Goal: Transaction & Acquisition: Book appointment/travel/reservation

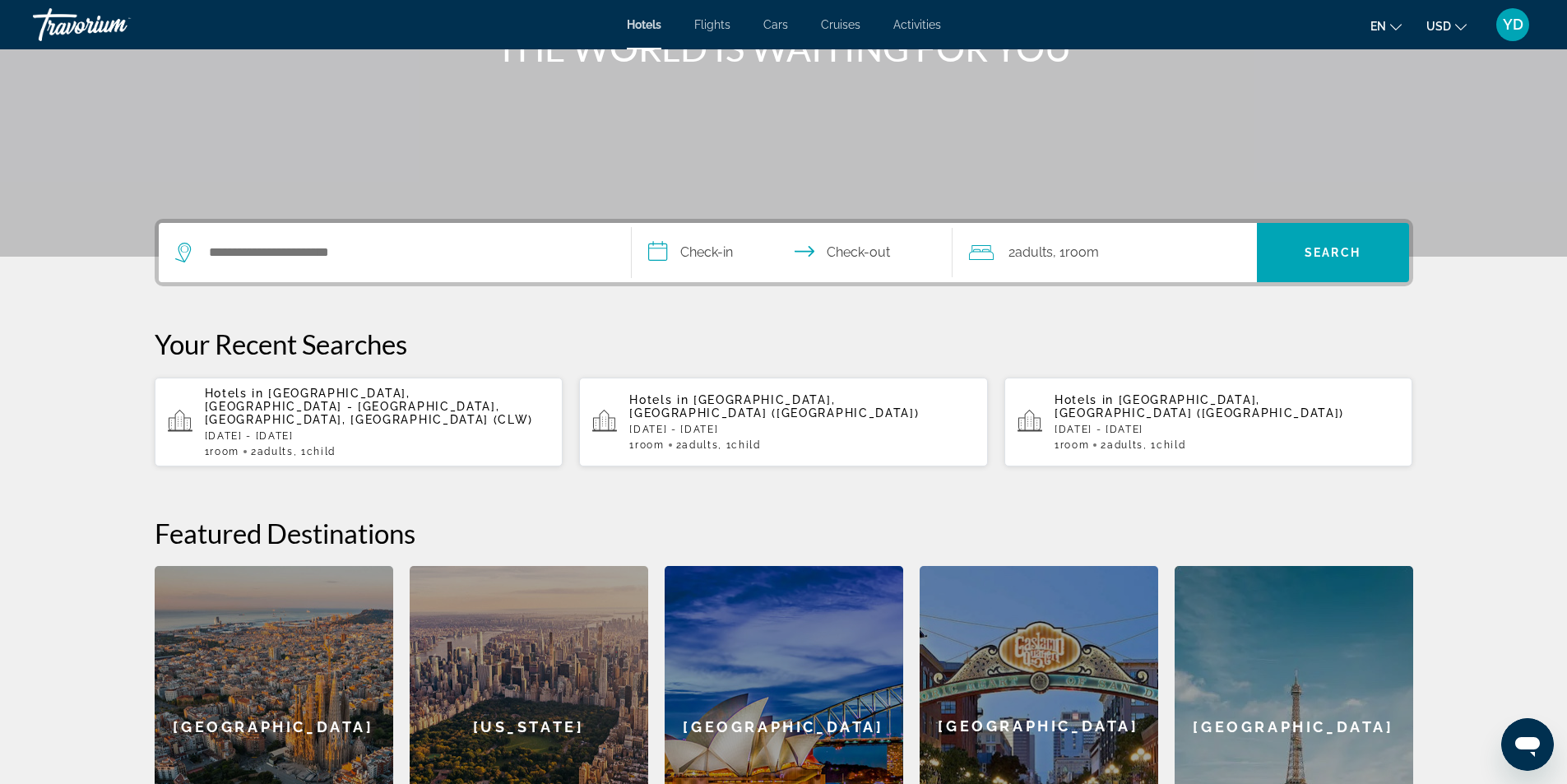
scroll to position [246, 0]
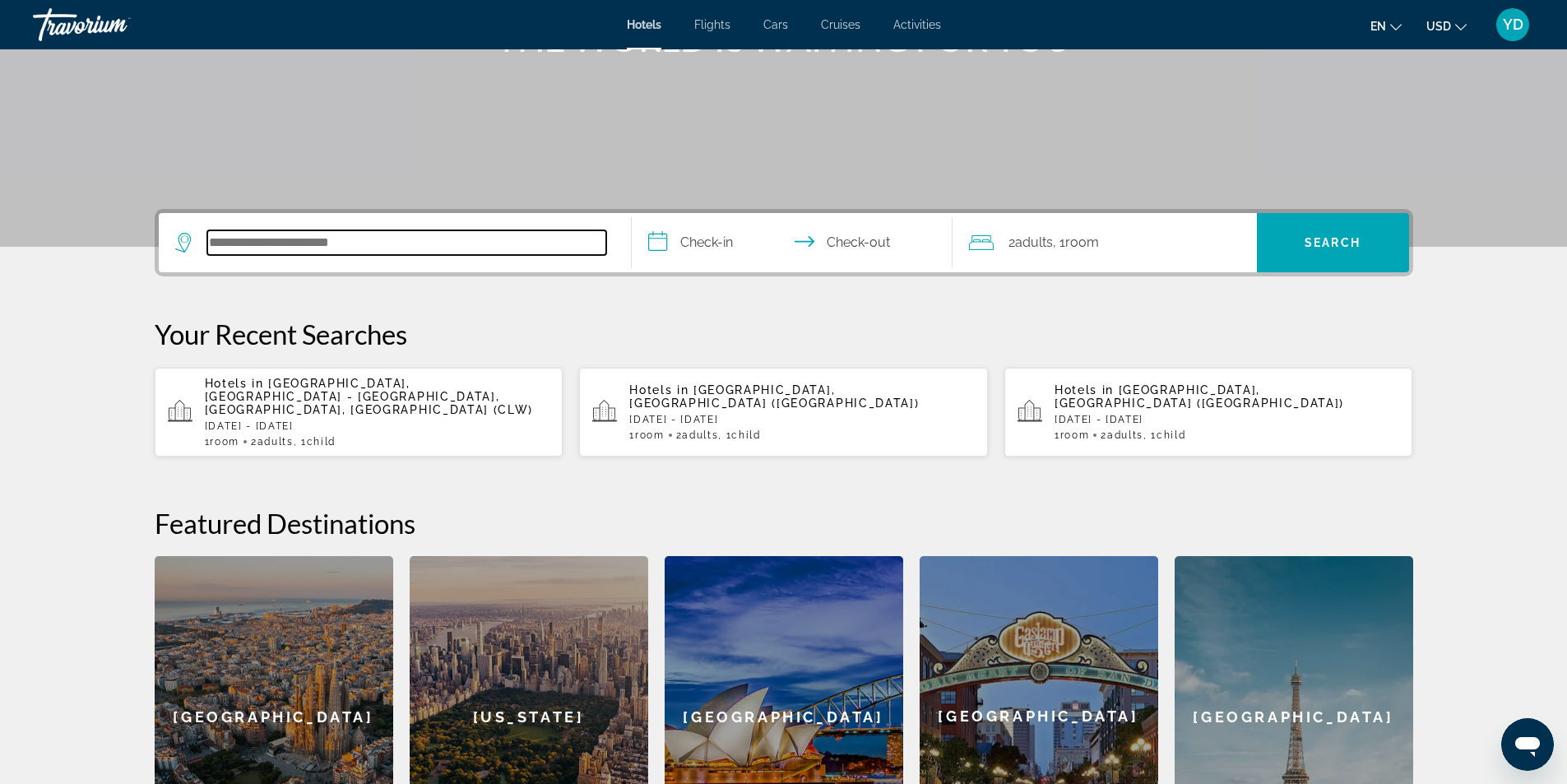
click at [486, 233] on input "Search hotel destination" at bounding box center [407, 242] width 399 height 25
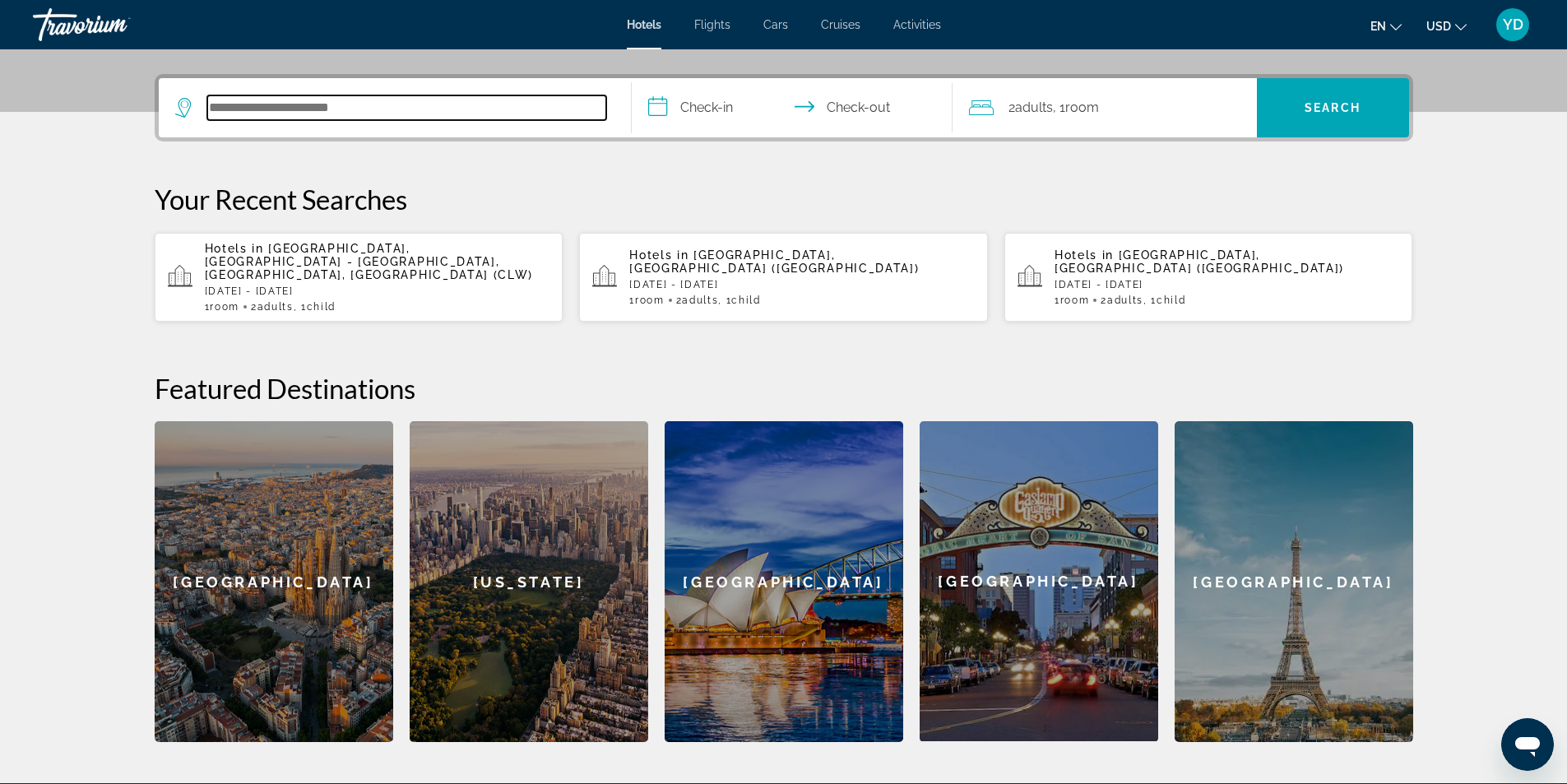
scroll to position [402, 0]
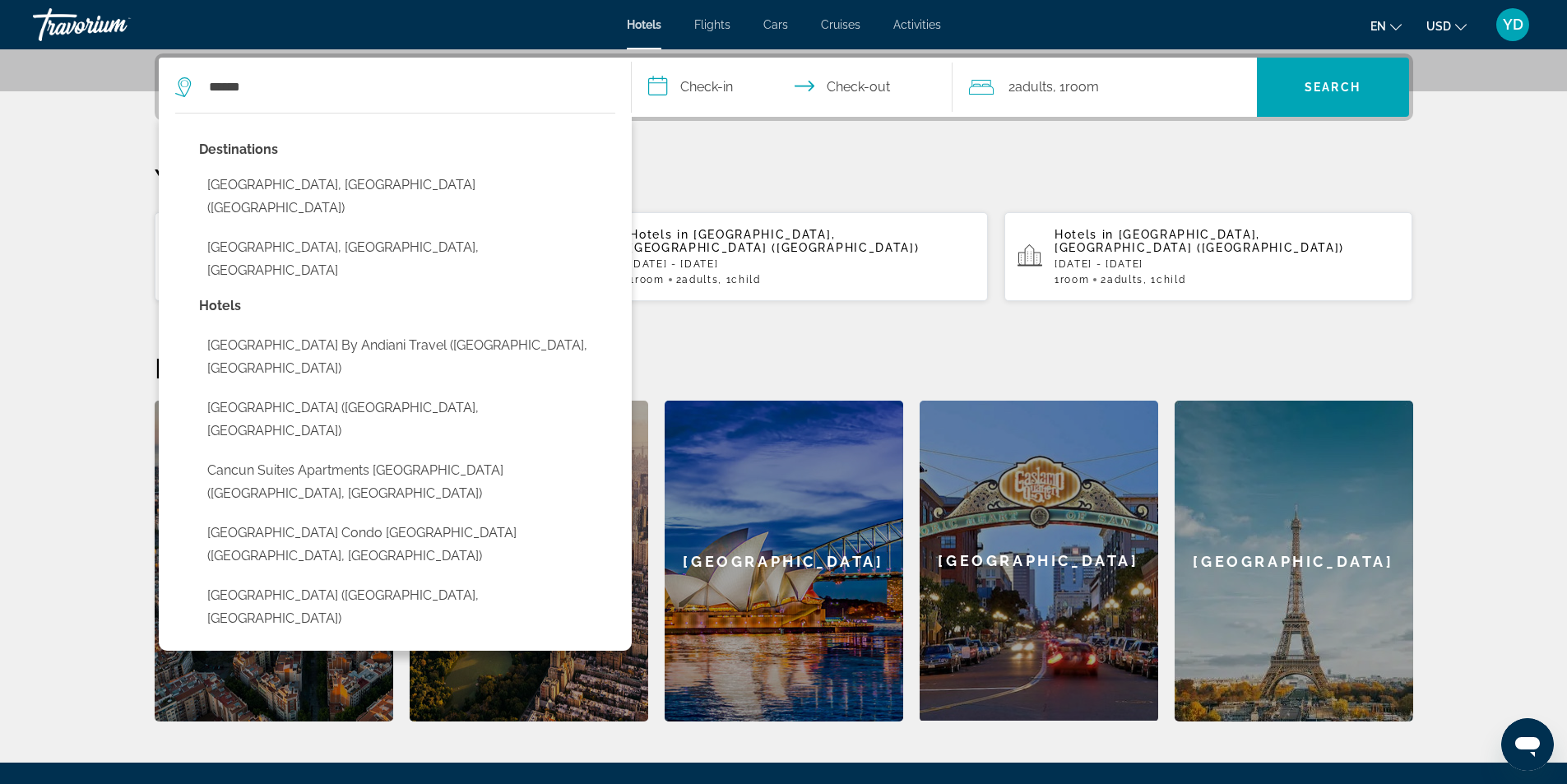
click at [349, 183] on button "[GEOGRAPHIC_DATA], [GEOGRAPHIC_DATA] ([GEOGRAPHIC_DATA])" at bounding box center [407, 196] width 416 height 54
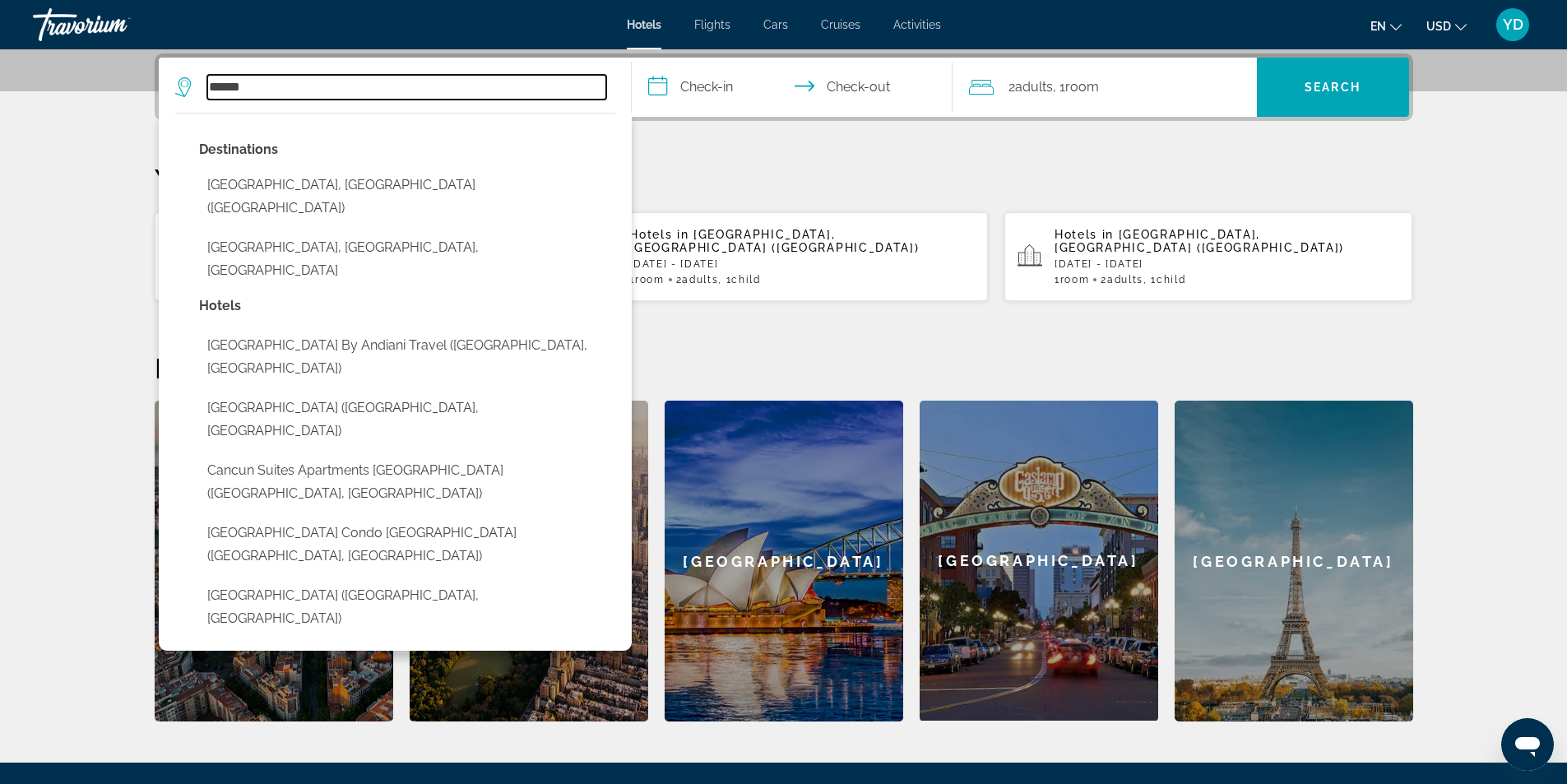
type input "**********"
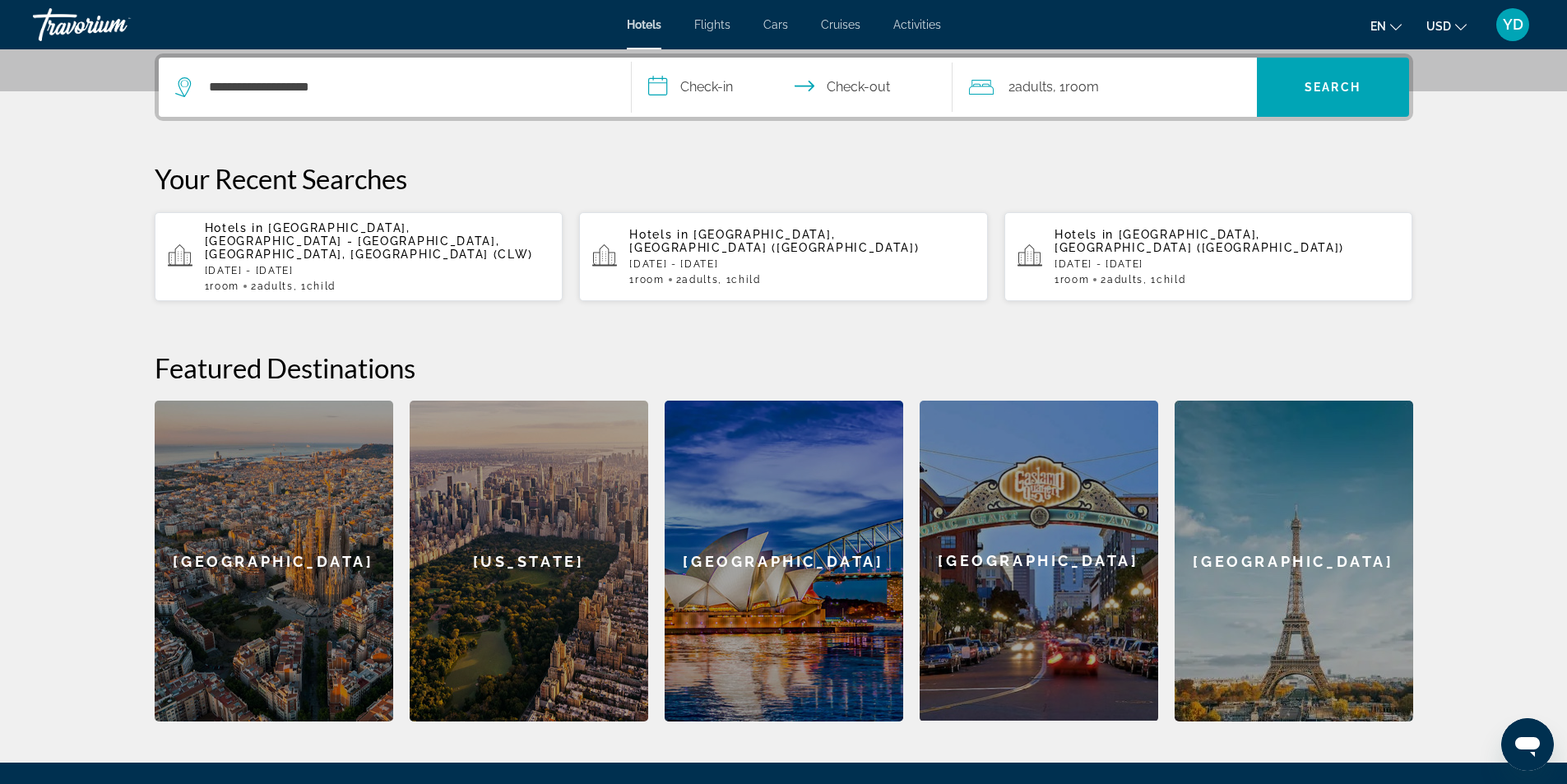
click at [731, 80] on input "**********" at bounding box center [795, 89] width 327 height 64
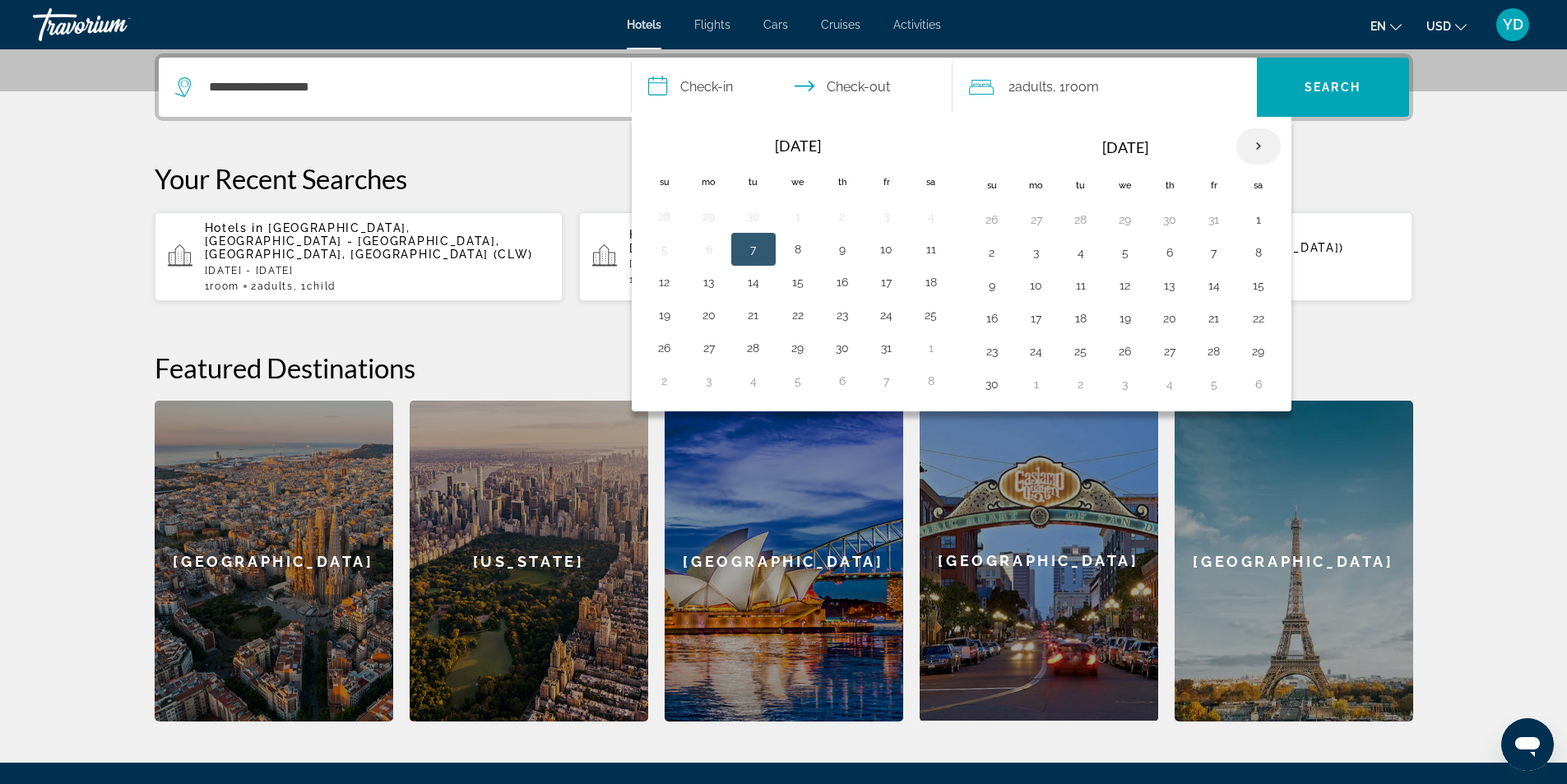
click at [1261, 143] on th "Next month" at bounding box center [1258, 146] width 45 height 37
click at [1040, 315] on button "22" at bounding box center [1037, 317] width 27 height 23
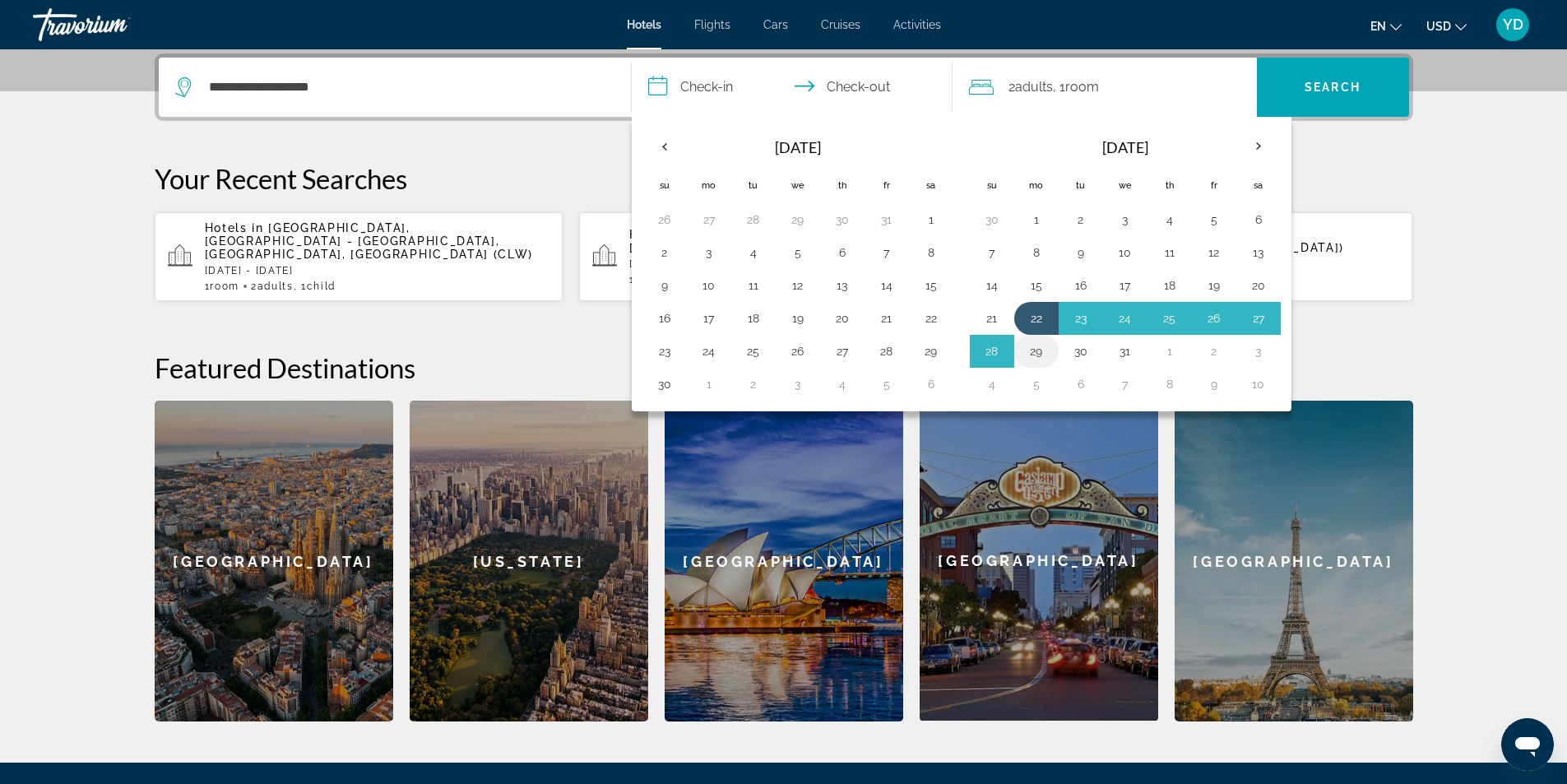
click at [1036, 348] on button "29" at bounding box center [1037, 350] width 27 height 23
type input "**********"
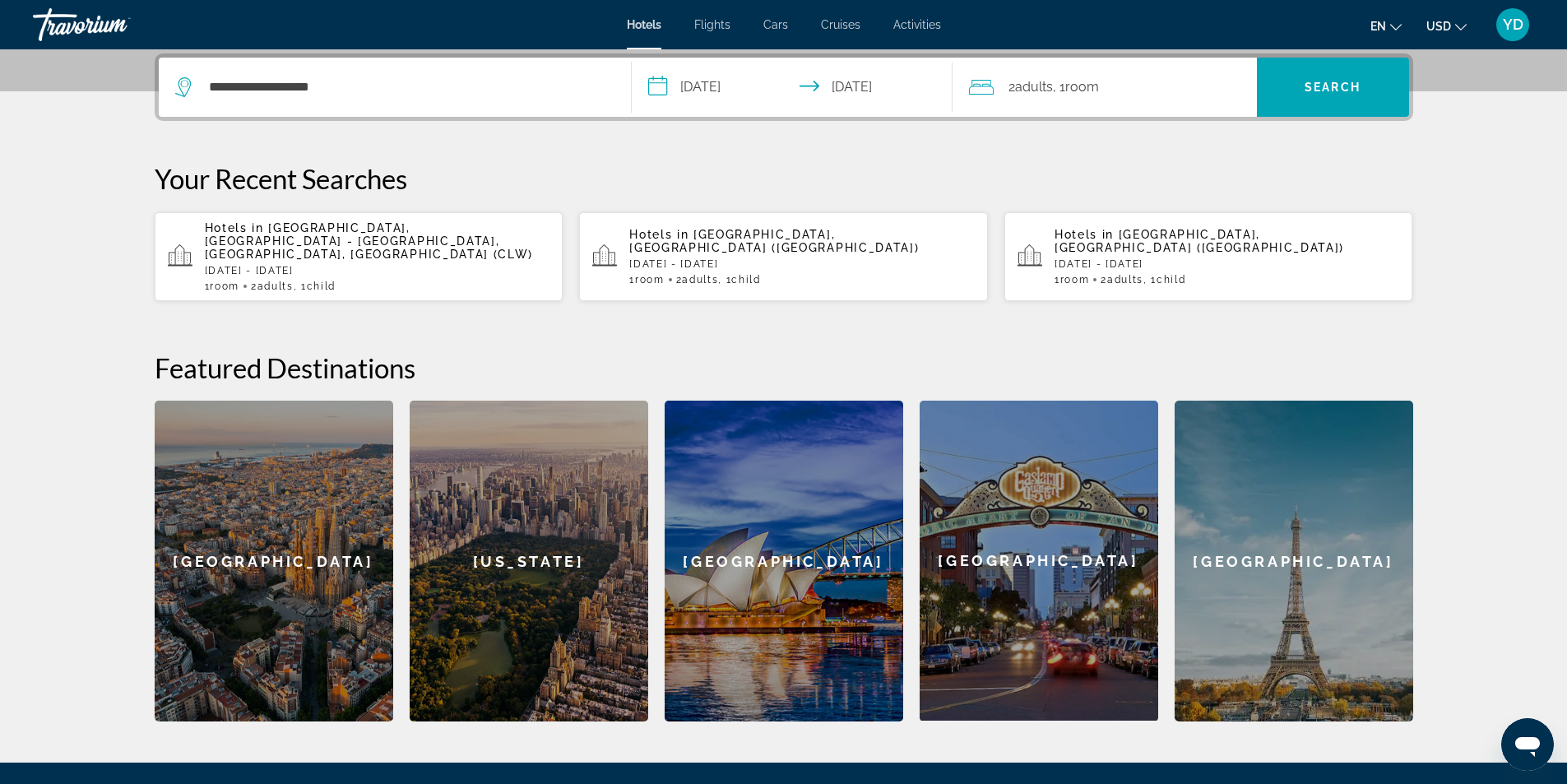
click at [1145, 90] on div "2 Adult Adults , 1 Room rooms" at bounding box center [1113, 87] width 288 height 23
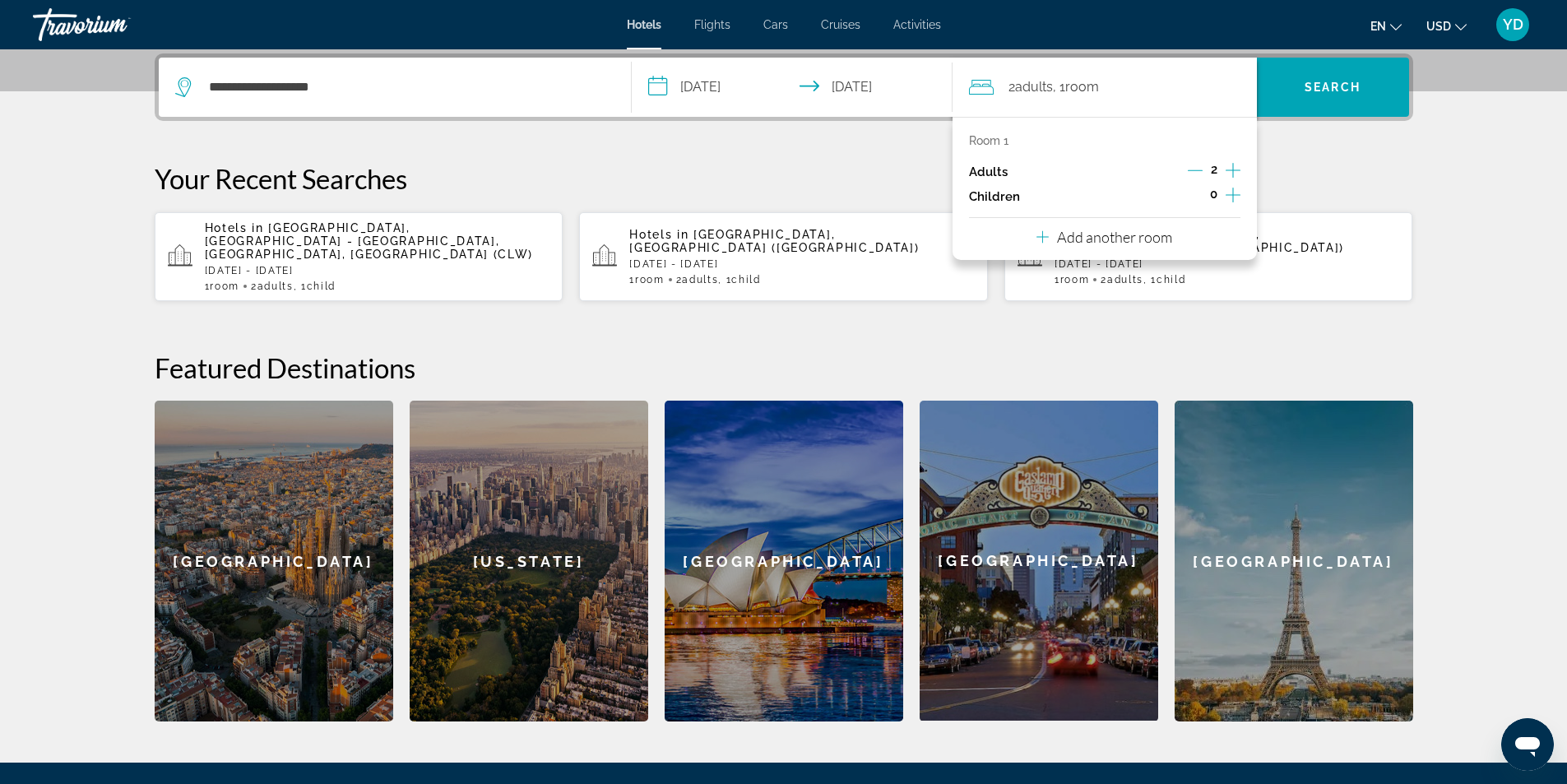
click at [1229, 191] on icon "Increment children" at bounding box center [1233, 195] width 15 height 20
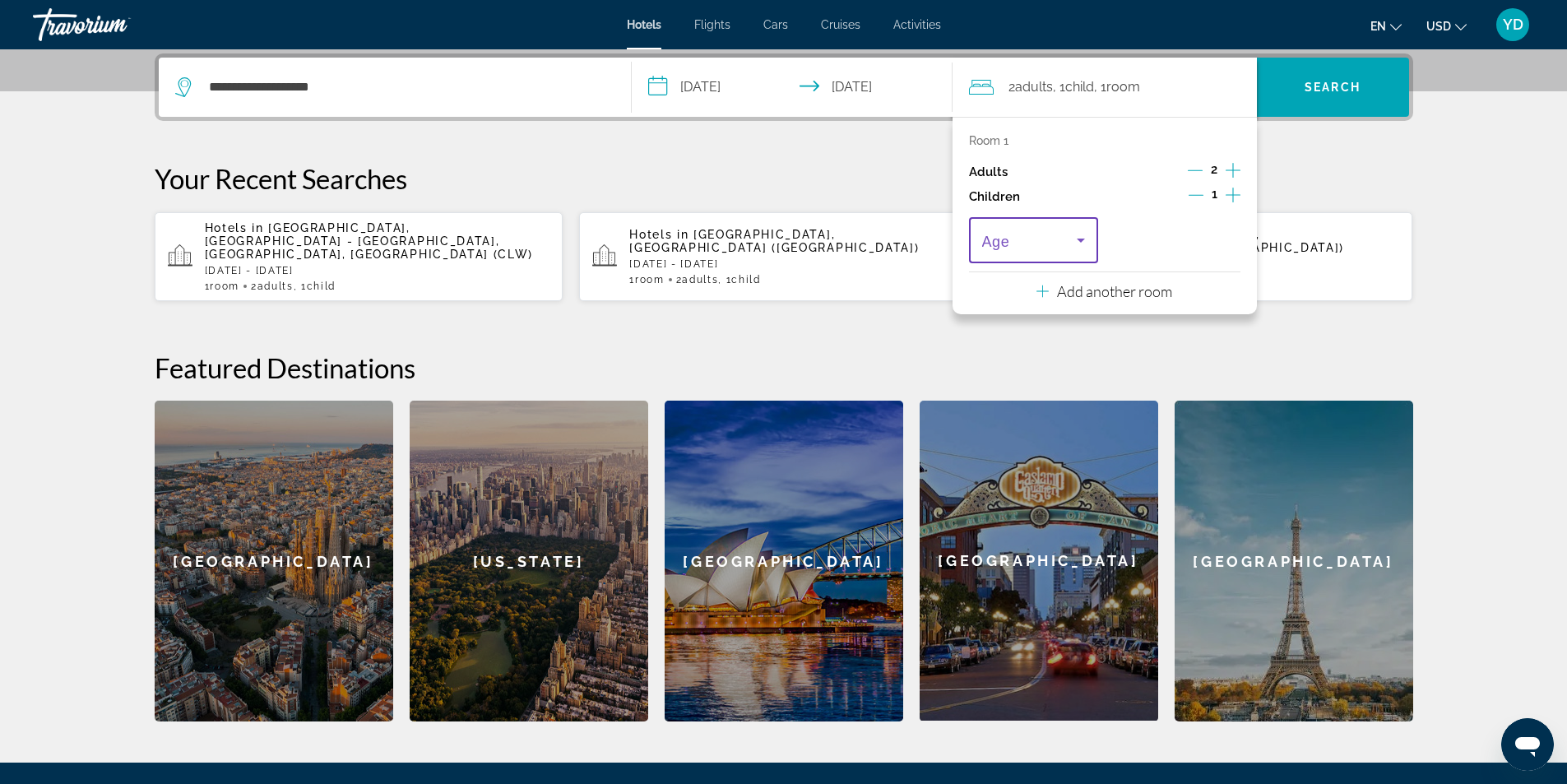
click at [1074, 241] on icon "Travelers: 2 adults, 1 child" at bounding box center [1081, 240] width 20 height 20
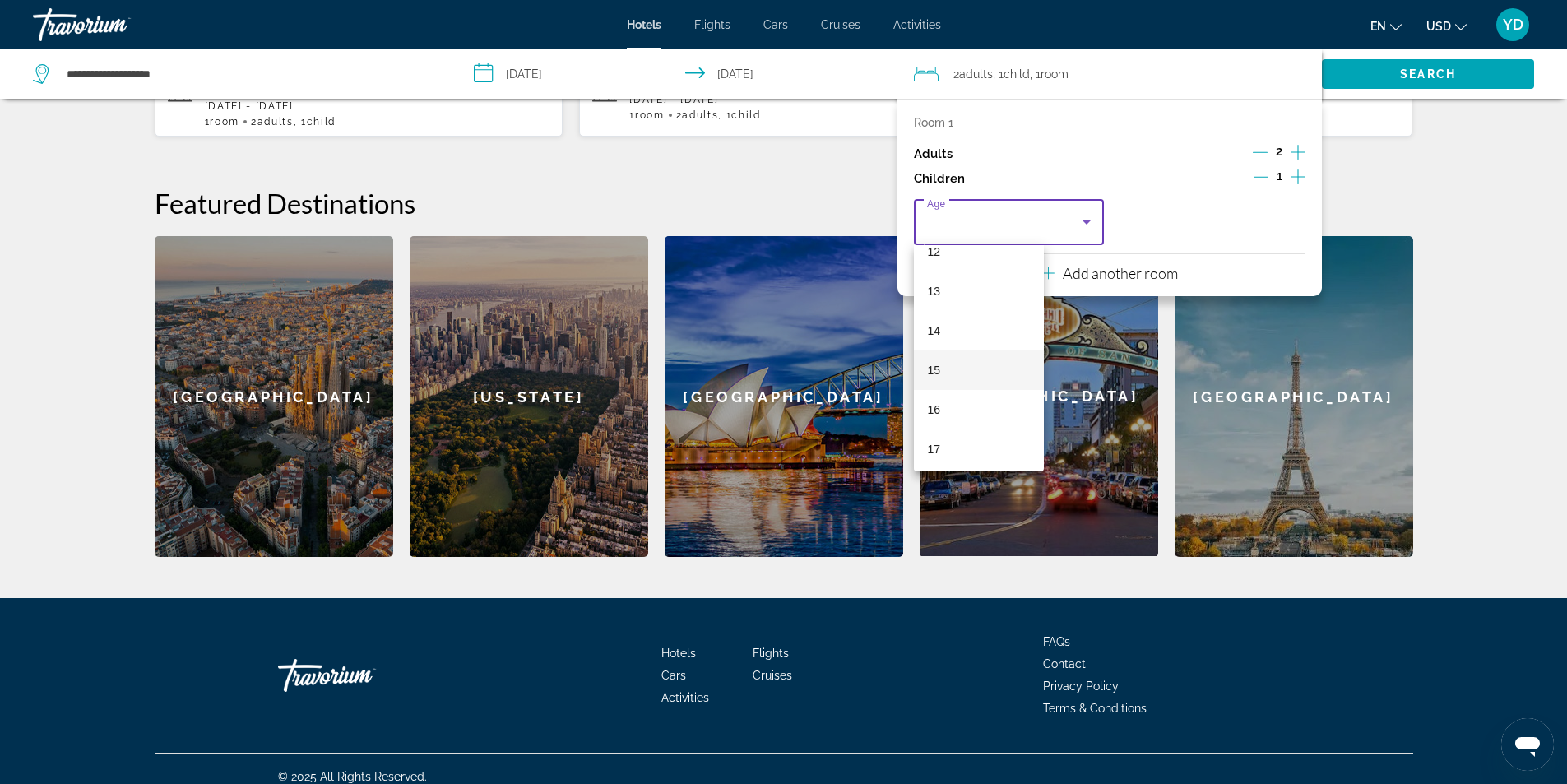
scroll to position [497, 0]
click at [954, 358] on mat-option "15" at bounding box center [978, 366] width 130 height 40
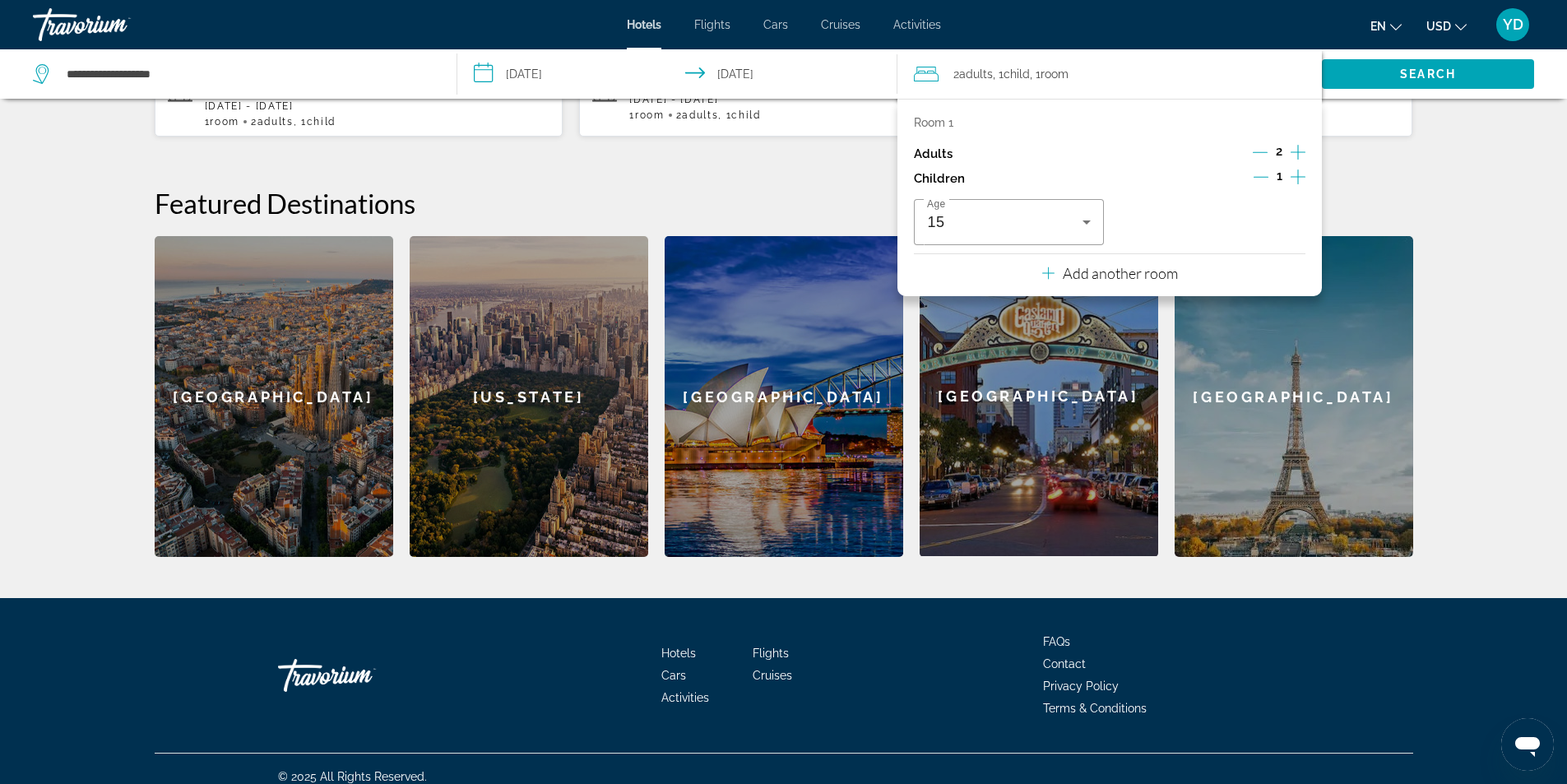
click at [1391, 171] on div "**********" at bounding box center [784, 222] width 1325 height 667
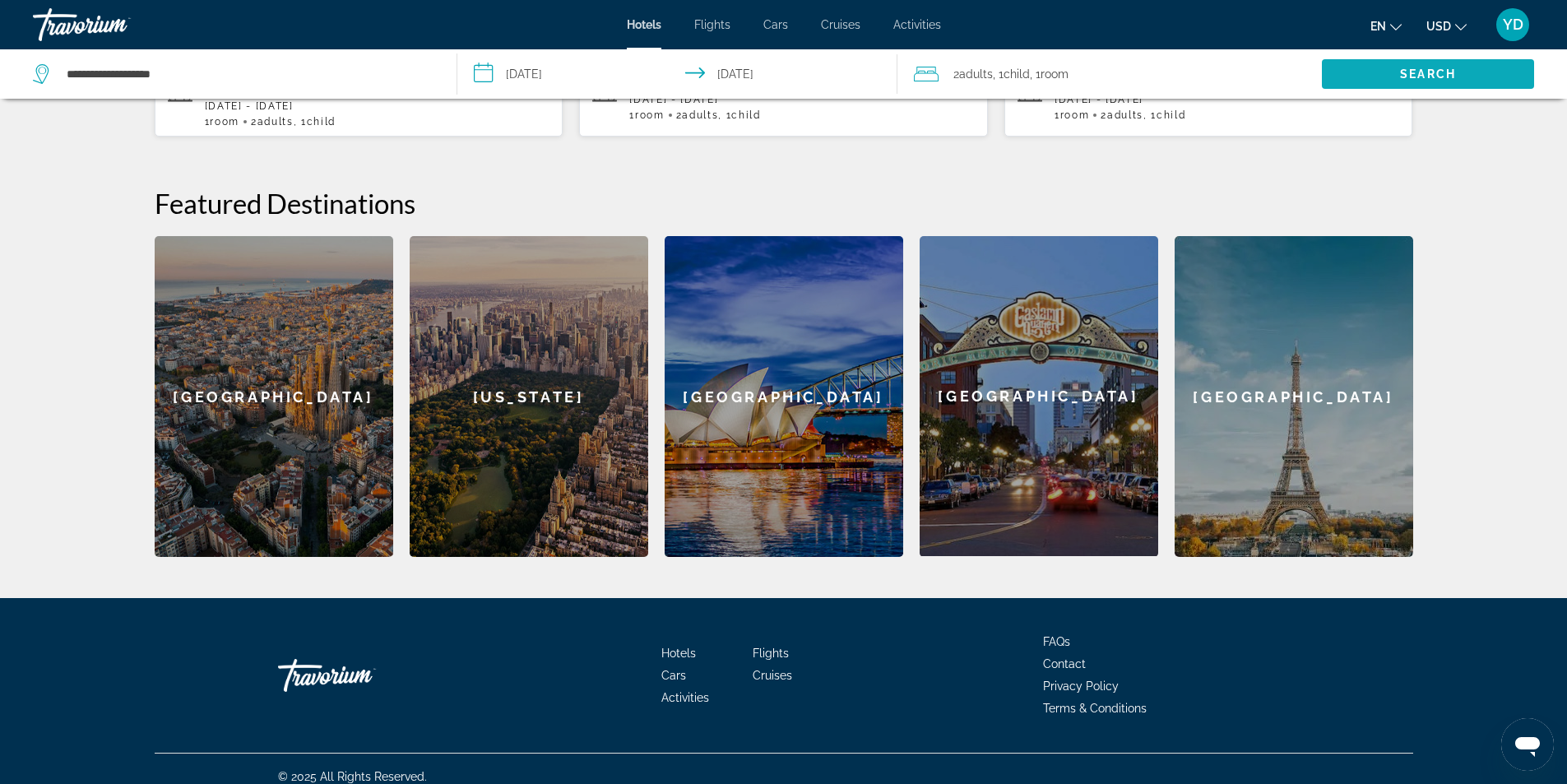
click at [1443, 67] on span "Search" at bounding box center [1428, 73] width 56 height 13
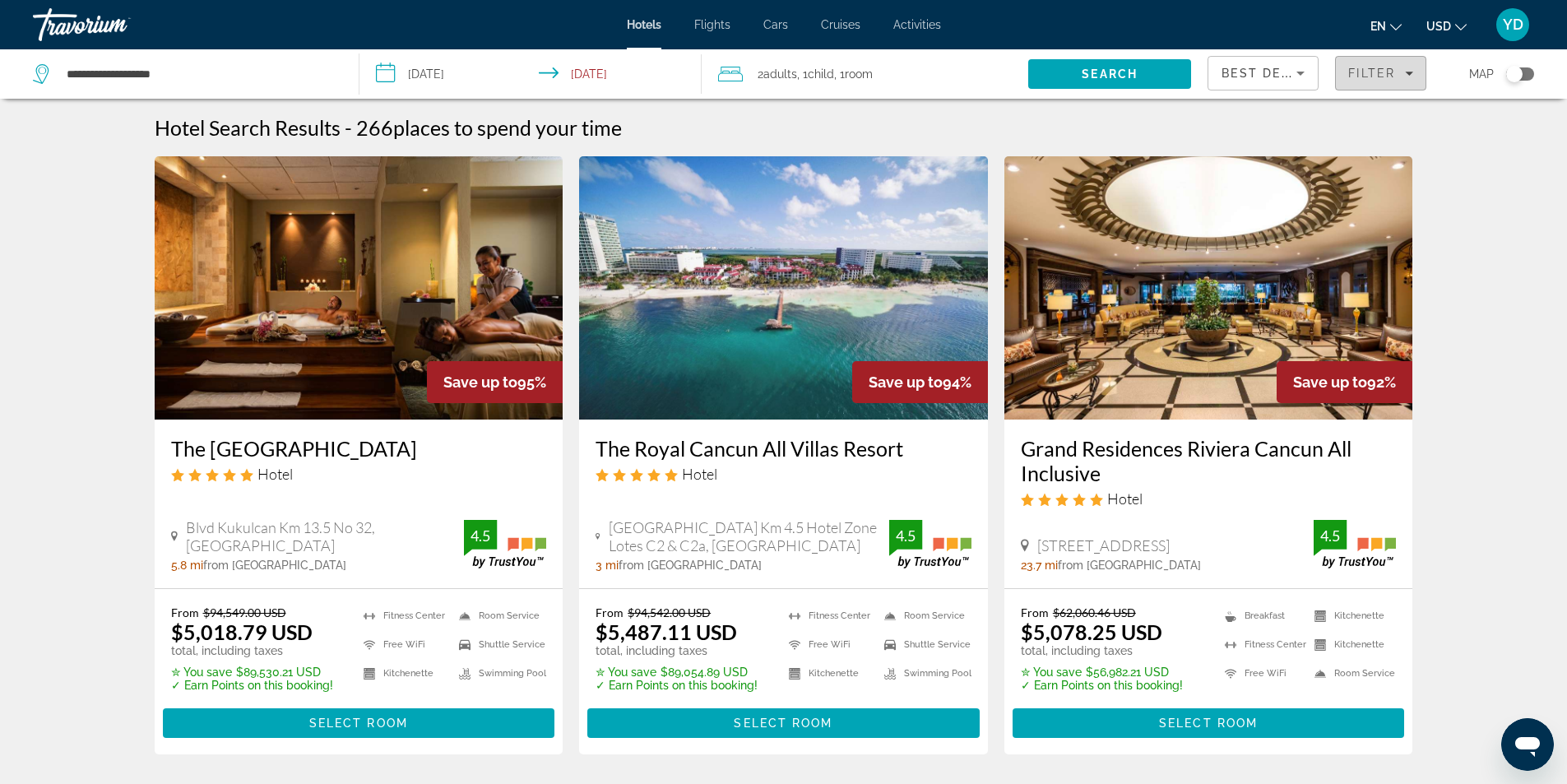
click at [1421, 72] on span "Filters" at bounding box center [1381, 73] width 90 height 40
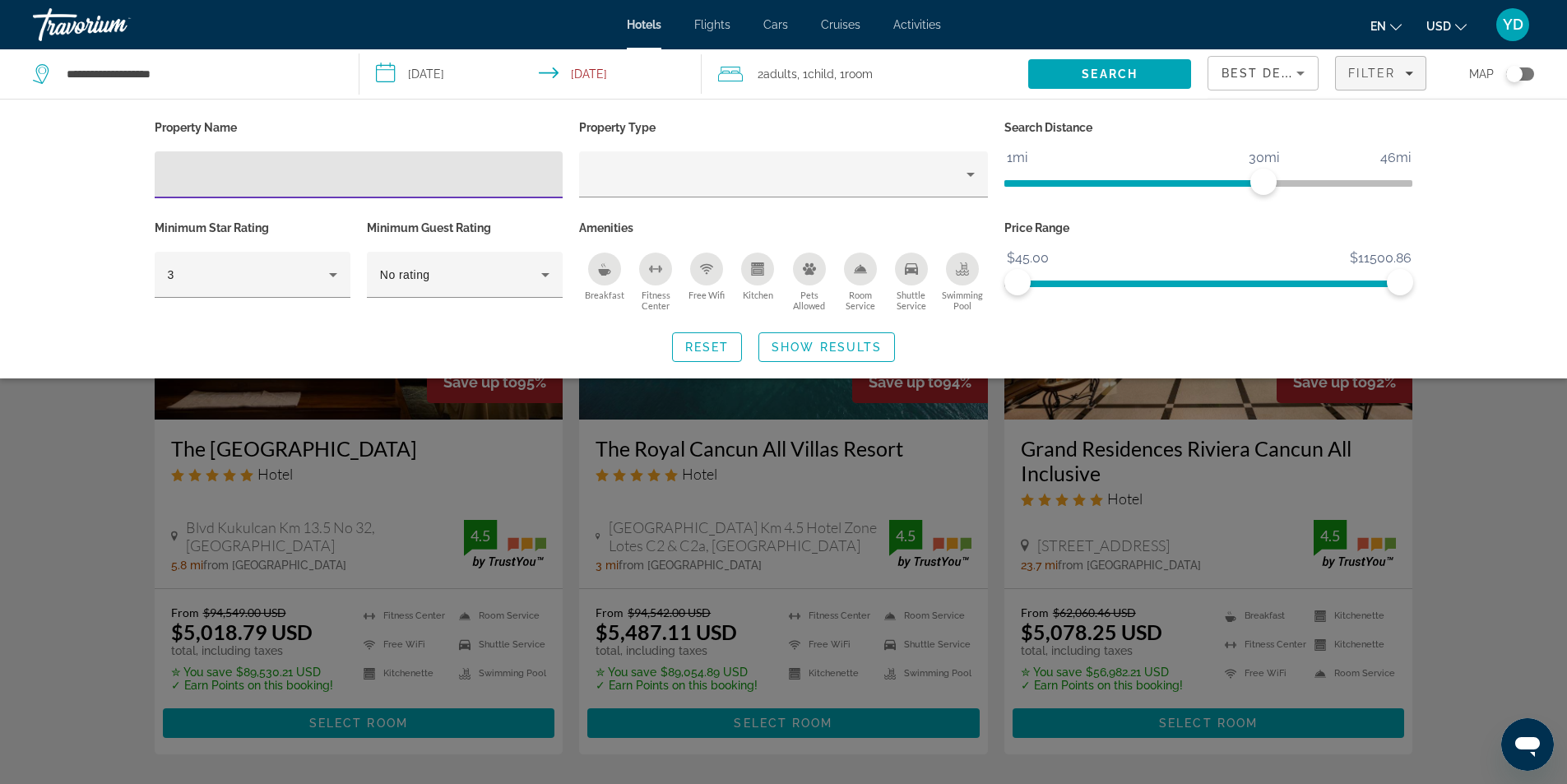
click at [1518, 243] on div "Property Name Property Type Search Distance 1mi 46mi 30mi Minimum Star Rating 3…" at bounding box center [784, 238] width 1567 height 280
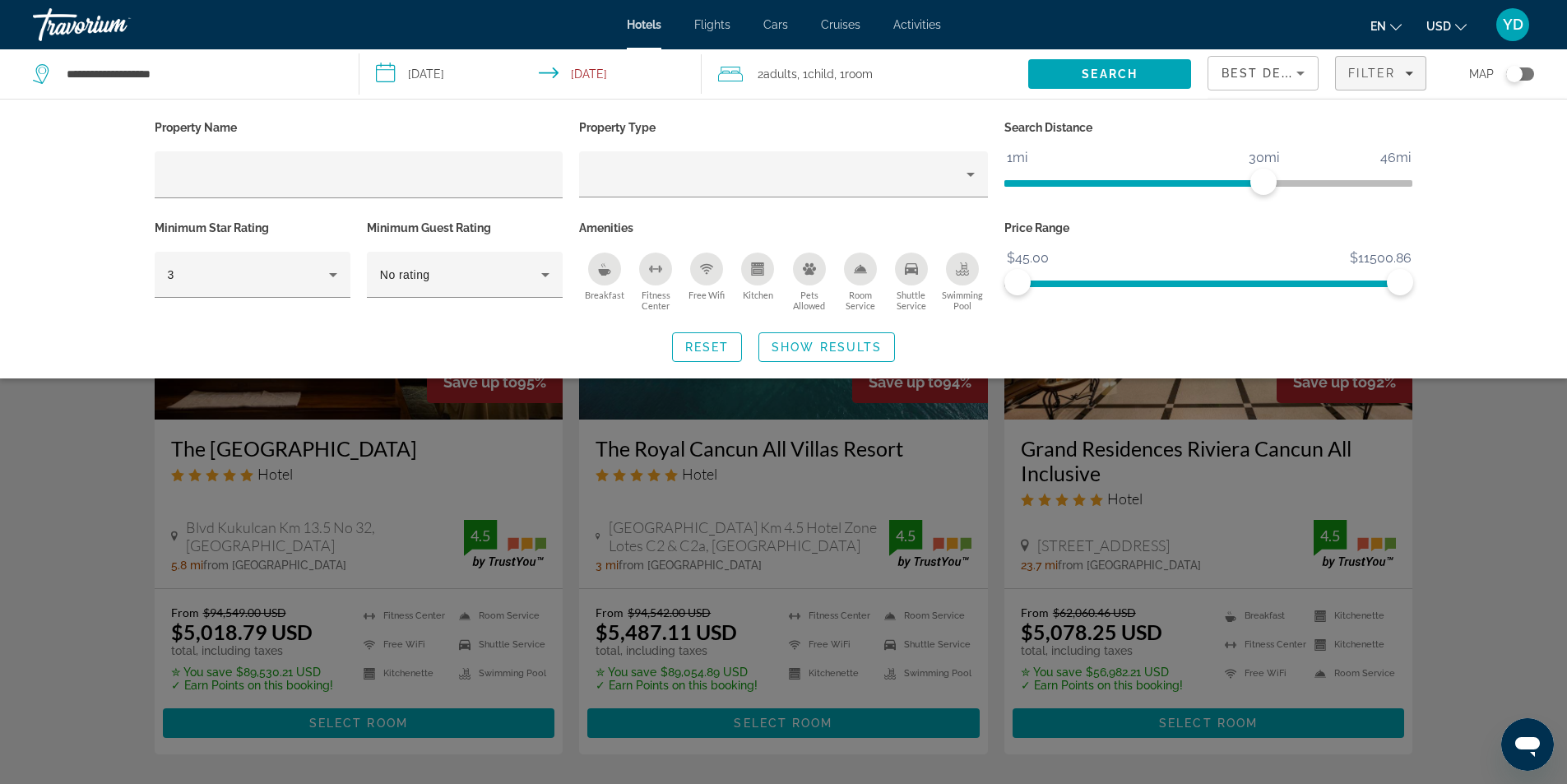
click at [1503, 505] on div "Search widget" at bounding box center [784, 514] width 1567 height 537
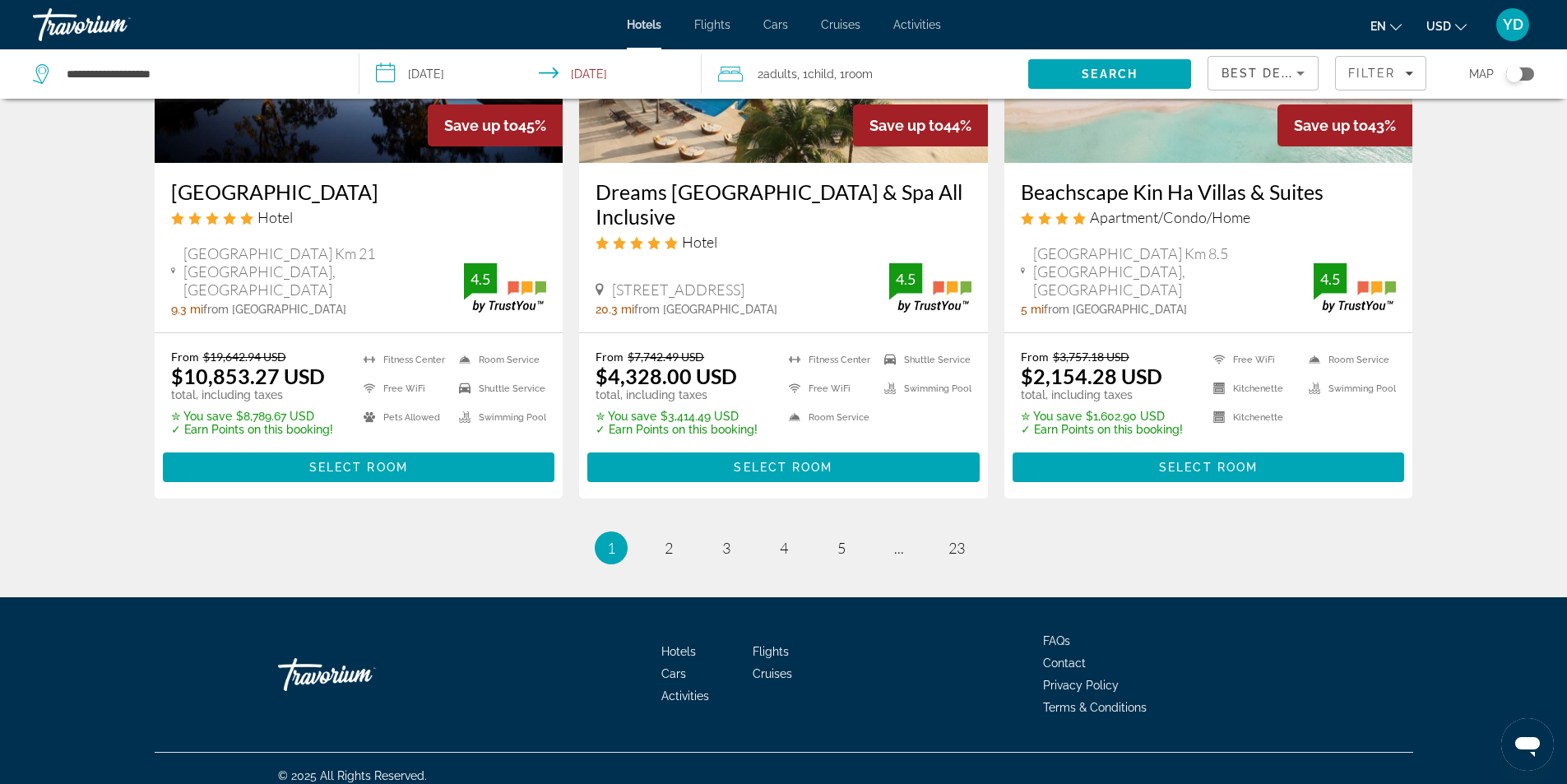
scroll to position [2141, 0]
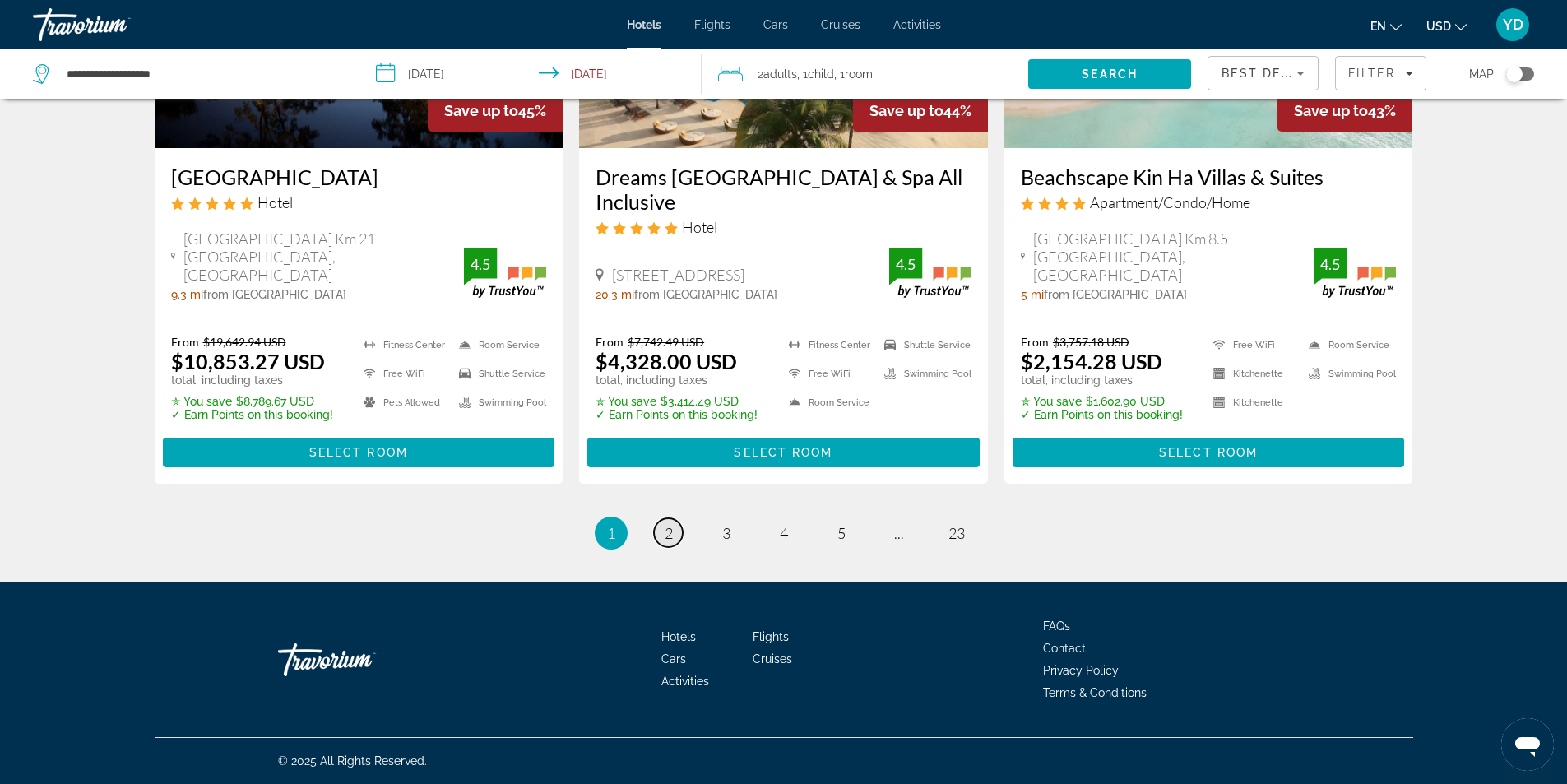
click at [678, 525] on link "page 2" at bounding box center [668, 532] width 29 height 29
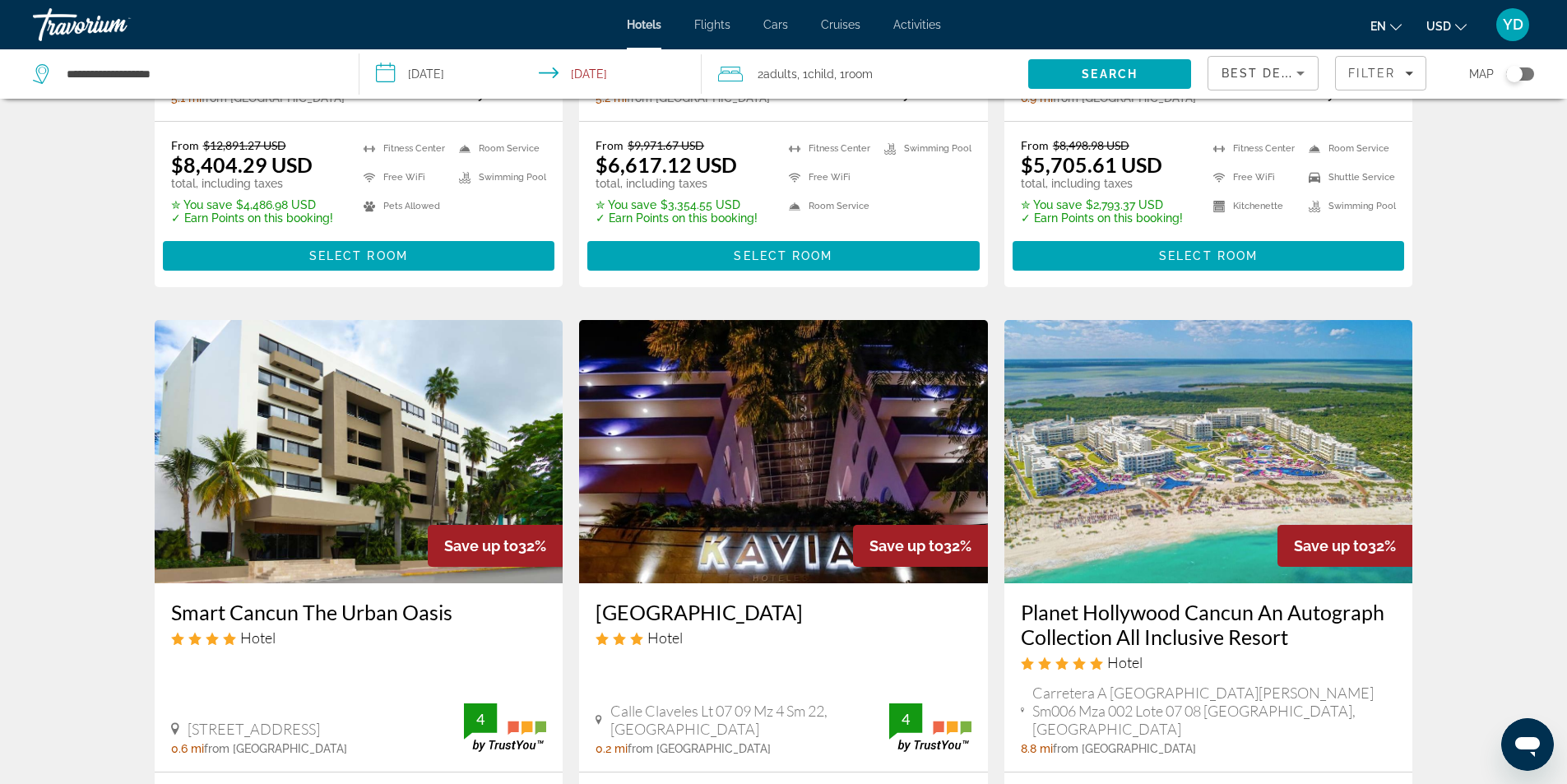
scroll to position [1973, 0]
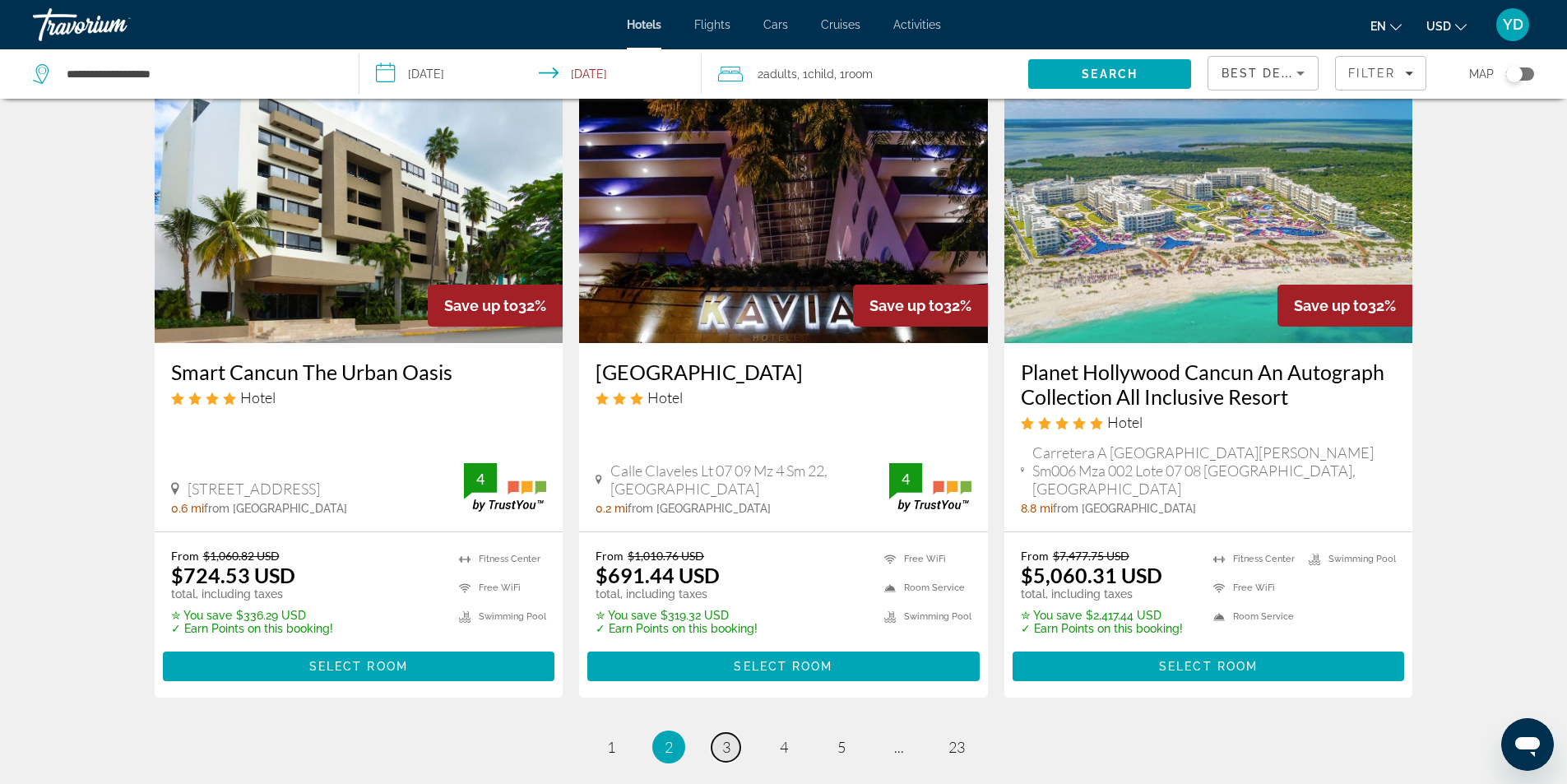
click at [728, 738] on span "3" at bounding box center [726, 746] width 8 height 18
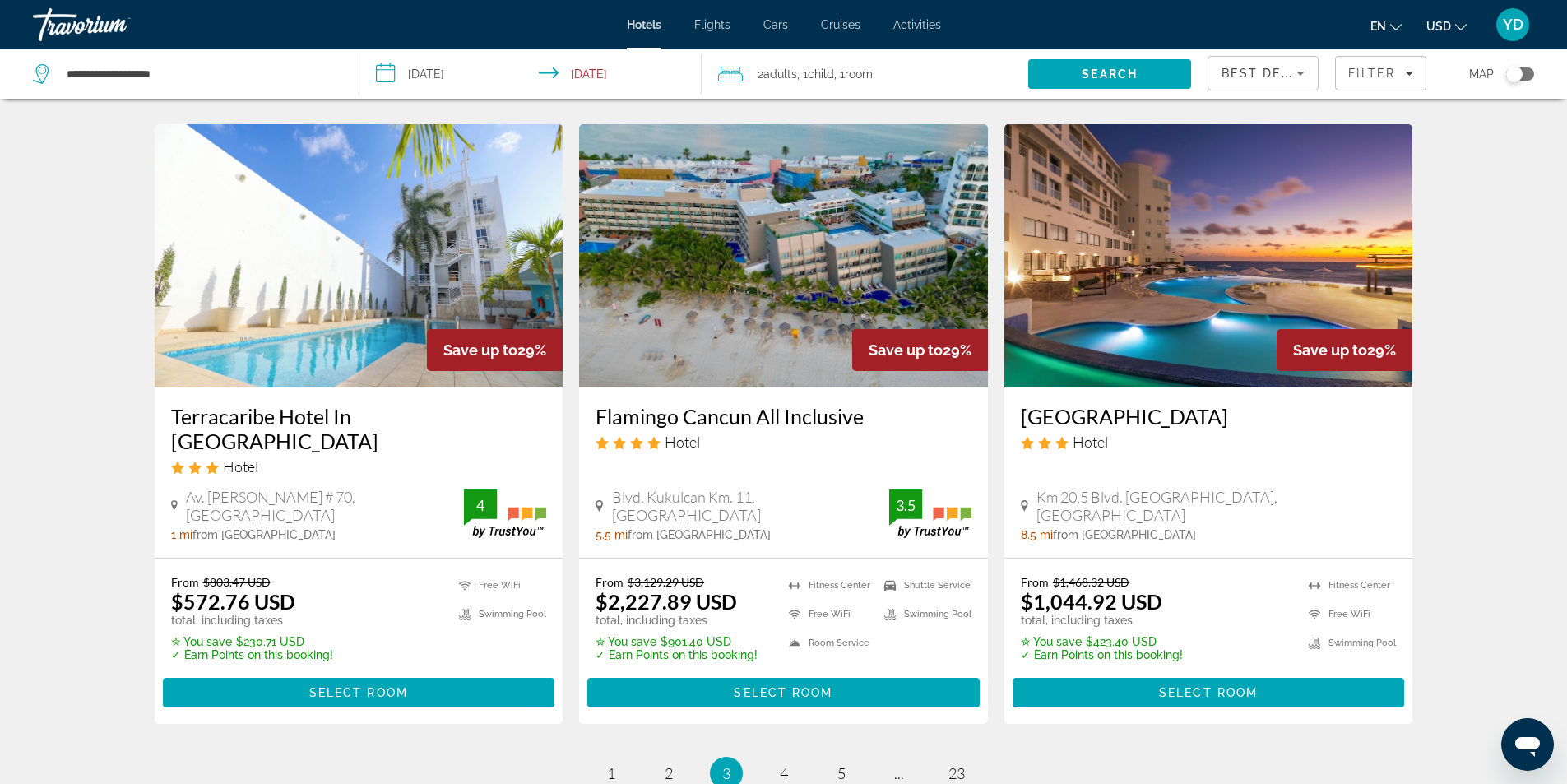
scroll to position [1973, 0]
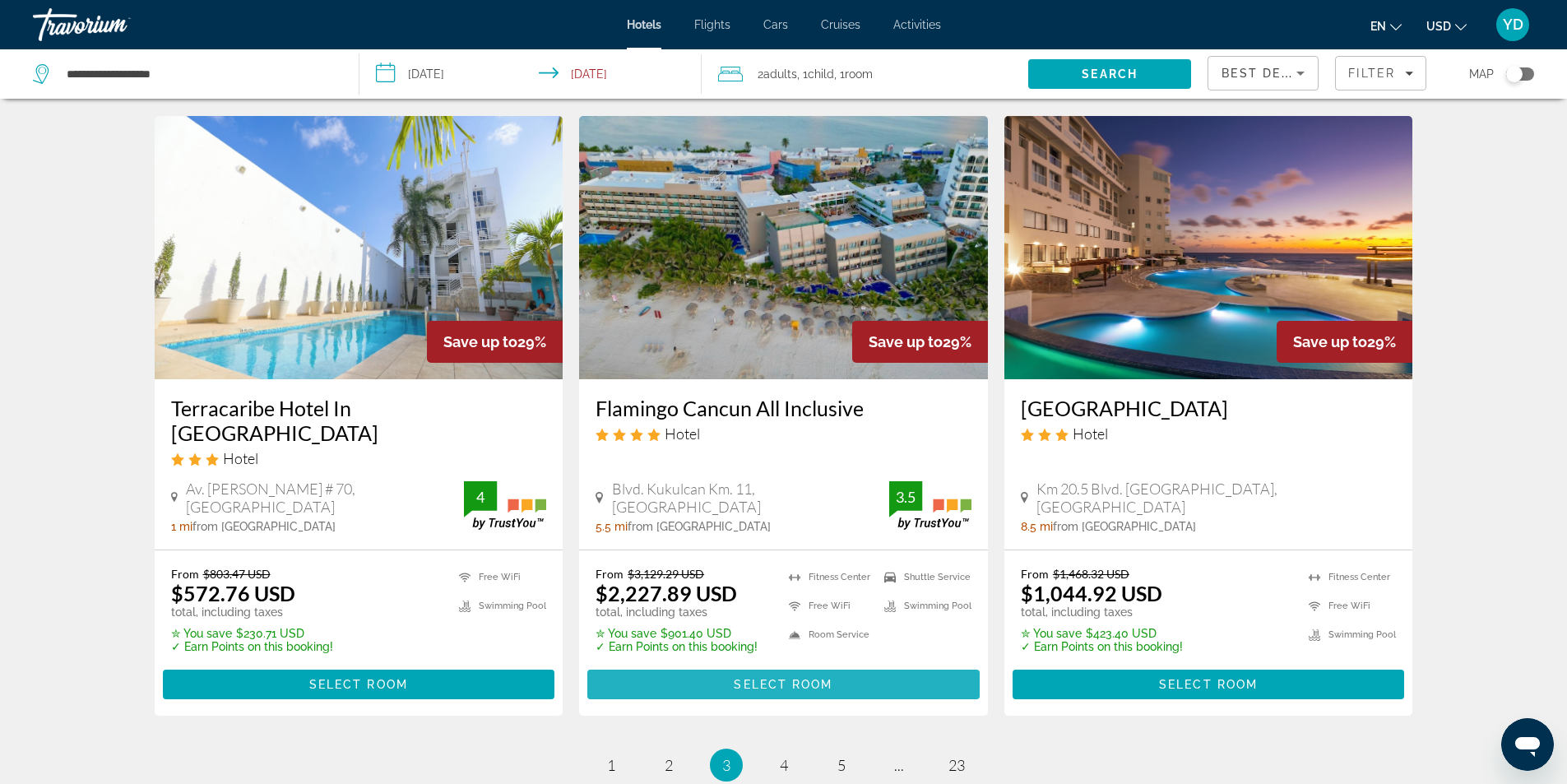
click at [801, 677] on span "Select Room" at bounding box center [784, 683] width 99 height 13
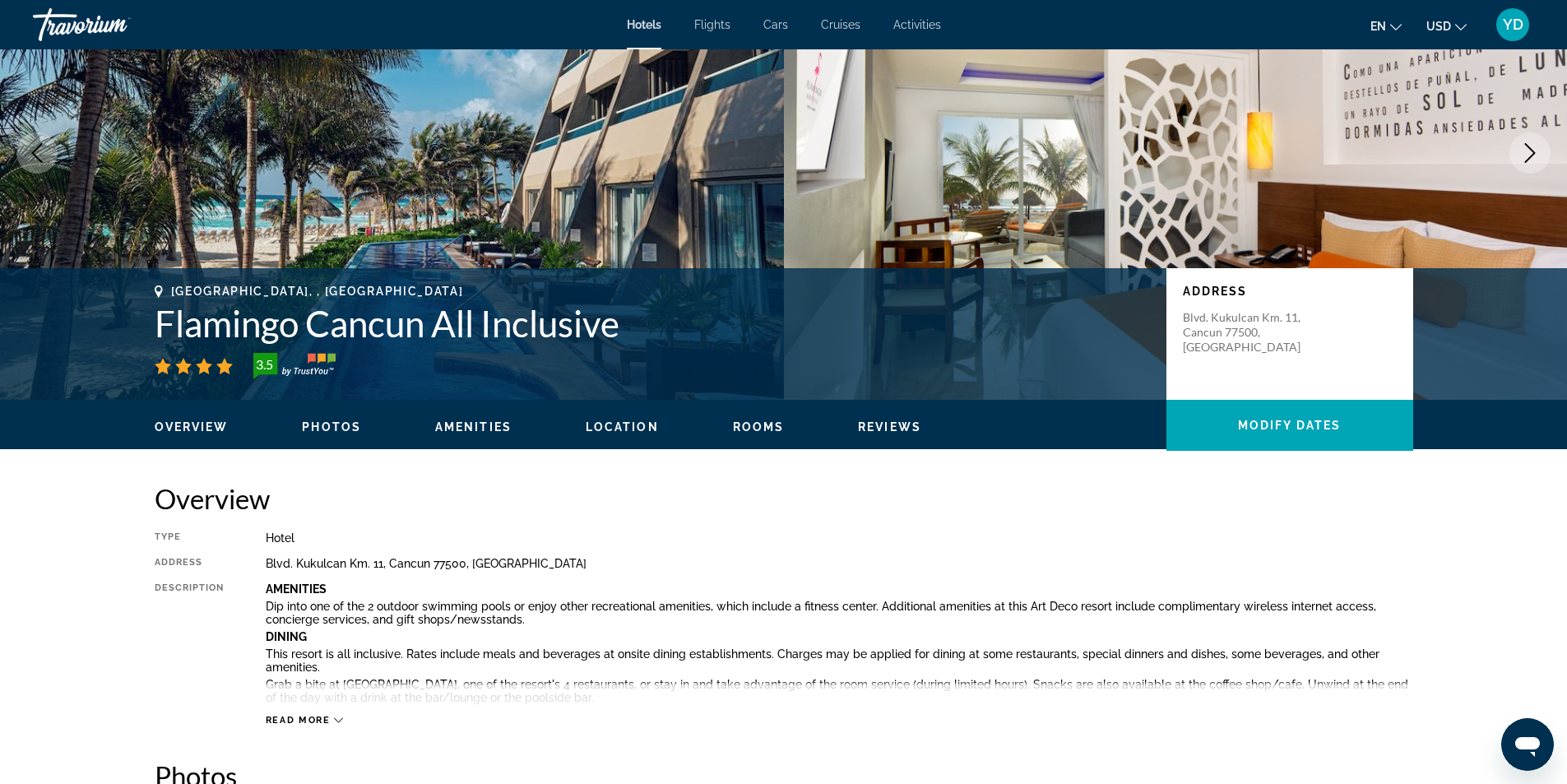
scroll to position [329, 0]
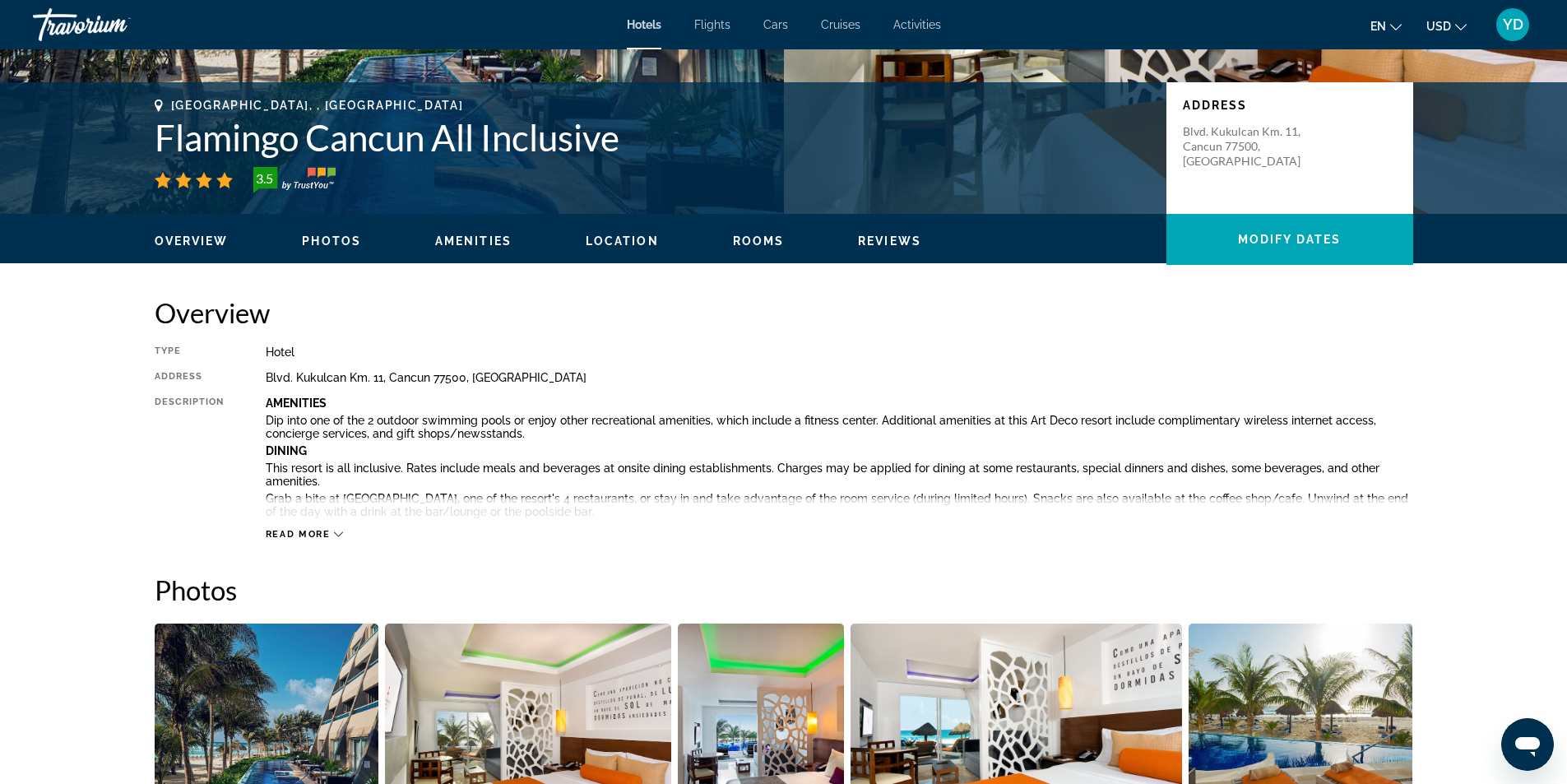
click at [330, 539] on div "Read more" at bounding box center [305, 534] width 78 height 11
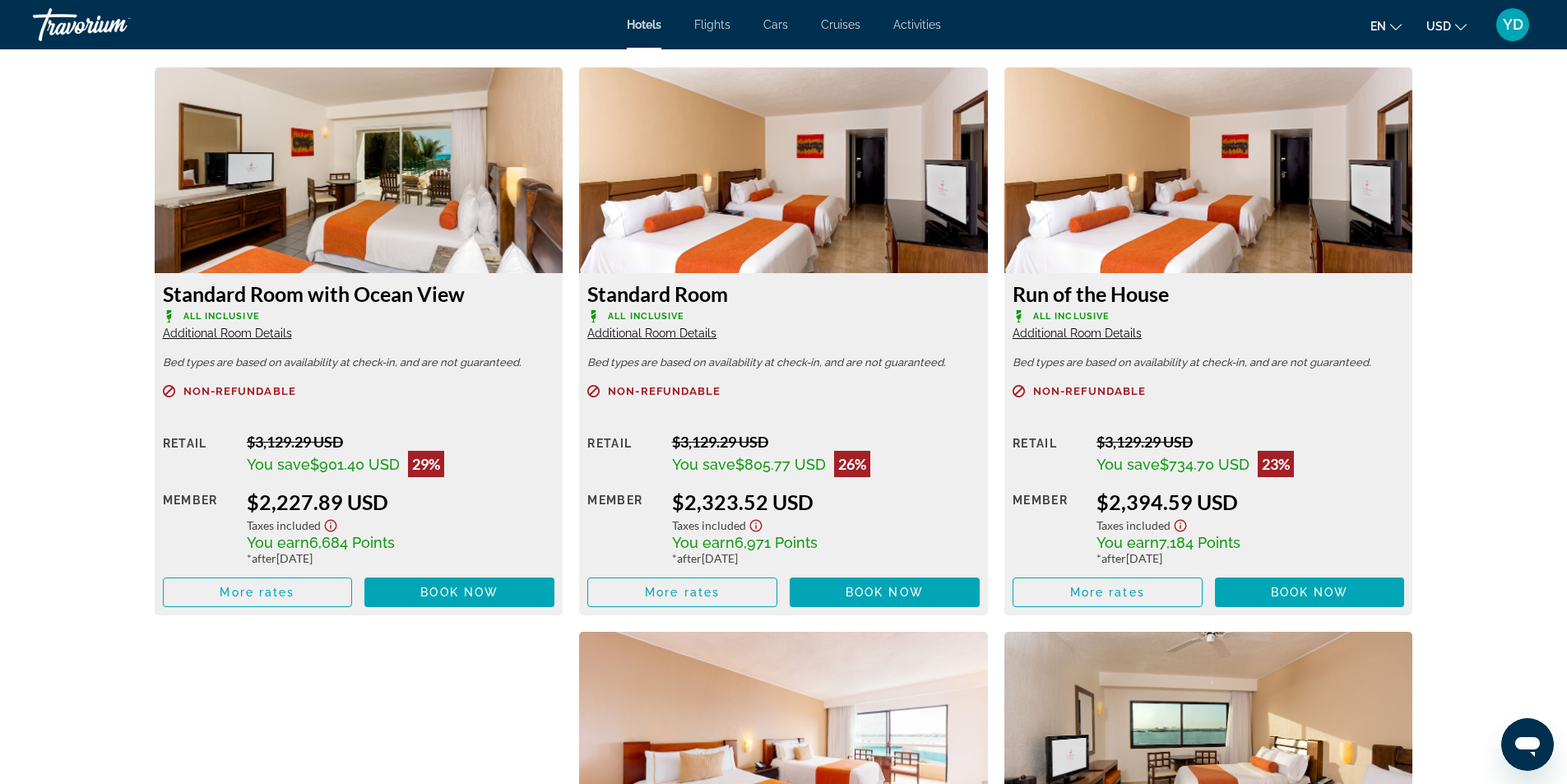
scroll to position [3318, 0]
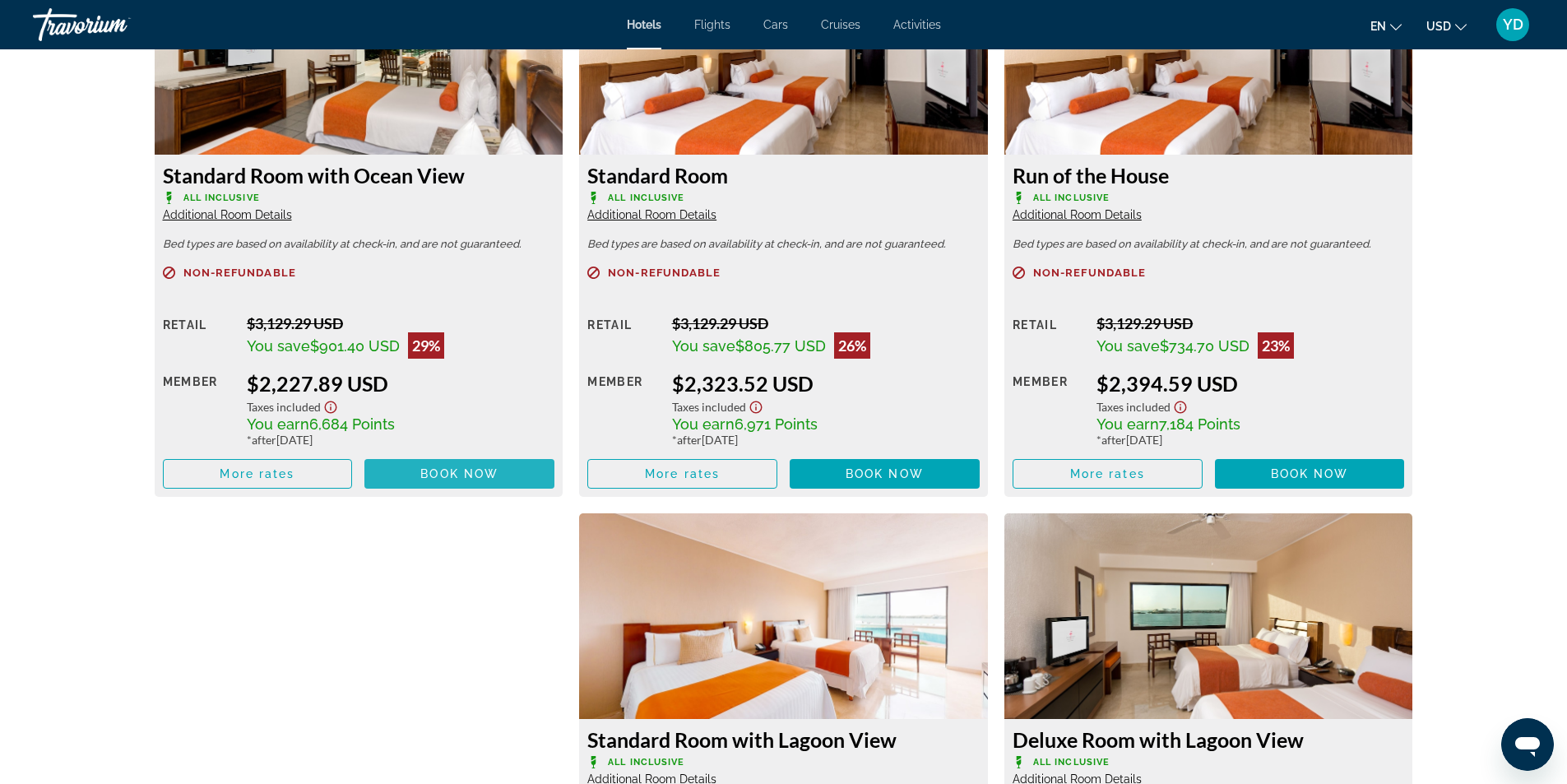
click at [446, 473] on span "Book now" at bounding box center [459, 473] width 78 height 13
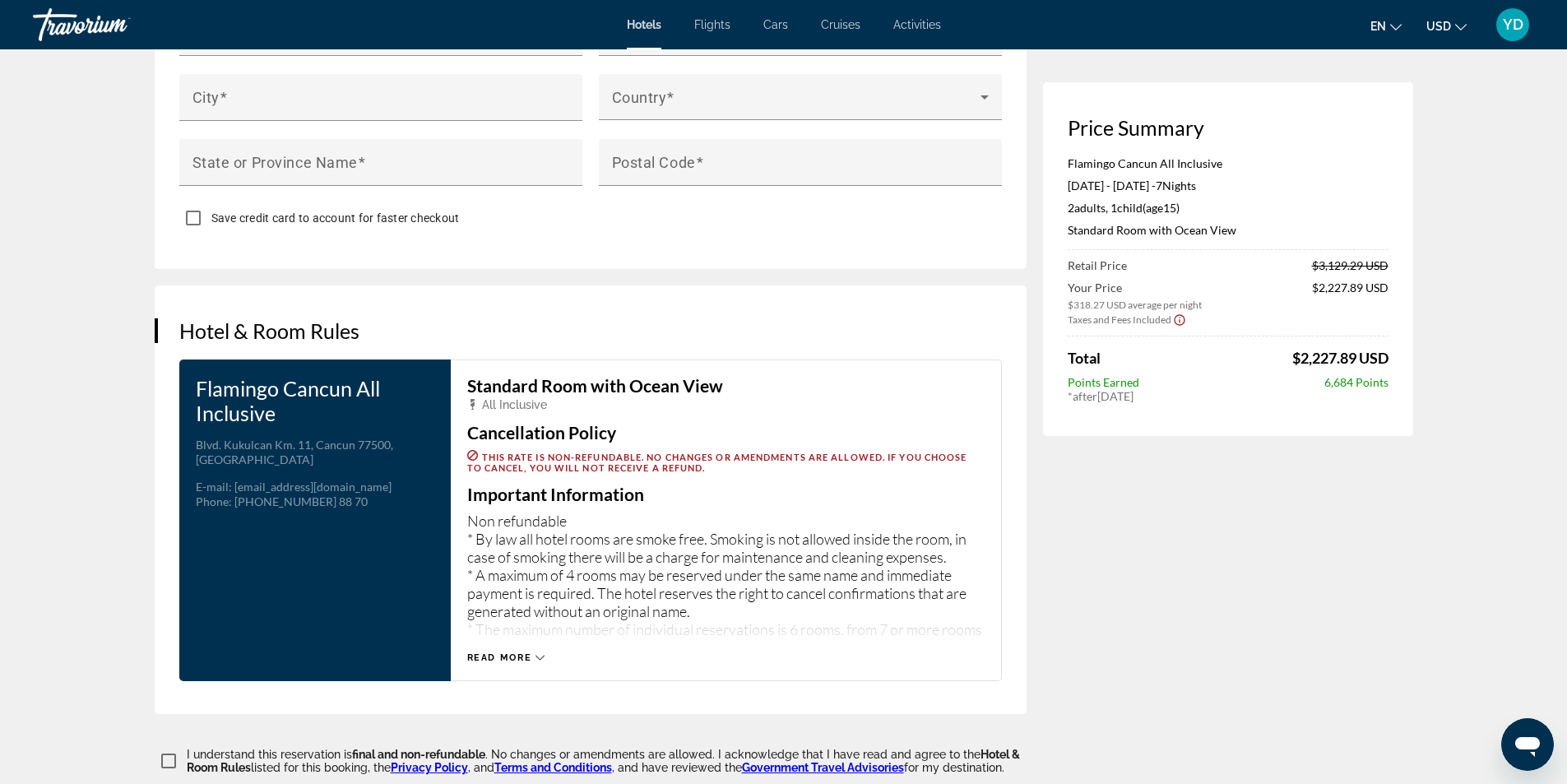
scroll to position [1973, 0]
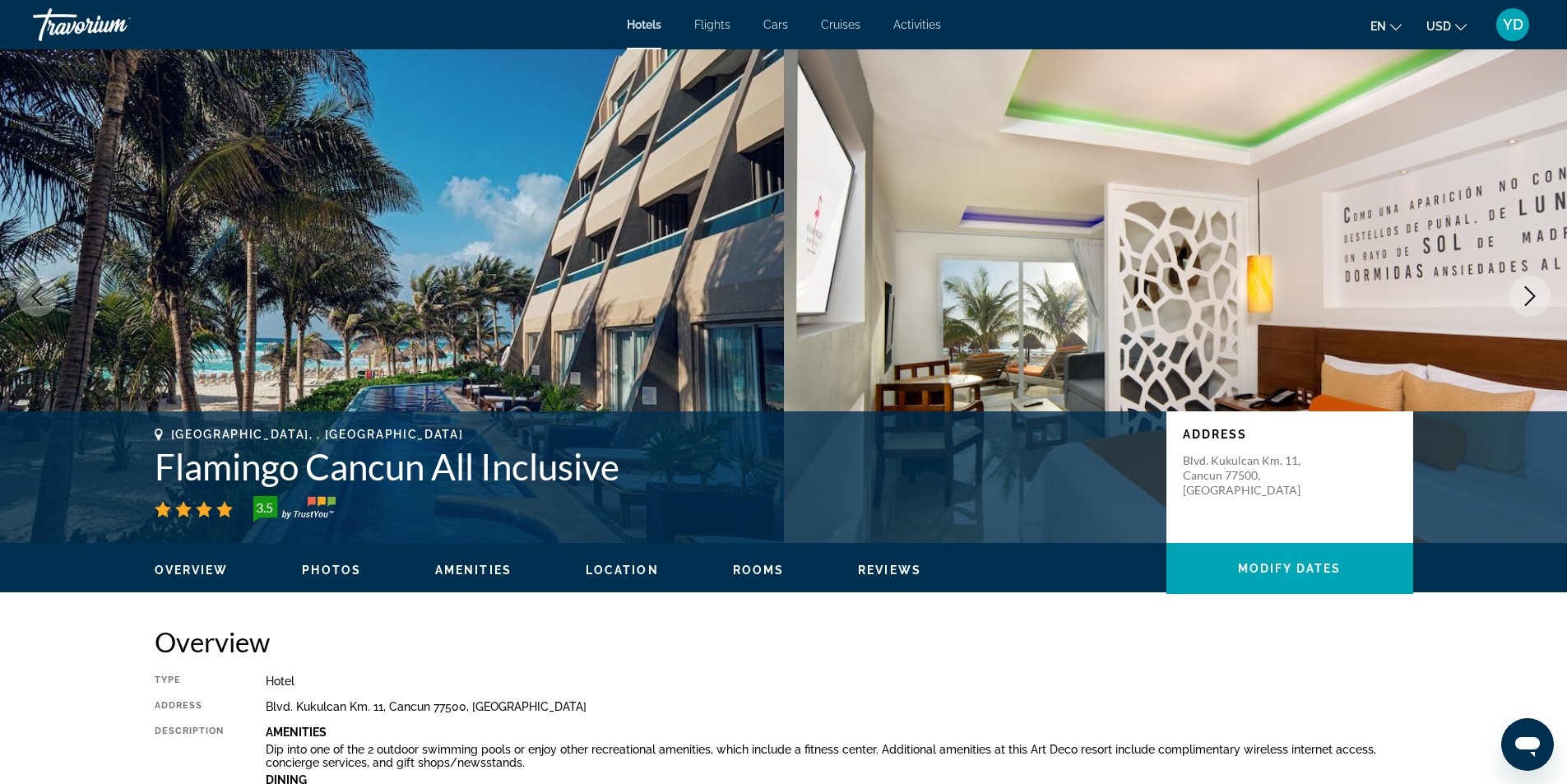
click at [1534, 301] on icon "Next image" at bounding box center [1530, 296] width 20 height 20
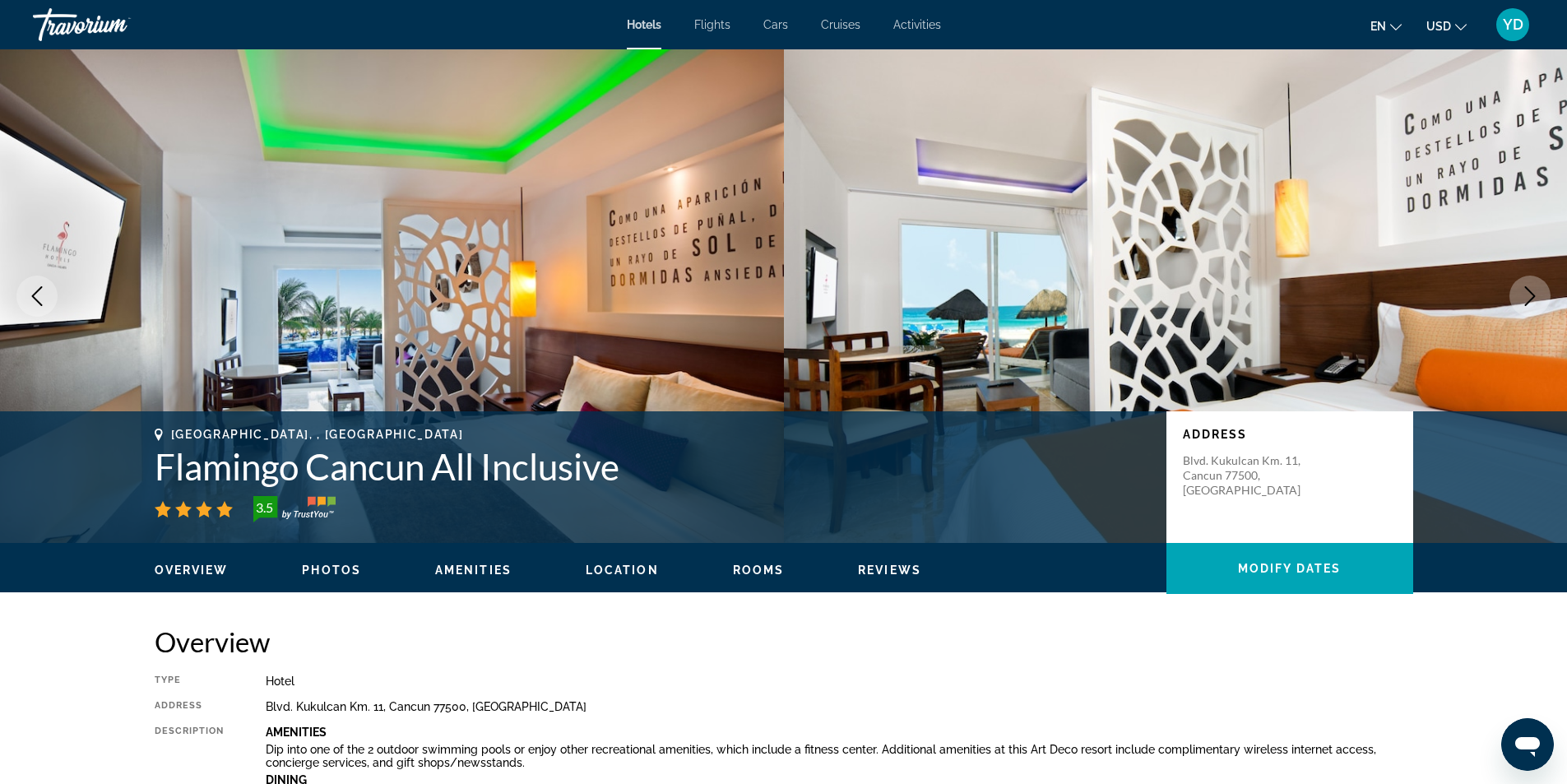
click at [1534, 301] on icon "Next image" at bounding box center [1530, 296] width 20 height 20
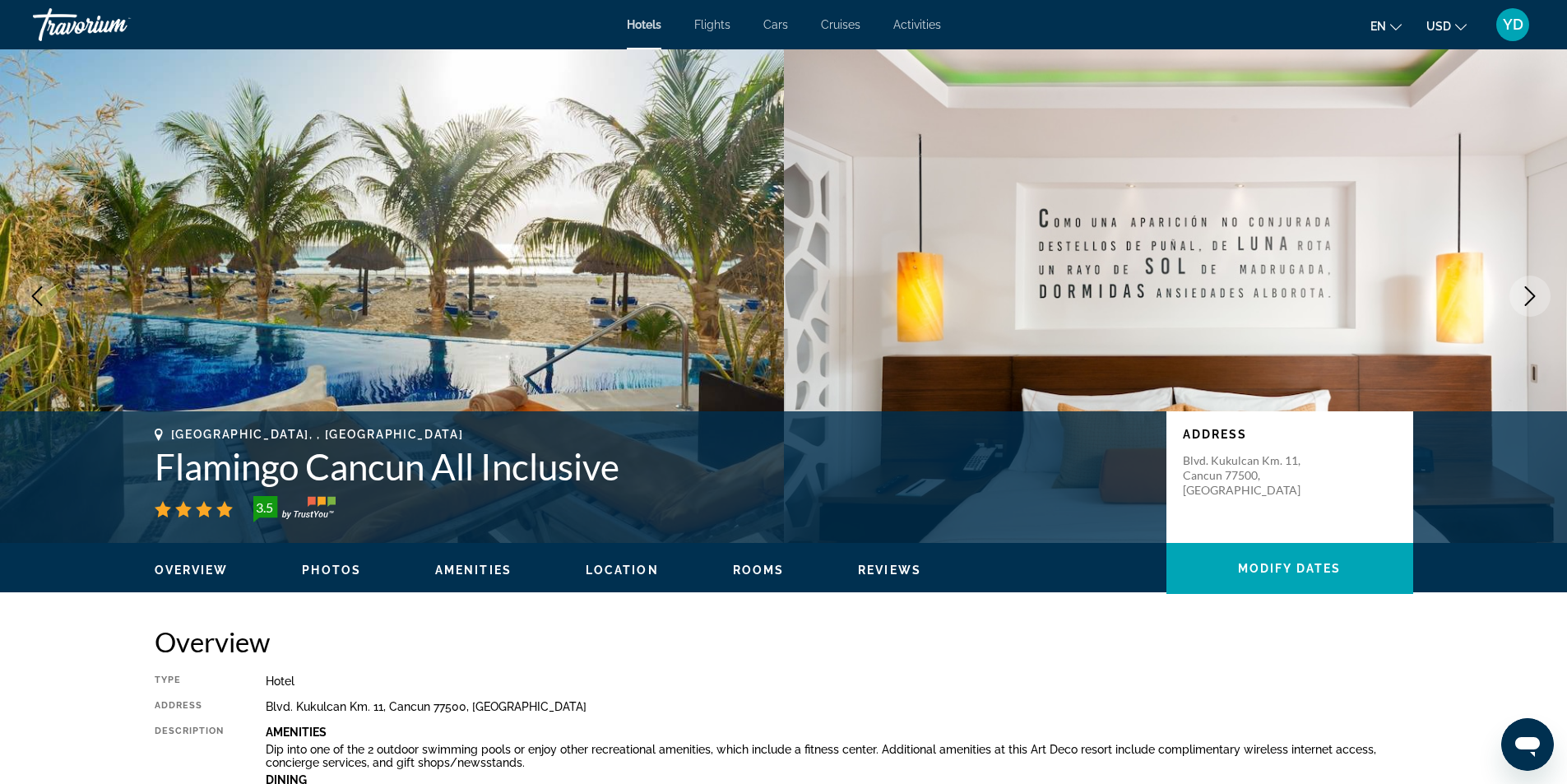
click at [1534, 301] on icon "Next image" at bounding box center [1530, 296] width 20 height 20
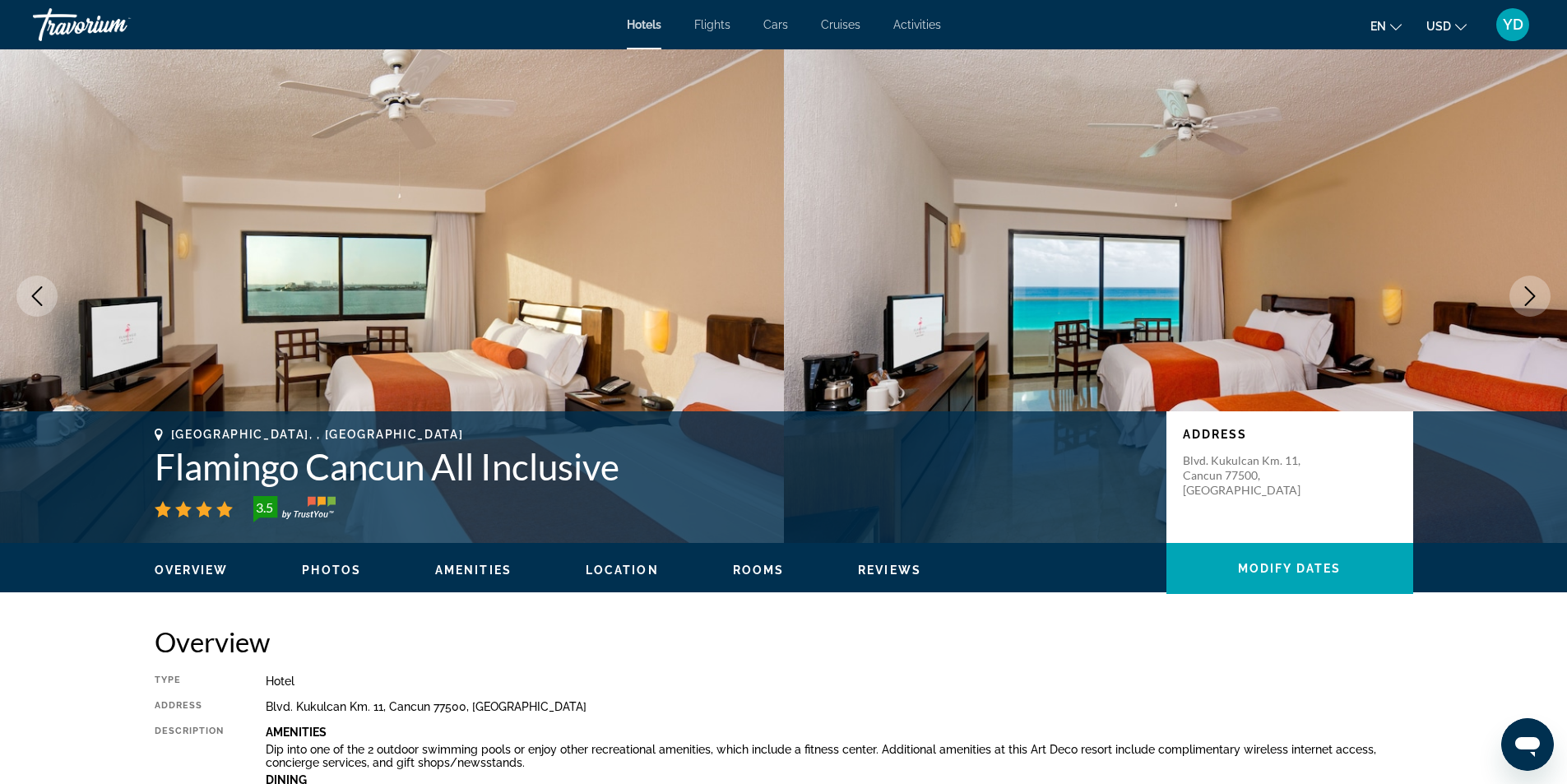
click at [1534, 301] on icon "Next image" at bounding box center [1530, 296] width 20 height 20
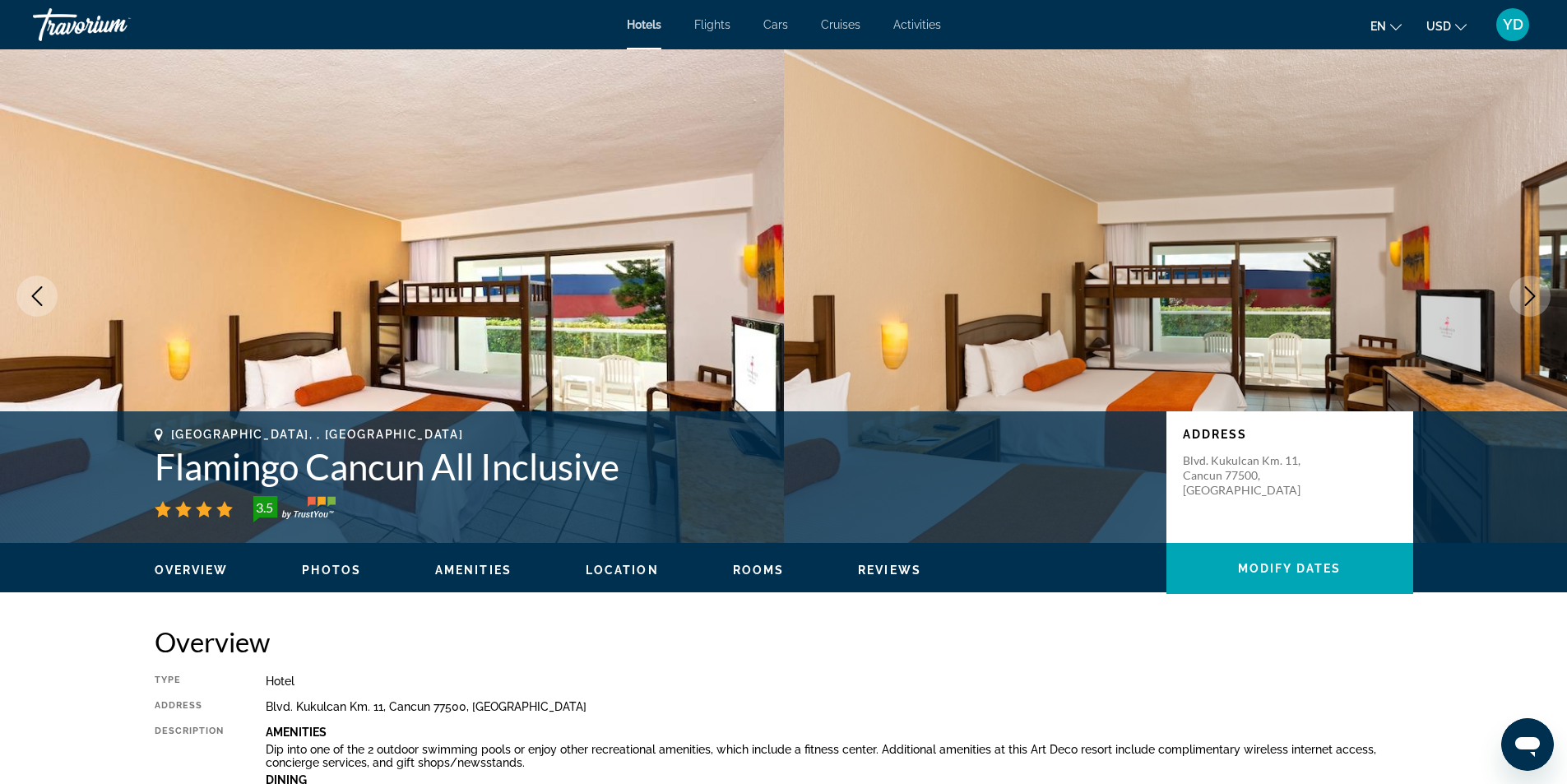
click at [1534, 301] on icon "Next image" at bounding box center [1530, 296] width 20 height 20
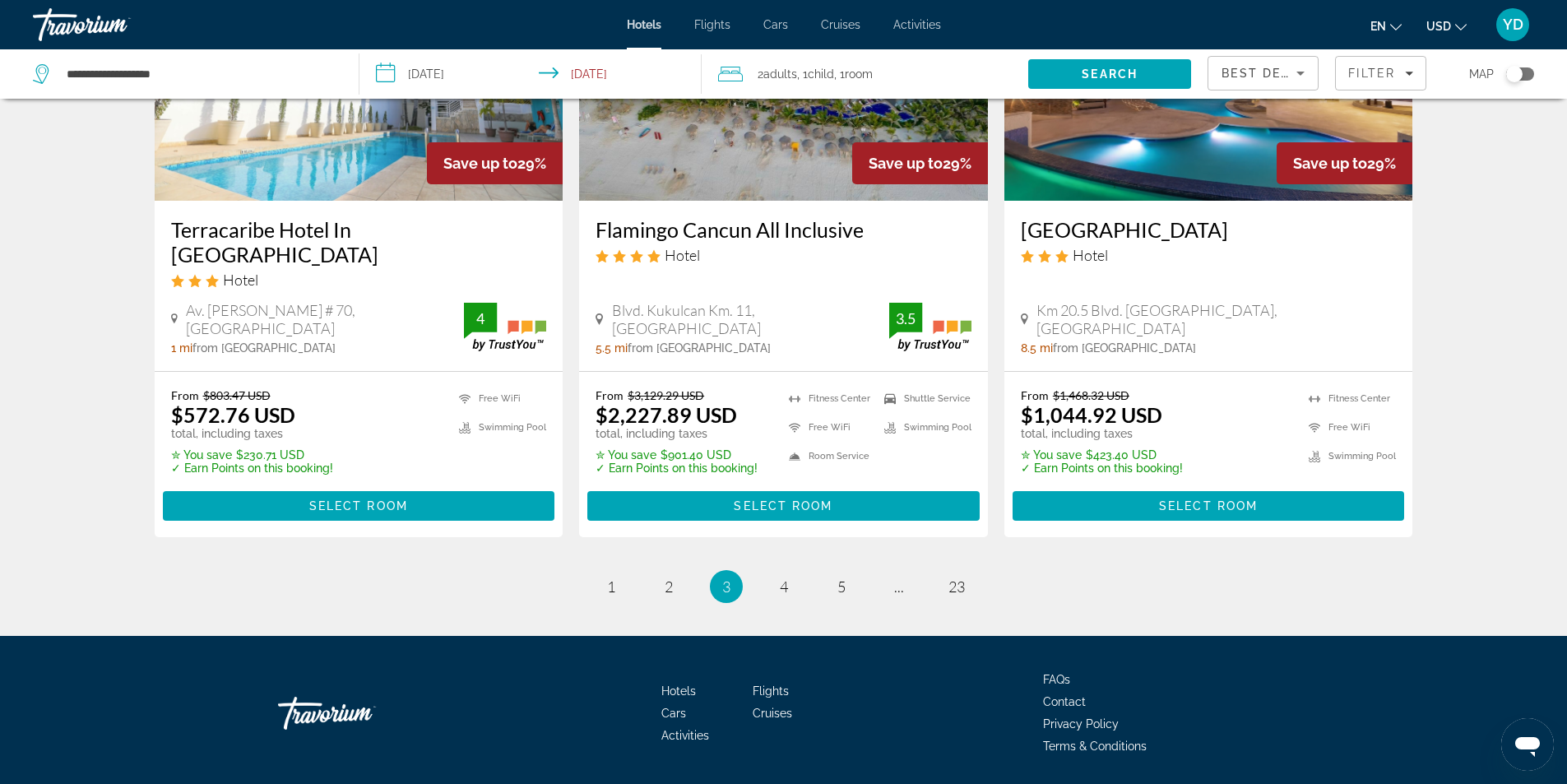
scroll to position [2160, 0]
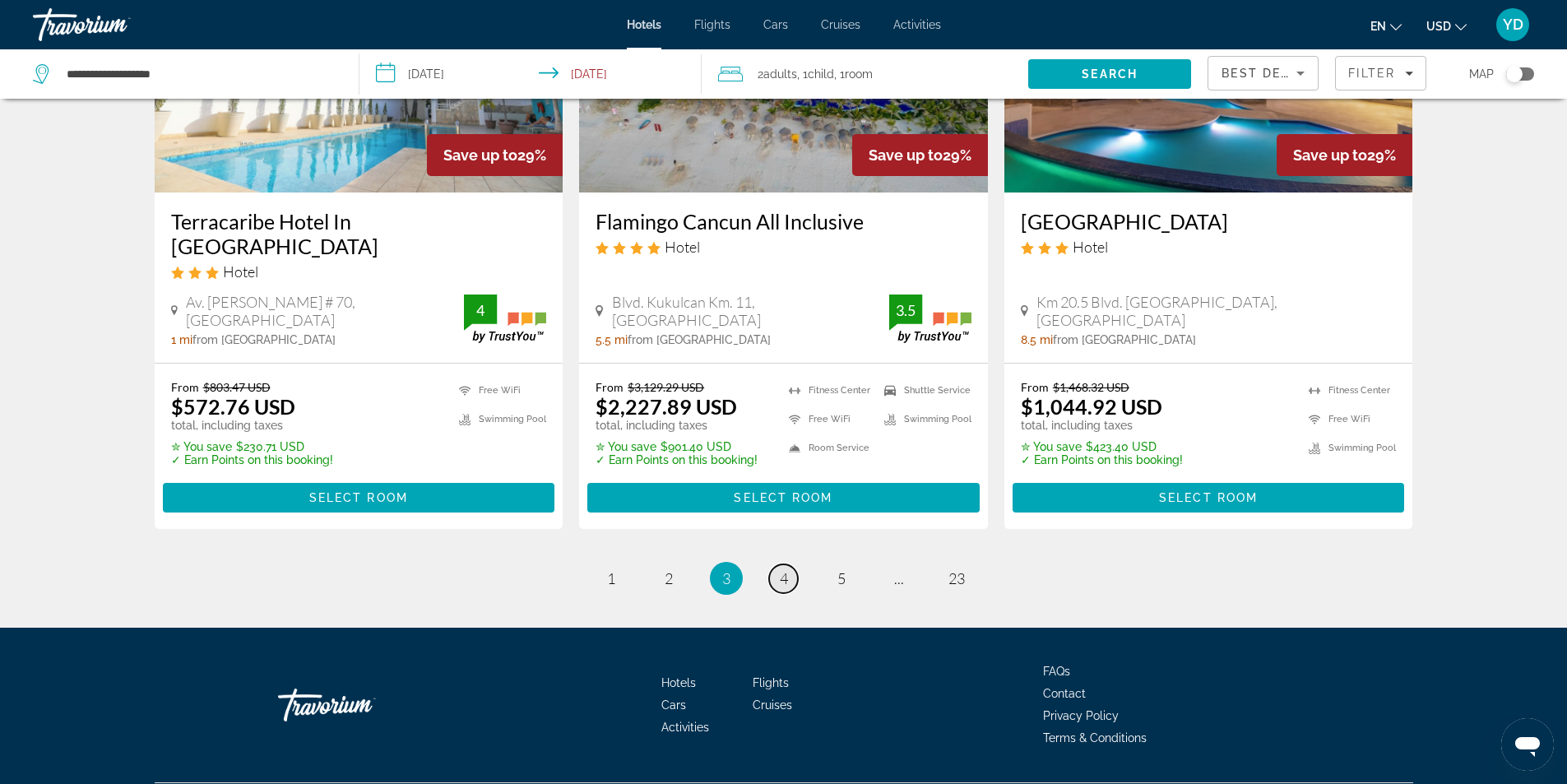
click at [784, 568] on span "4" at bounding box center [784, 577] width 8 height 18
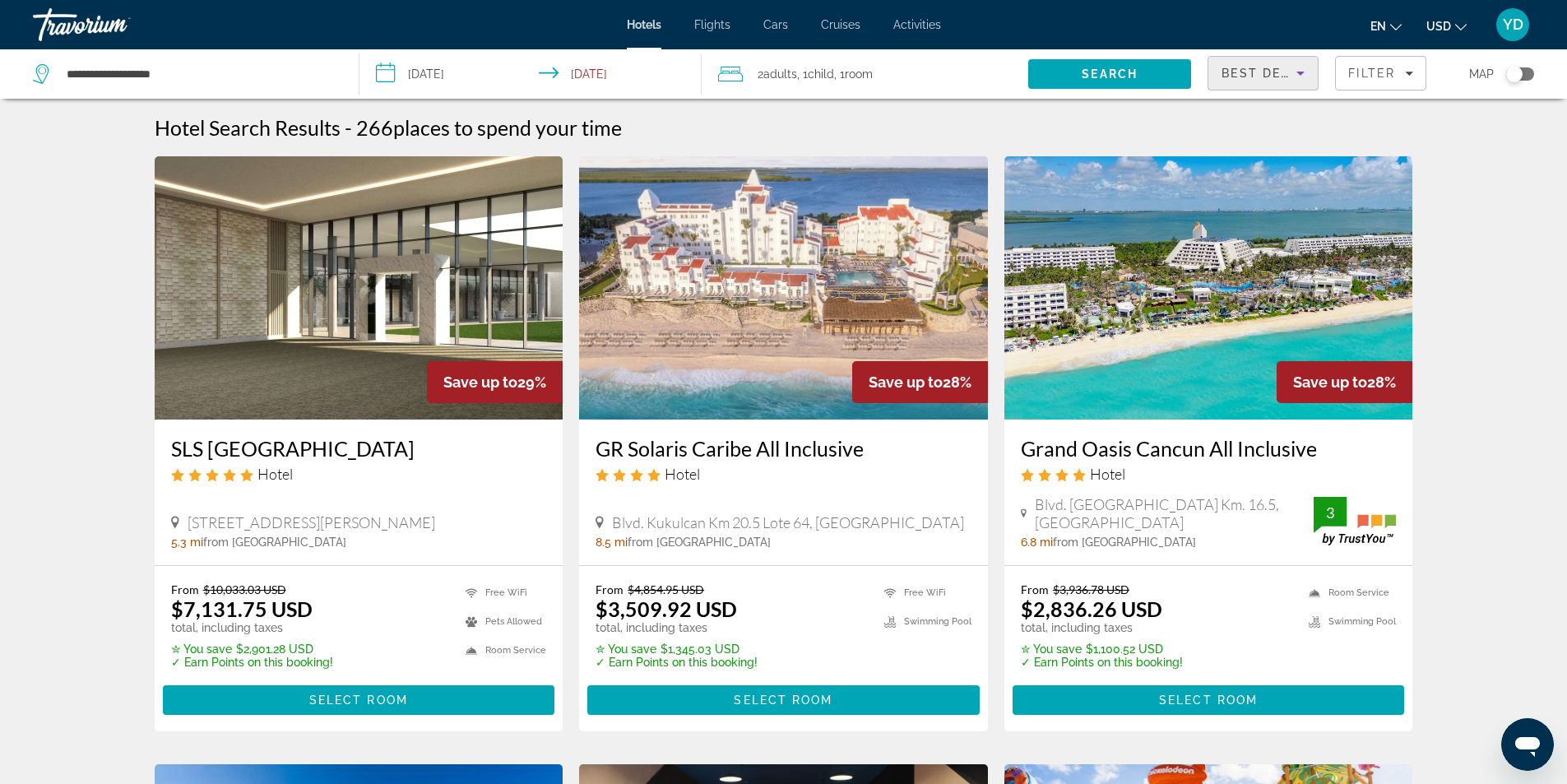
click at [1308, 75] on icon "Sort by" at bounding box center [1301, 73] width 20 height 20
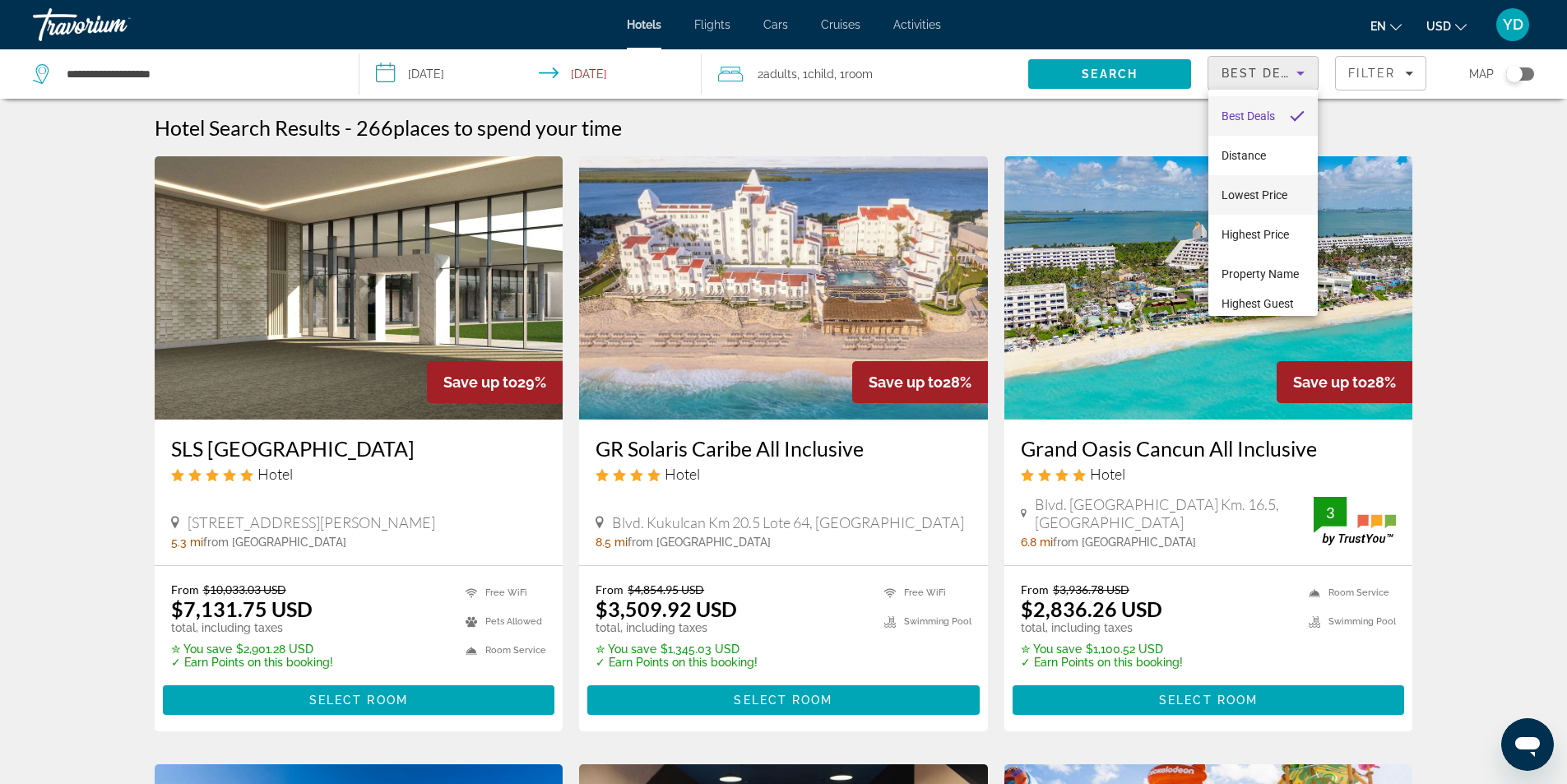
click at [1273, 188] on span "Lowest Price" at bounding box center [1254, 194] width 66 height 13
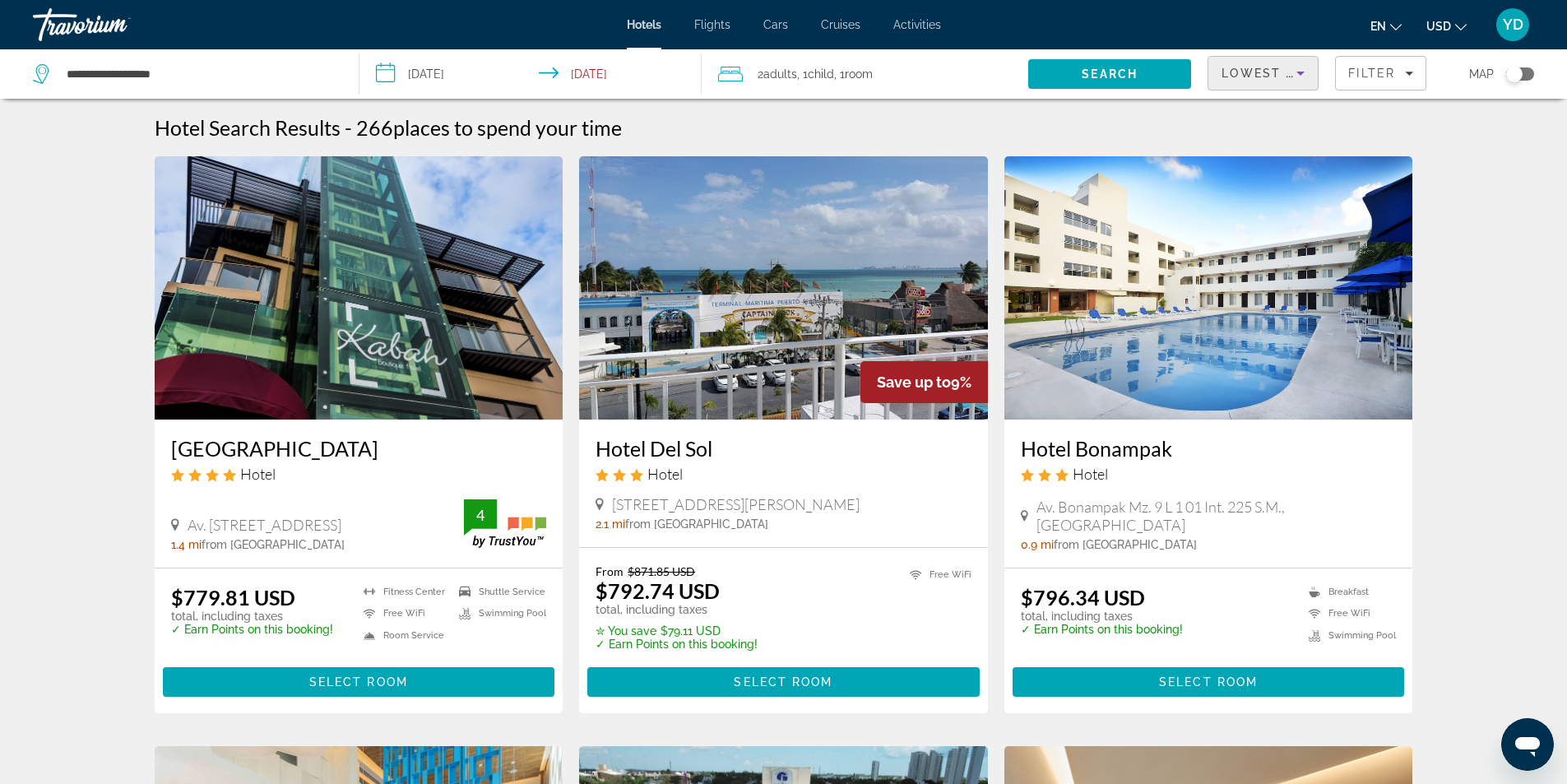
click at [1303, 65] on icon "Sort by" at bounding box center [1301, 73] width 20 height 20
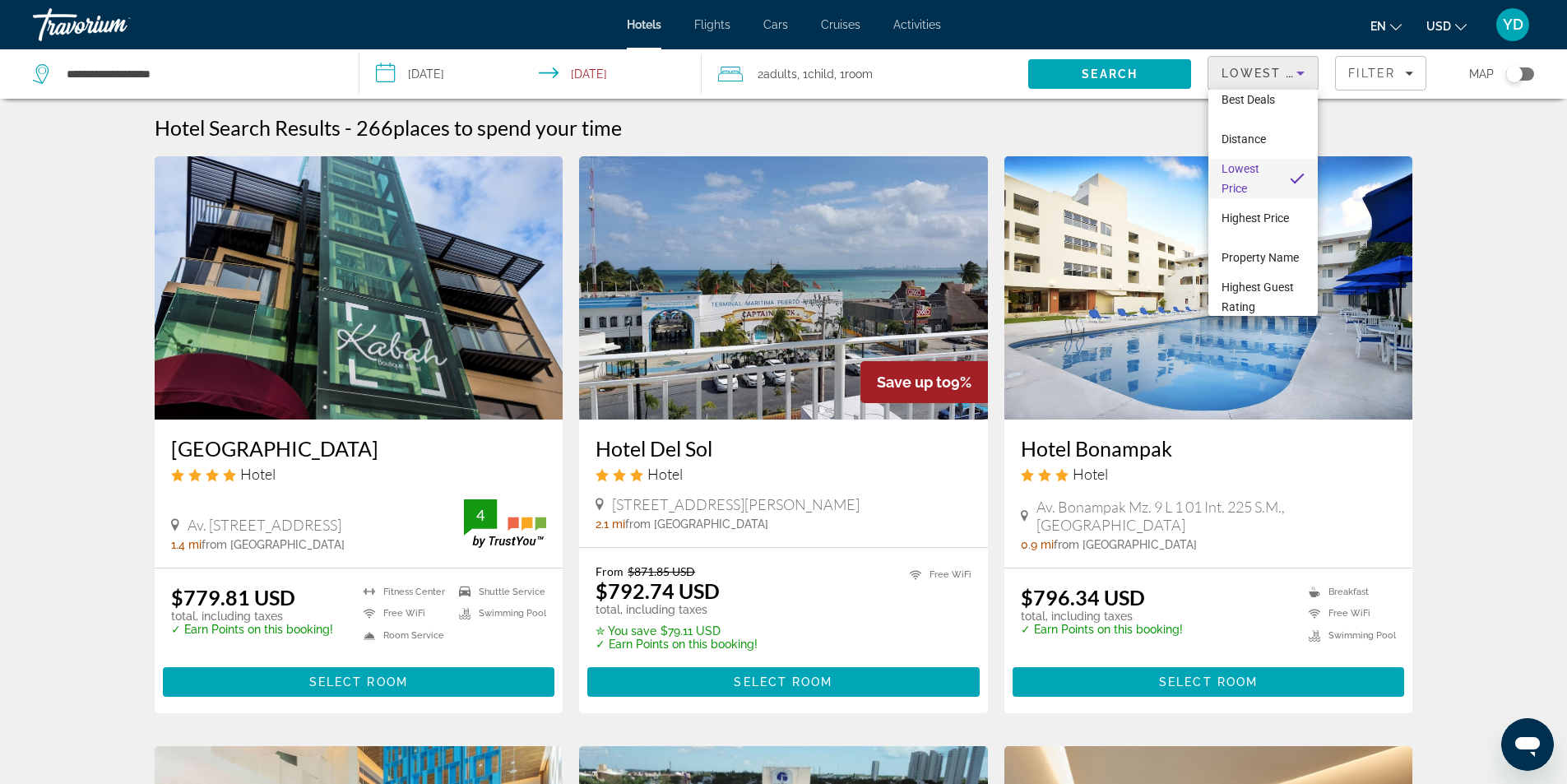
scroll to position [24, 0]
click at [1455, 262] on div at bounding box center [784, 392] width 1567 height 784
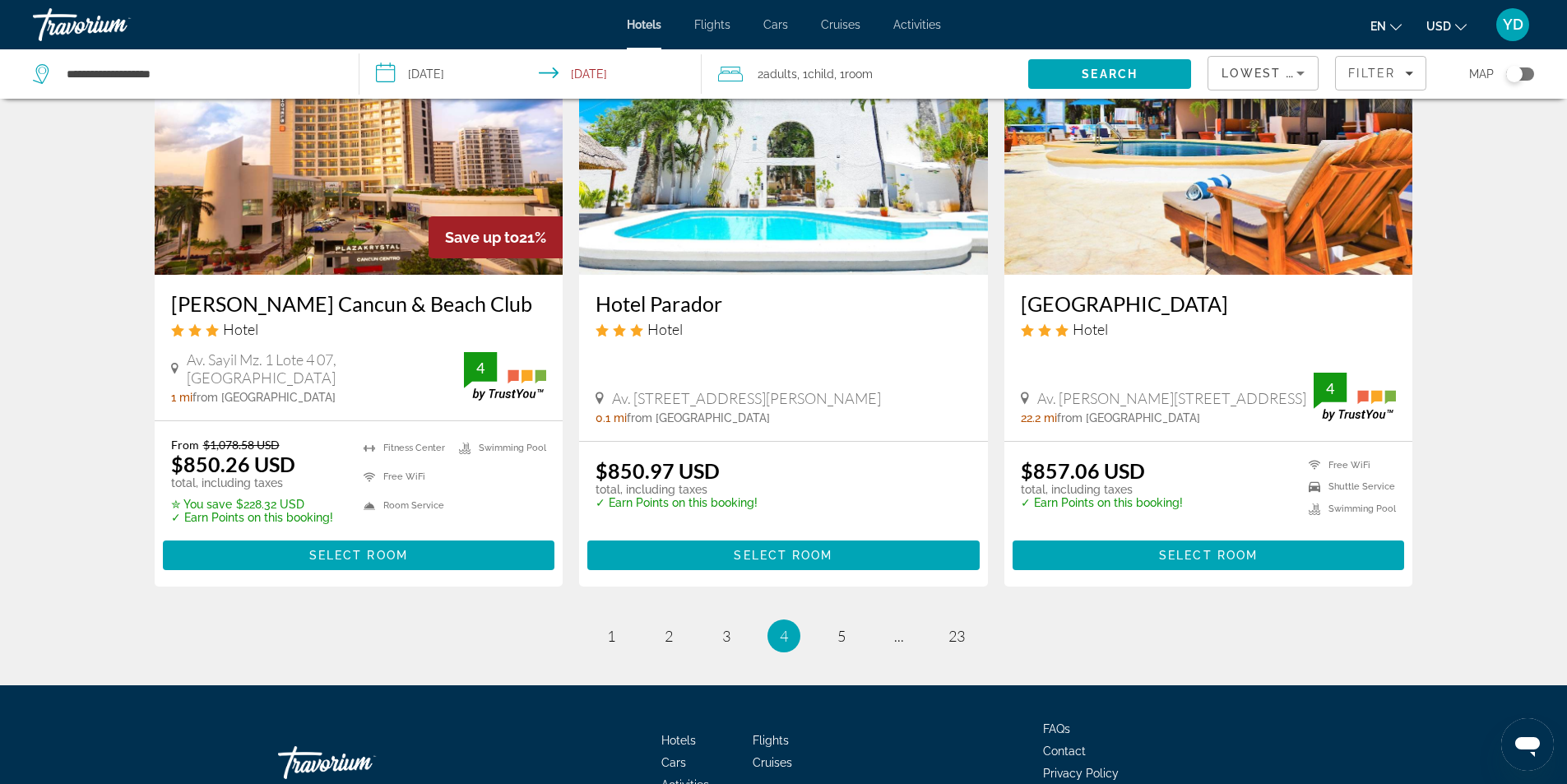
scroll to position [2112, 0]
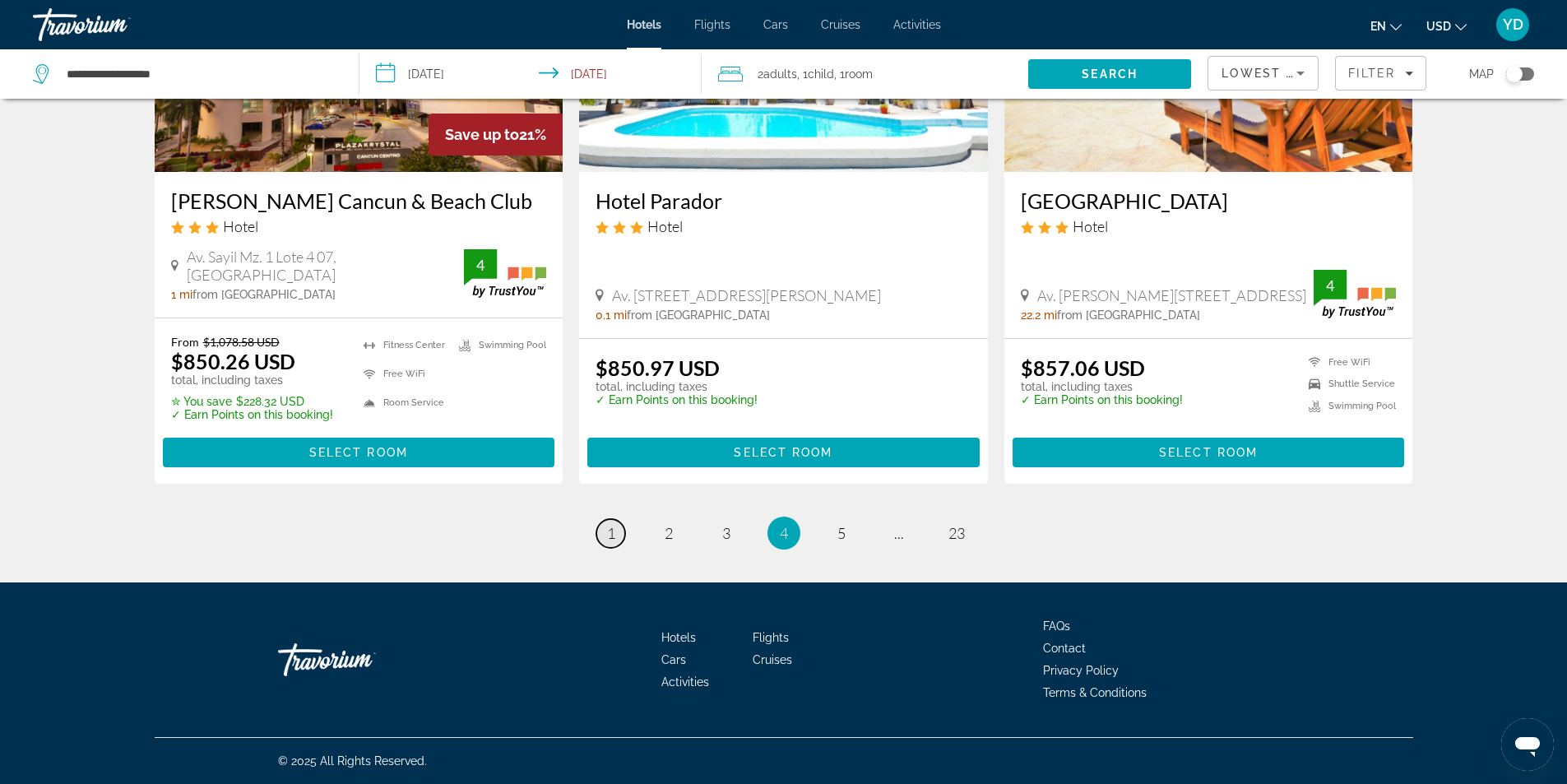
click at [616, 528] on link "page 1" at bounding box center [610, 533] width 29 height 29
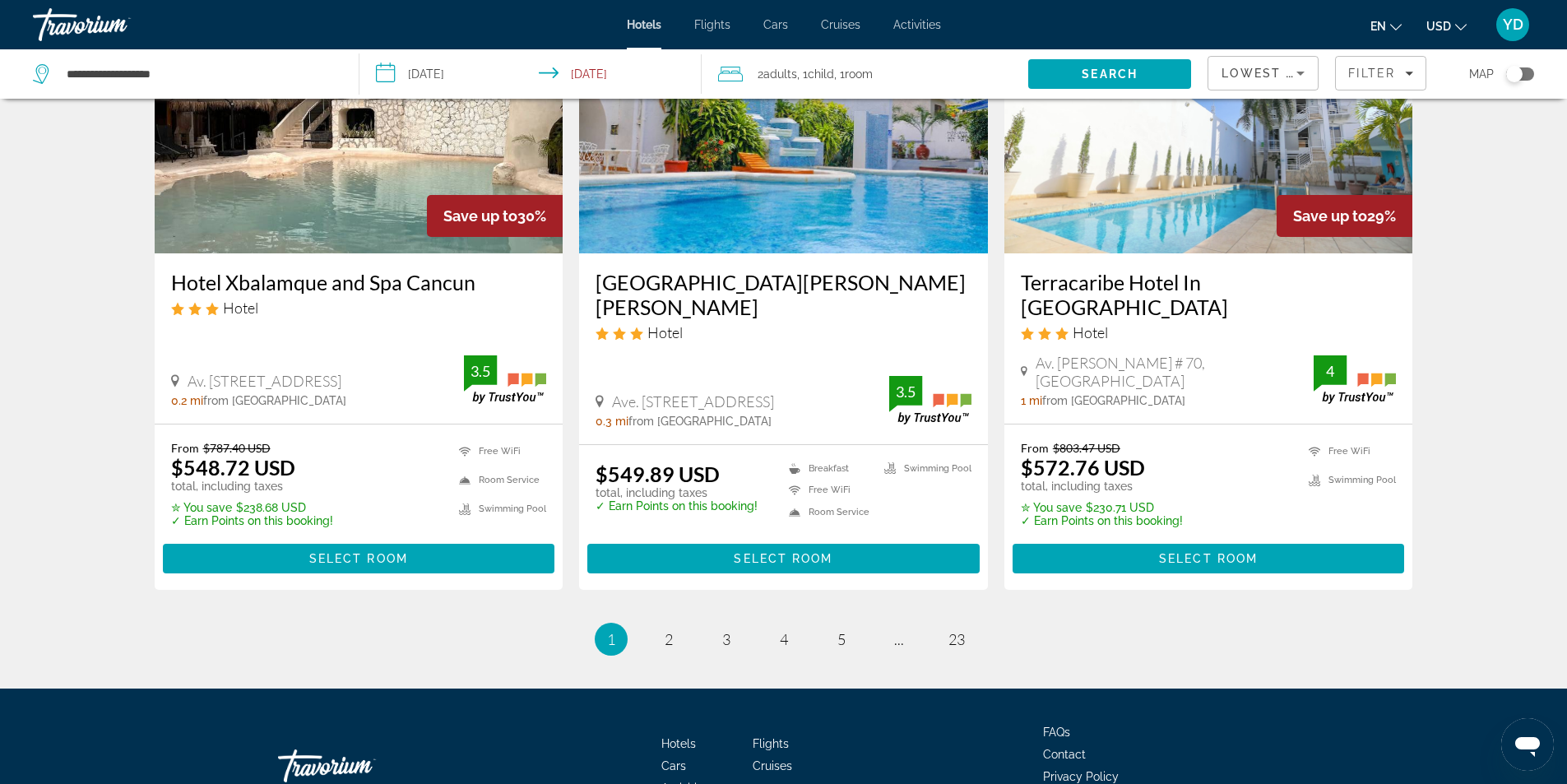
scroll to position [2068, 0]
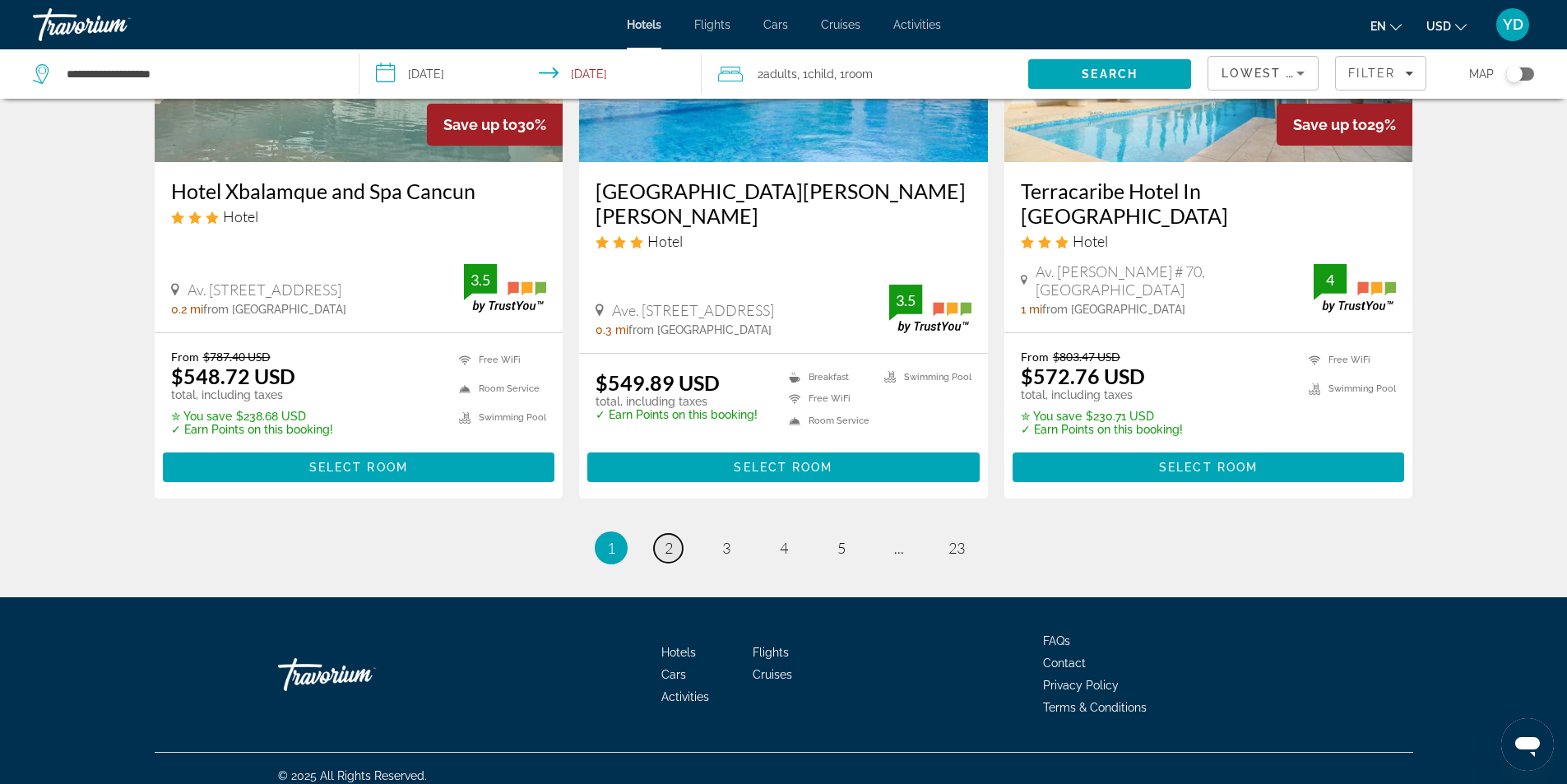
click at [671, 539] on span "2" at bounding box center [669, 548] width 8 height 18
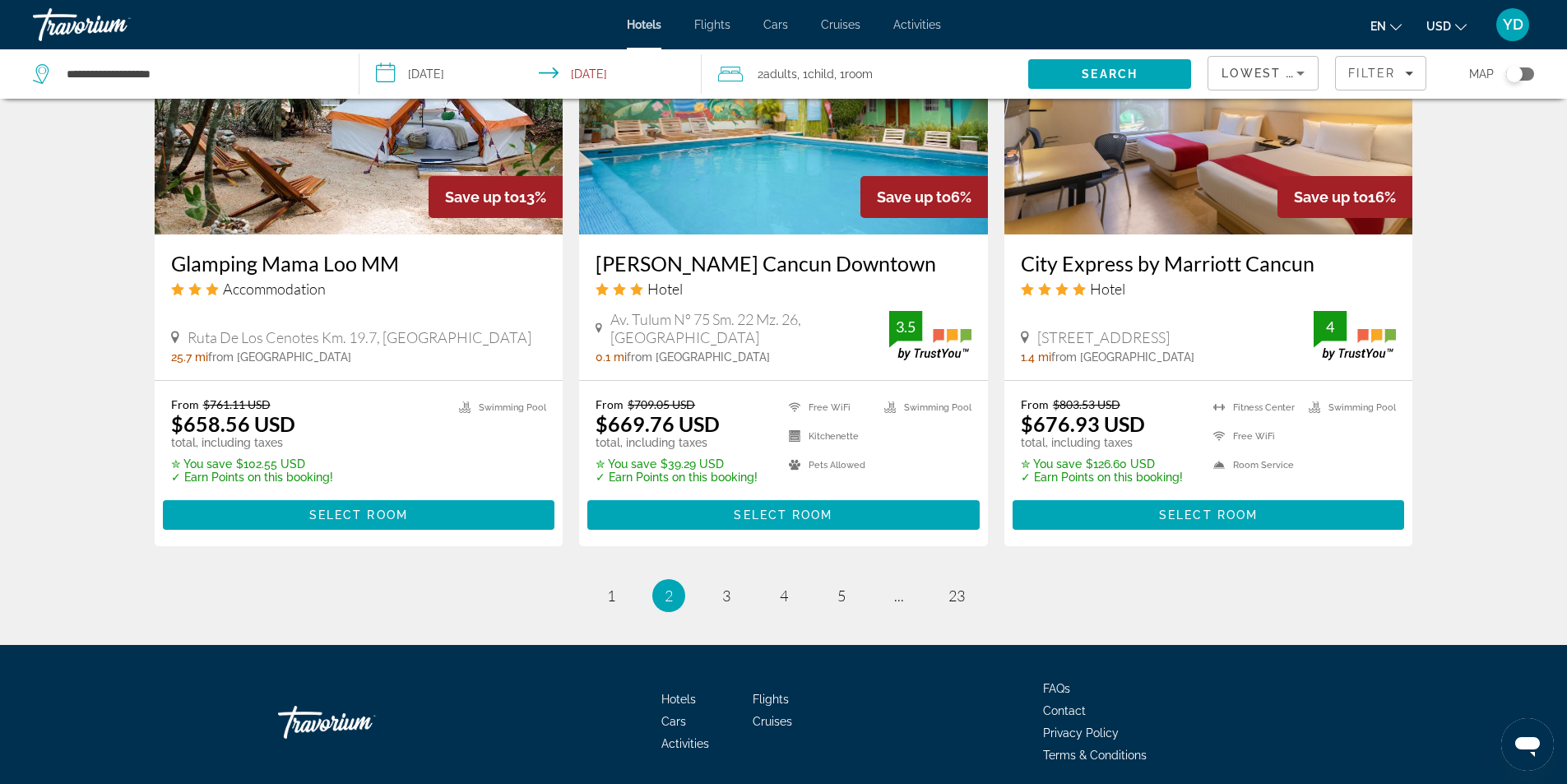
scroll to position [2055, 0]
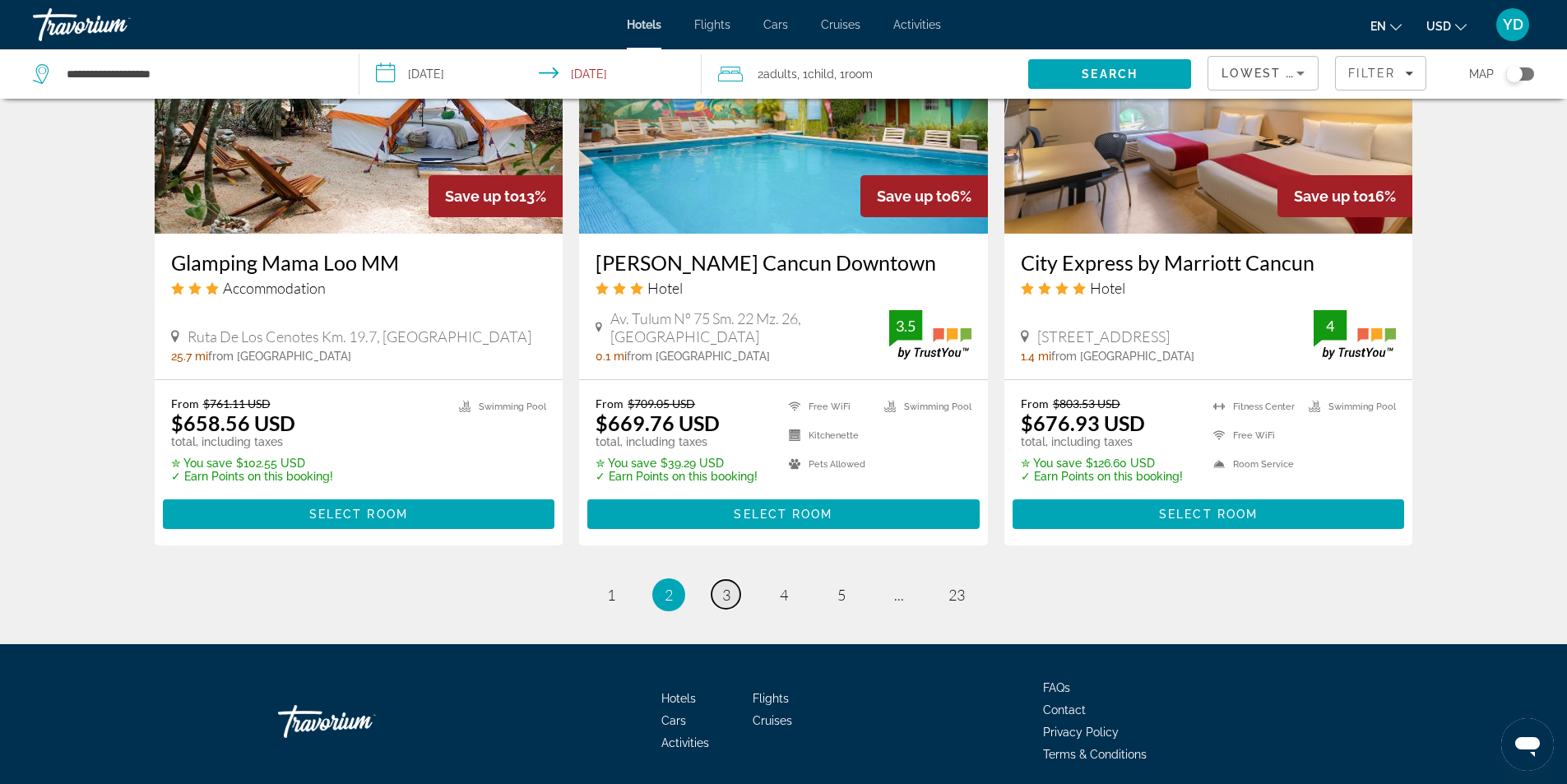
click at [727, 585] on span "3" at bounding box center [726, 594] width 8 height 18
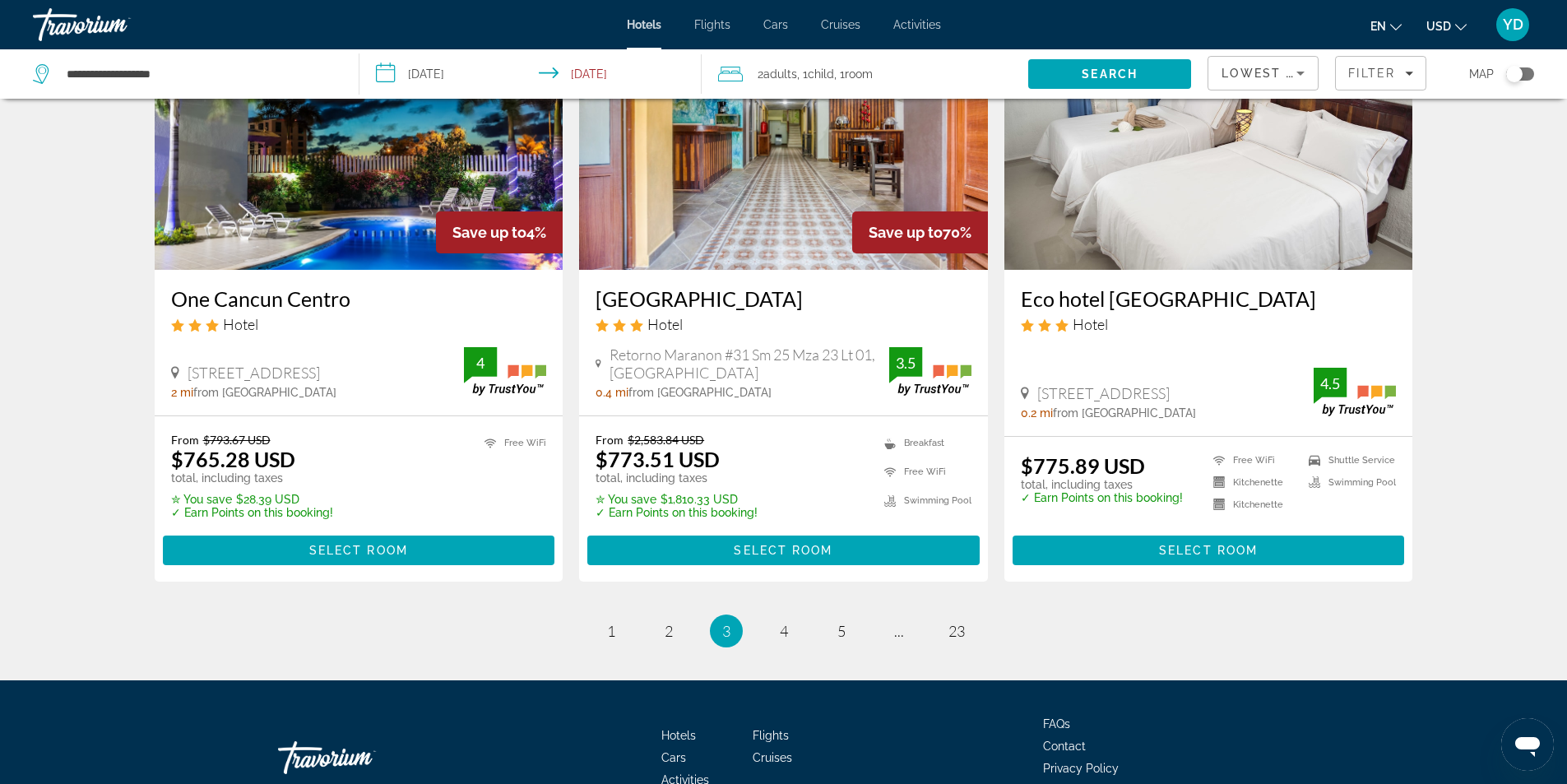
scroll to position [2063, 0]
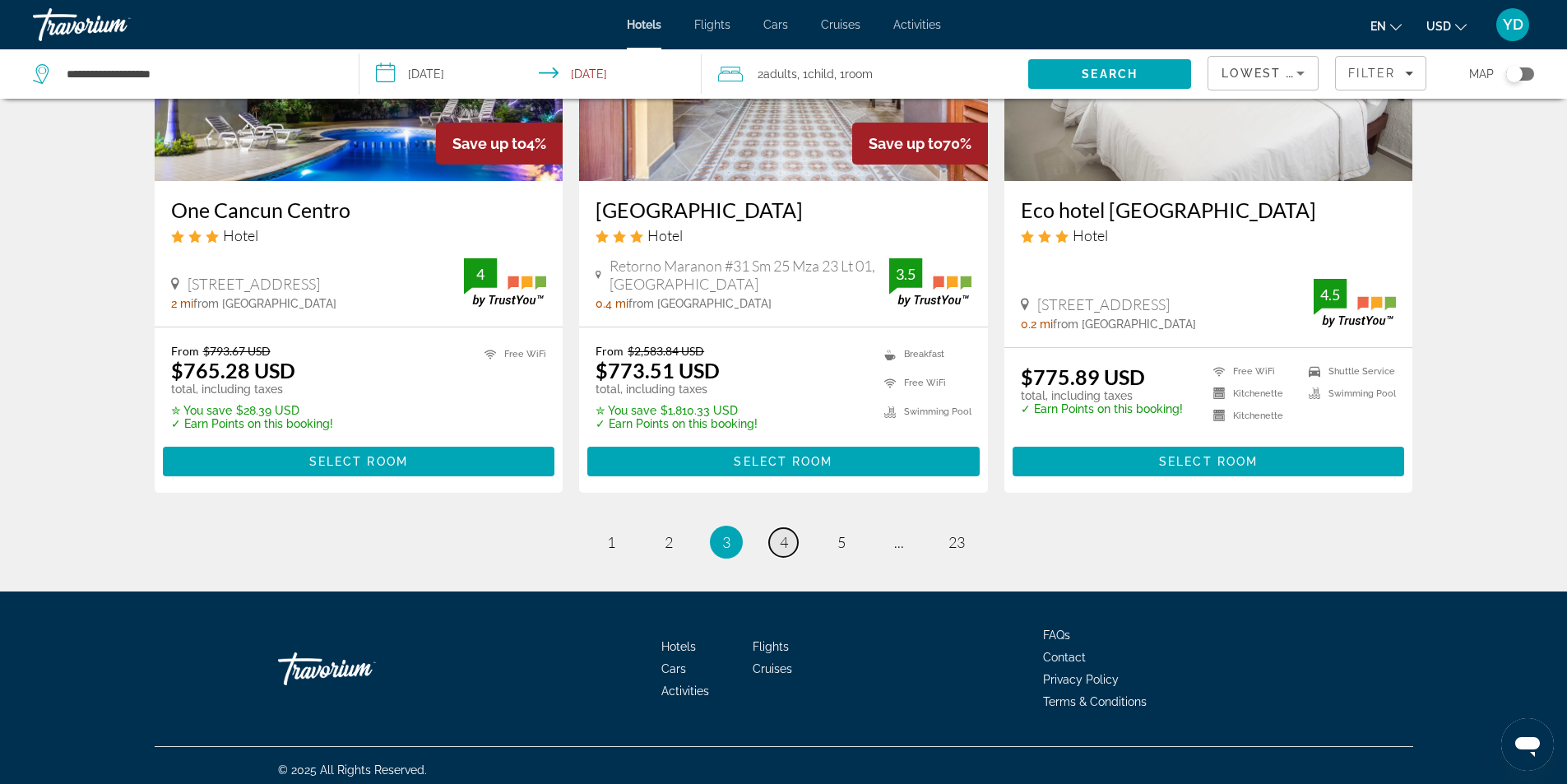
click at [774, 528] on link "page 4" at bounding box center [784, 542] width 29 height 29
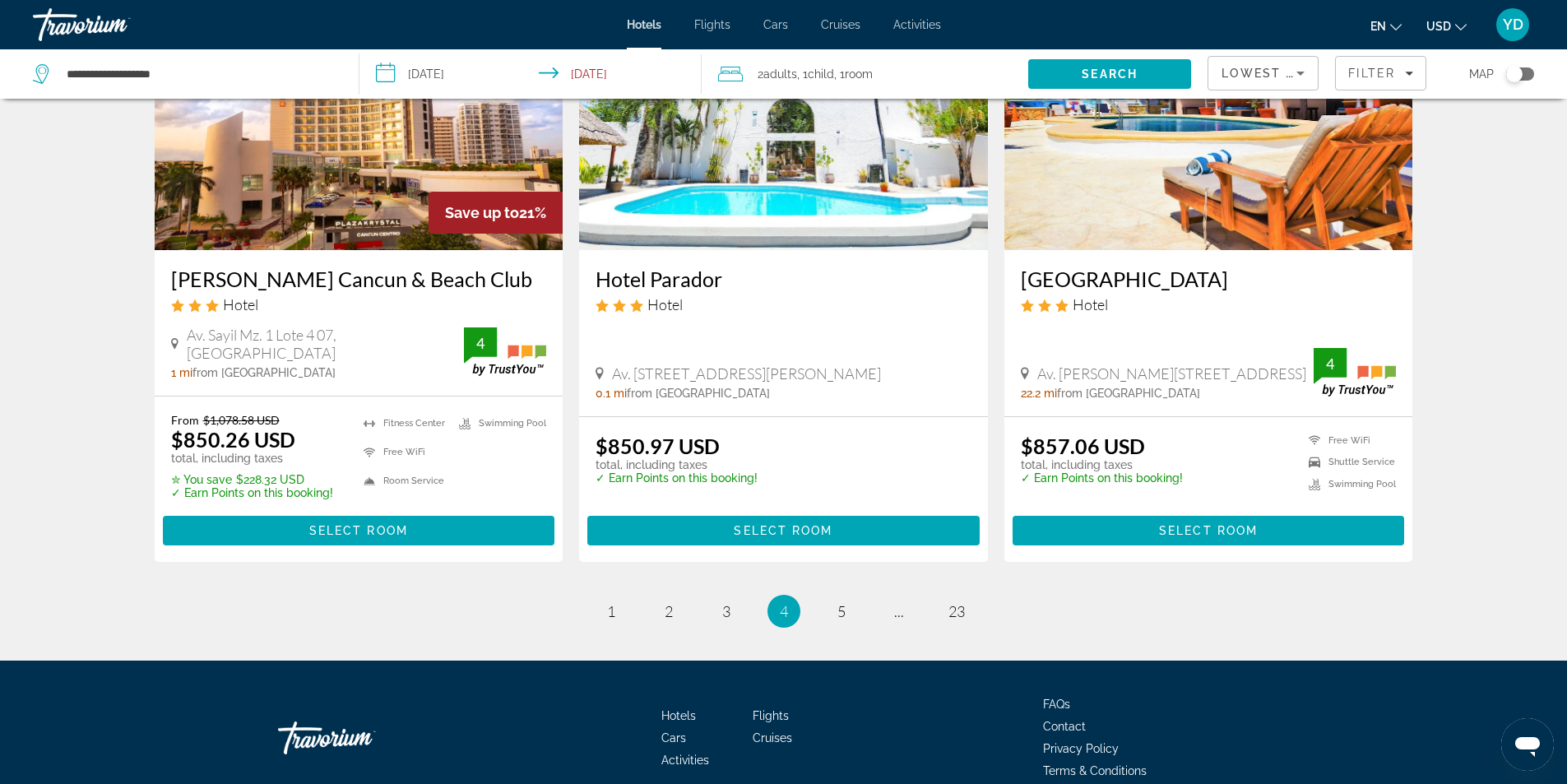
scroll to position [2055, 0]
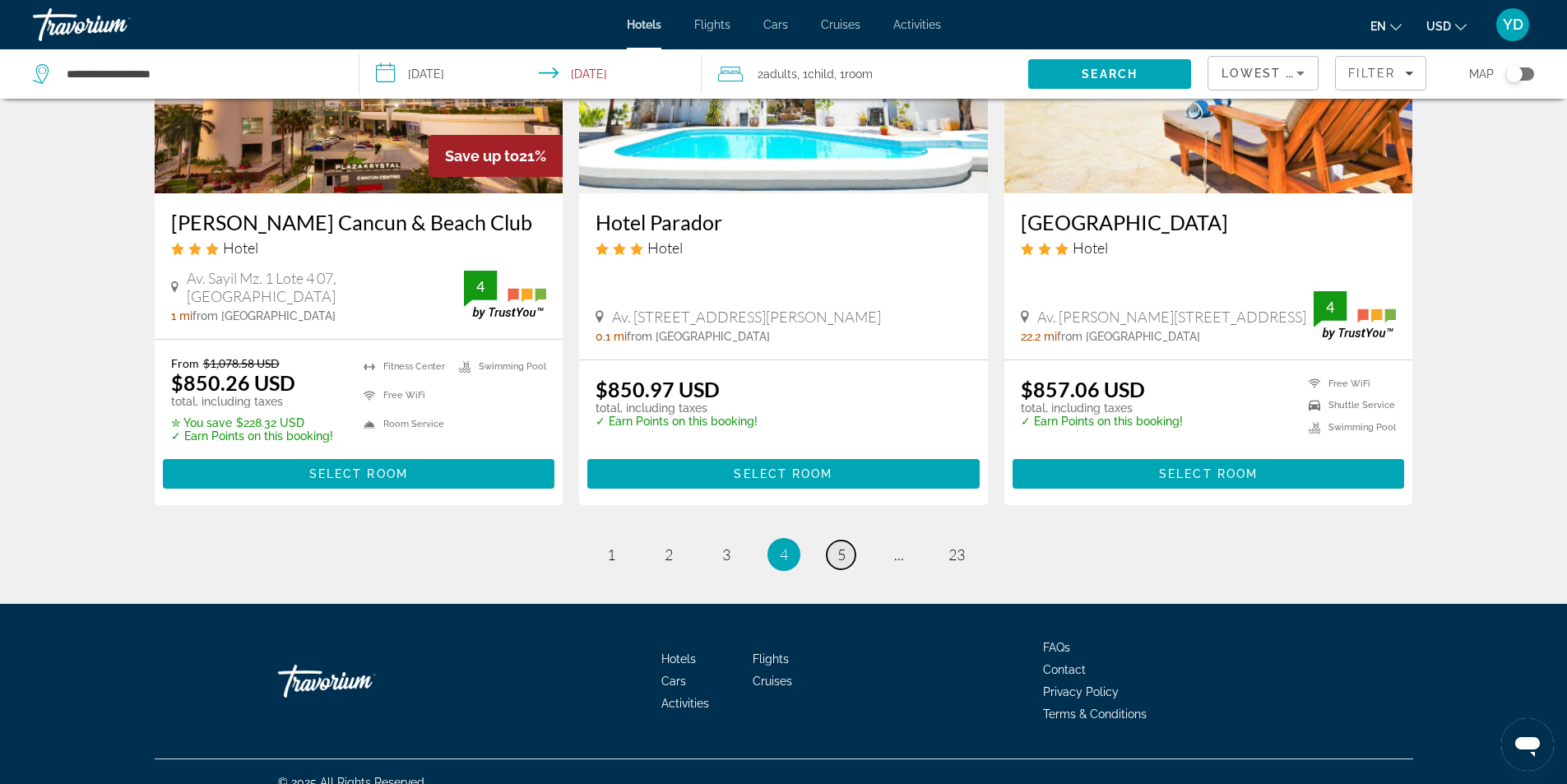
click at [841, 564] on span "5" at bounding box center [842, 554] width 8 height 18
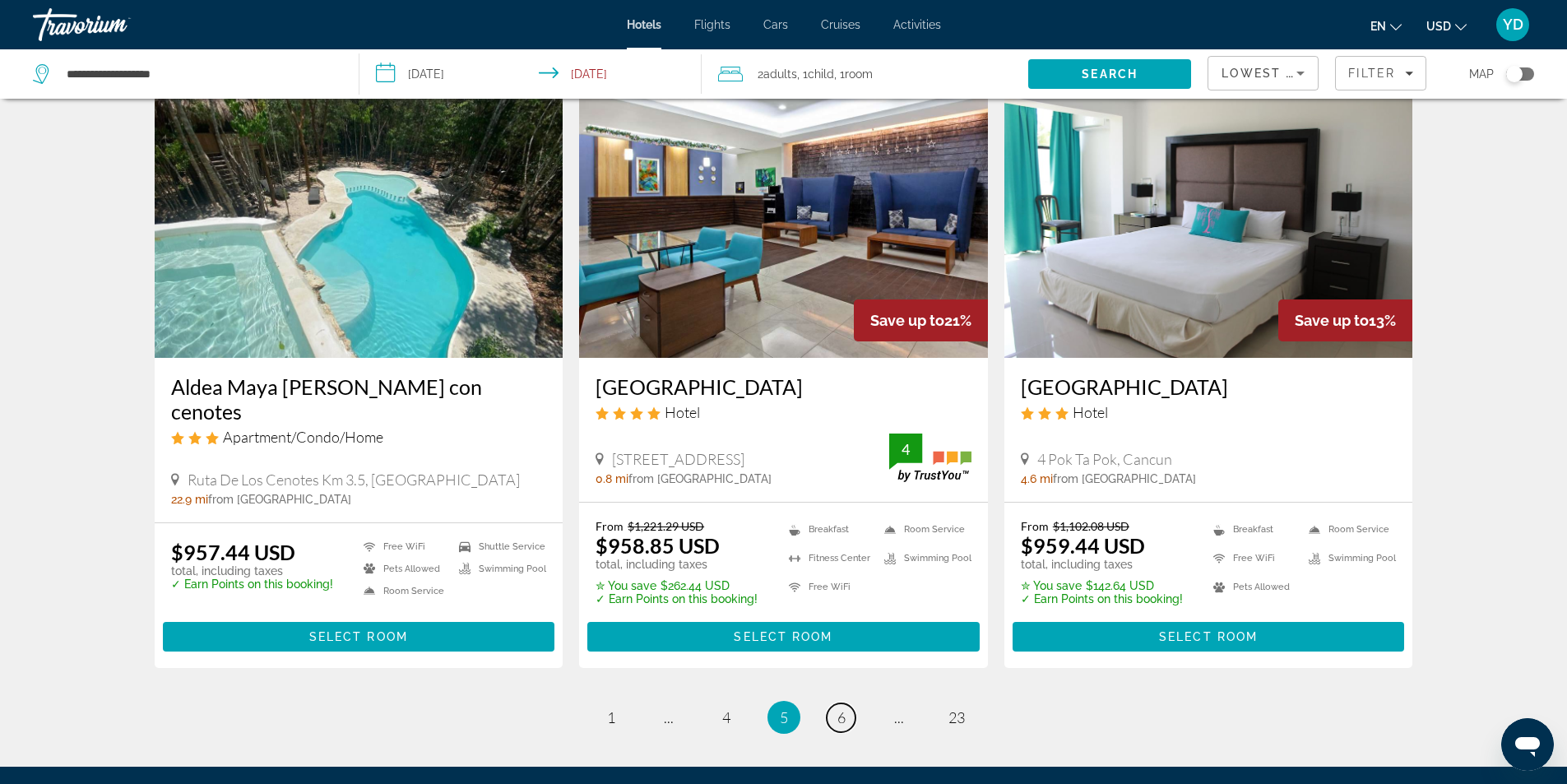
scroll to position [2058, 0]
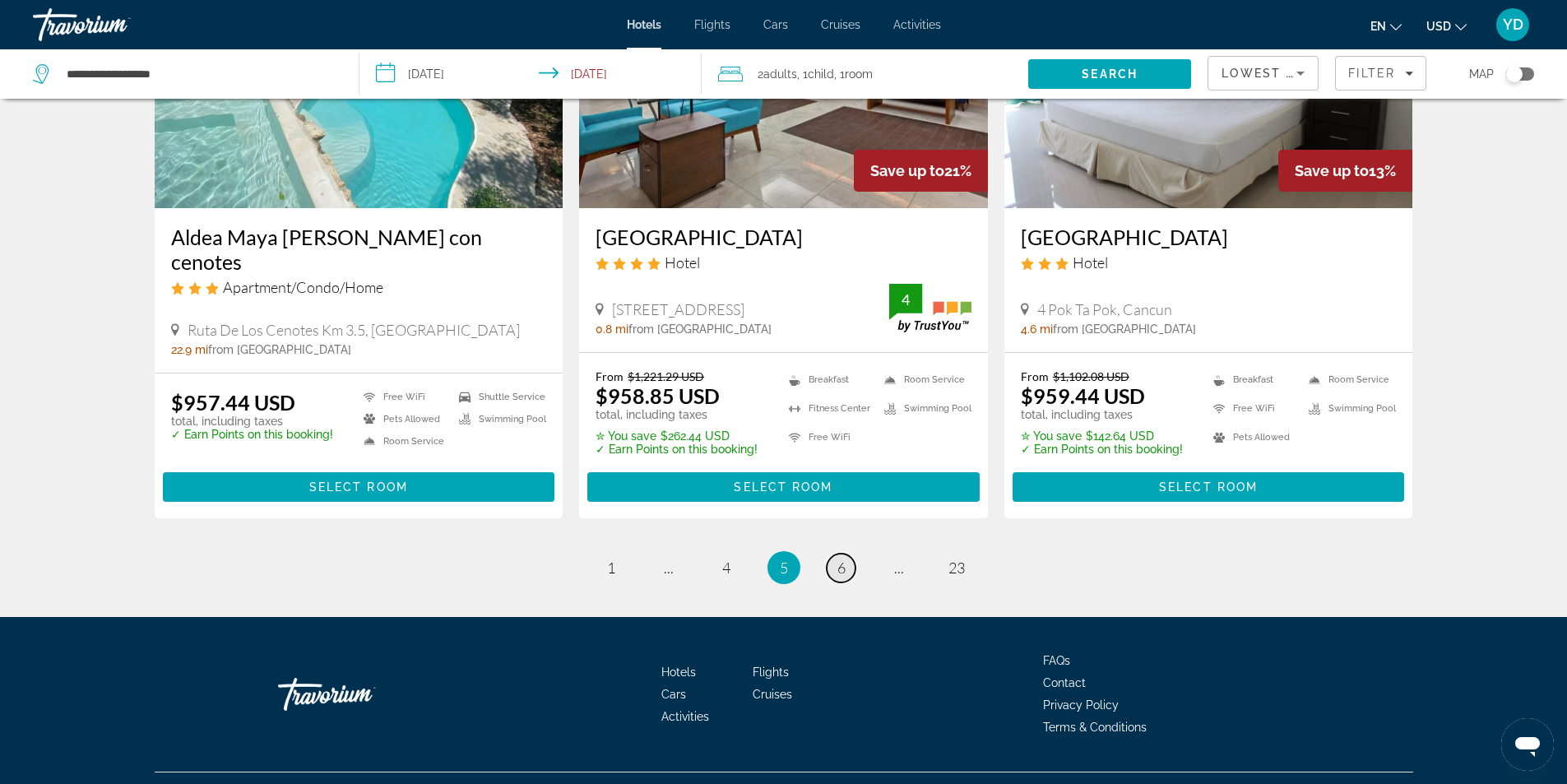
click at [838, 559] on span "6" at bounding box center [842, 567] width 8 height 18
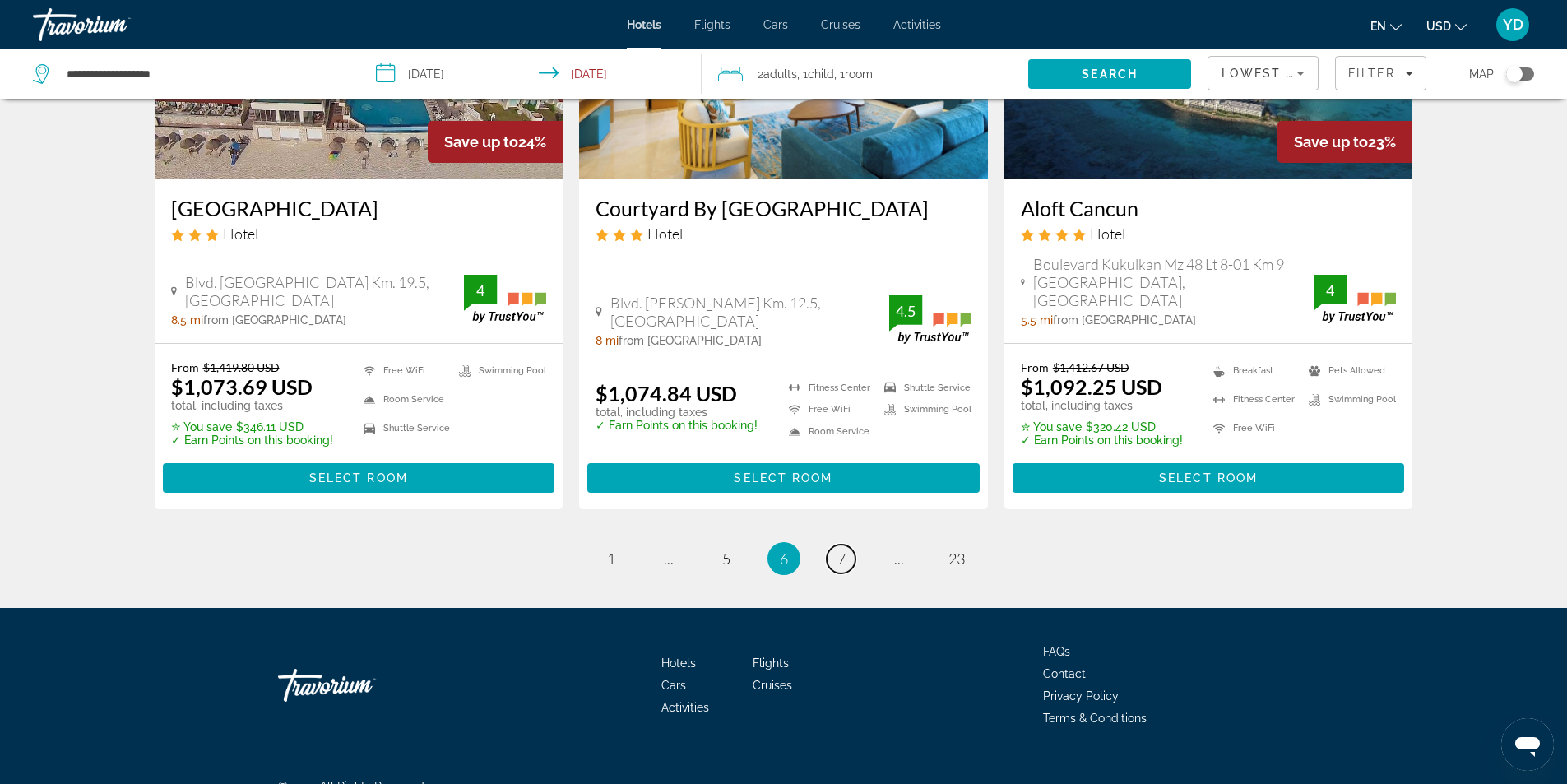
scroll to position [2076, 0]
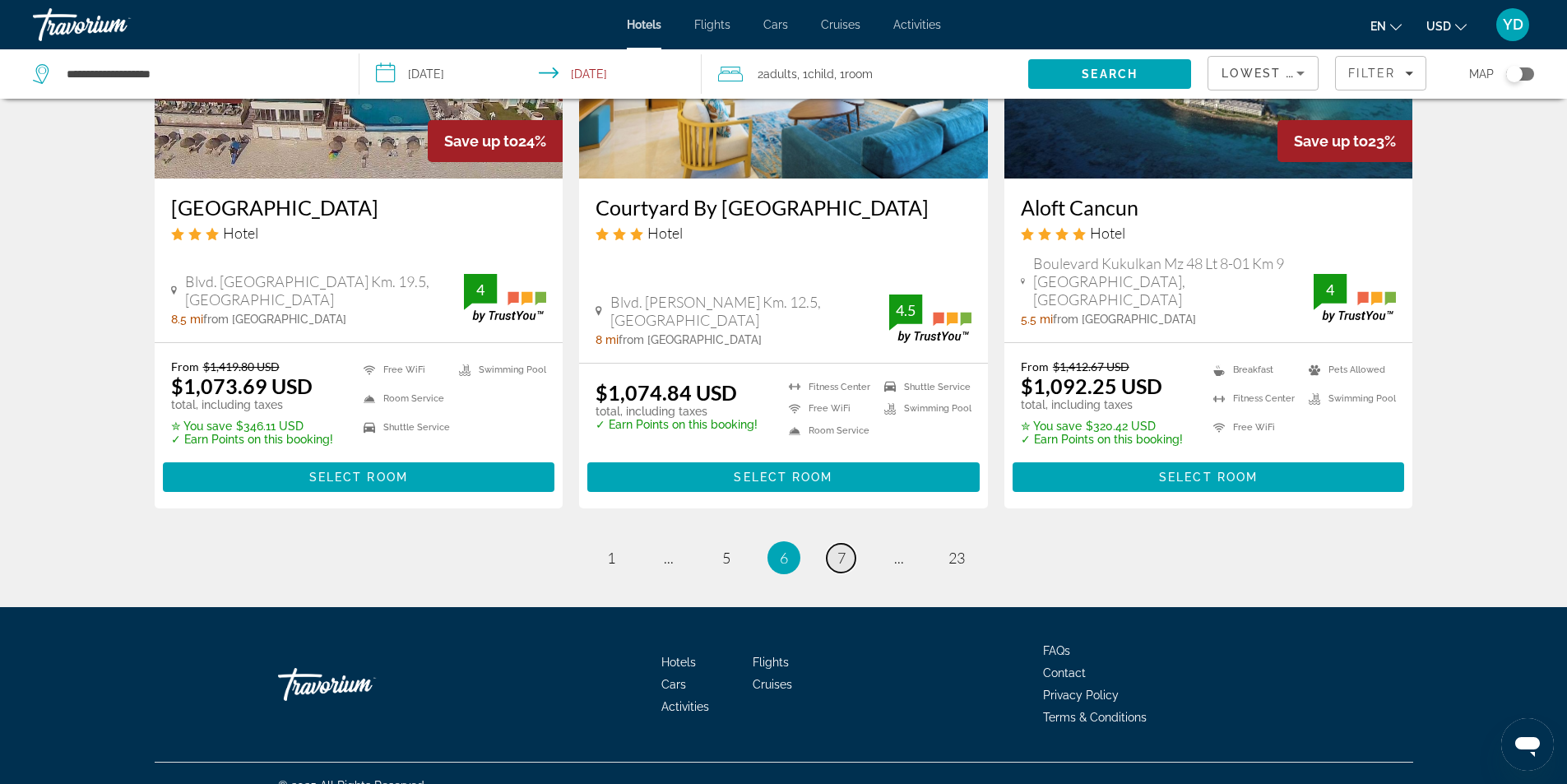
click at [838, 549] on span "7" at bounding box center [842, 558] width 8 height 18
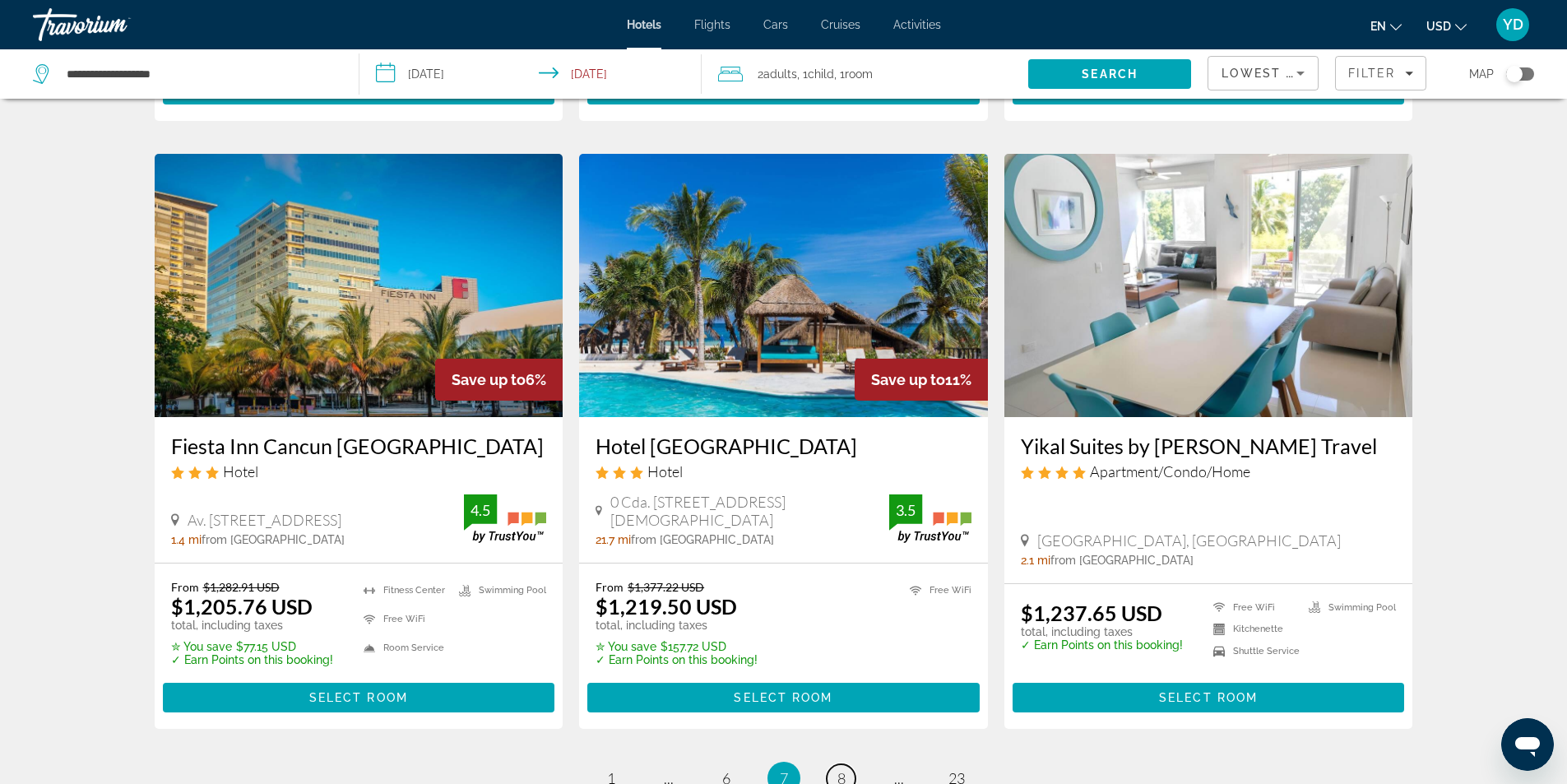
scroll to position [2052, 0]
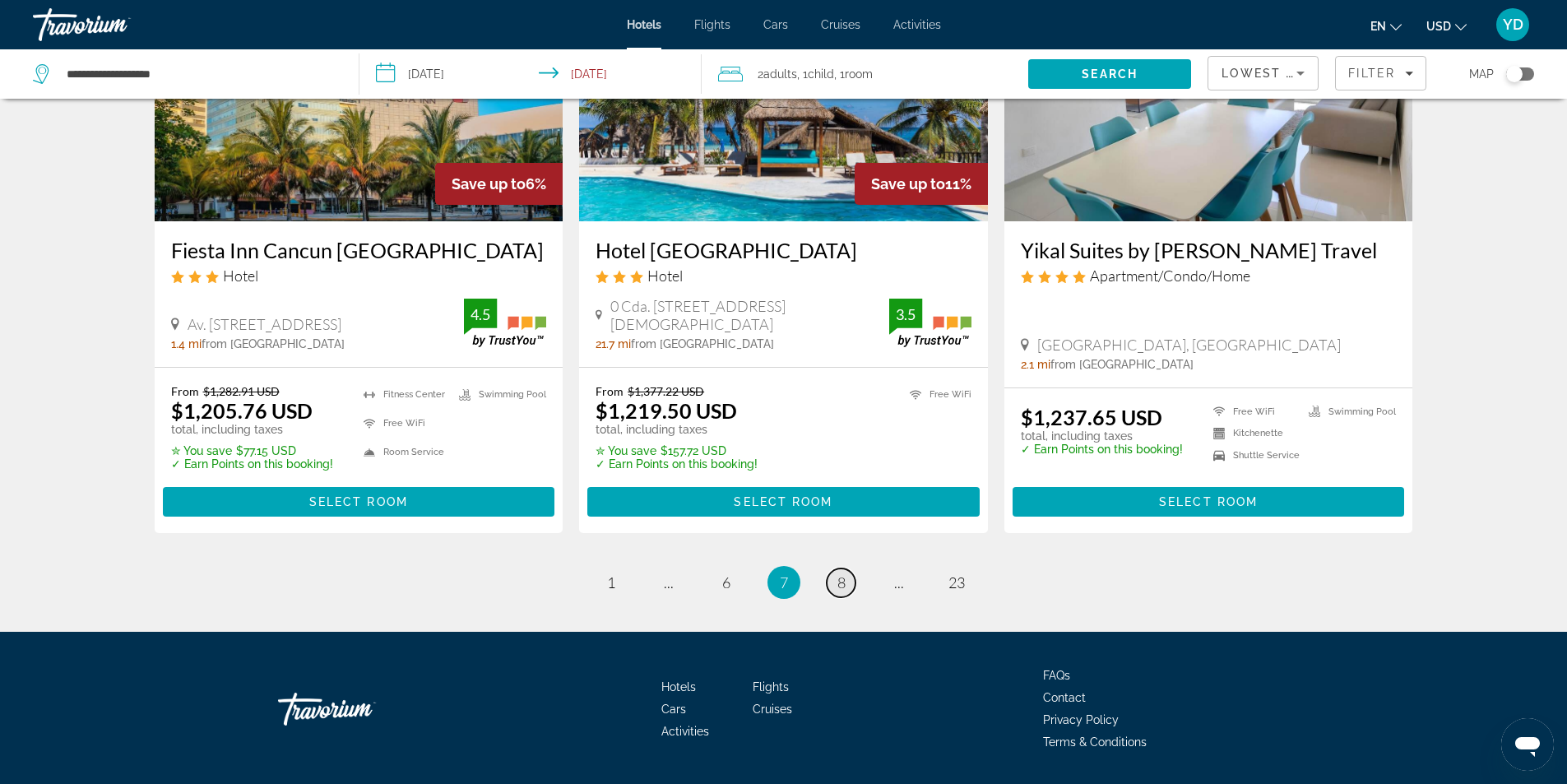
click at [836, 568] on link "page 8" at bounding box center [841, 582] width 29 height 29
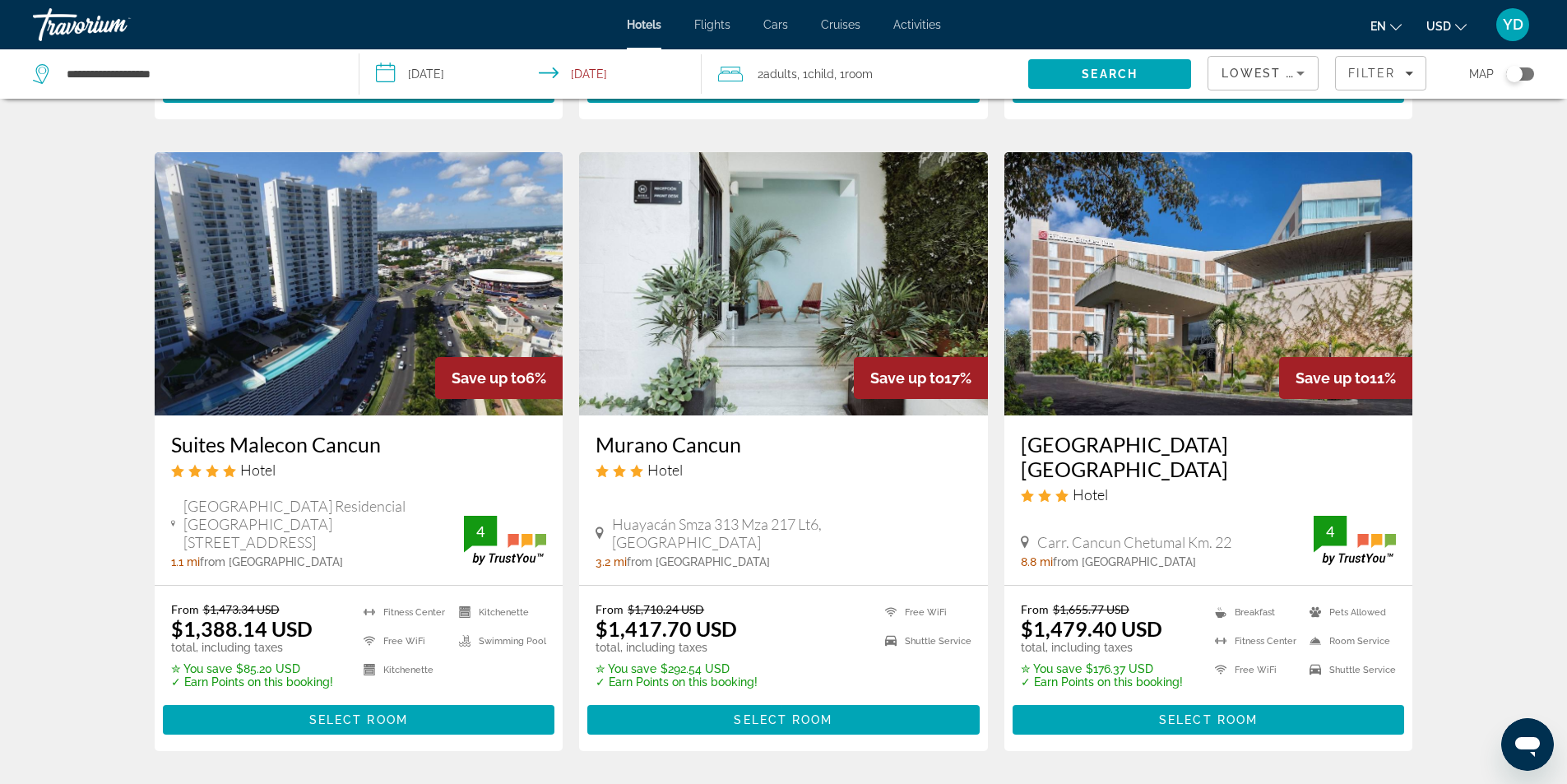
scroll to position [2055, 0]
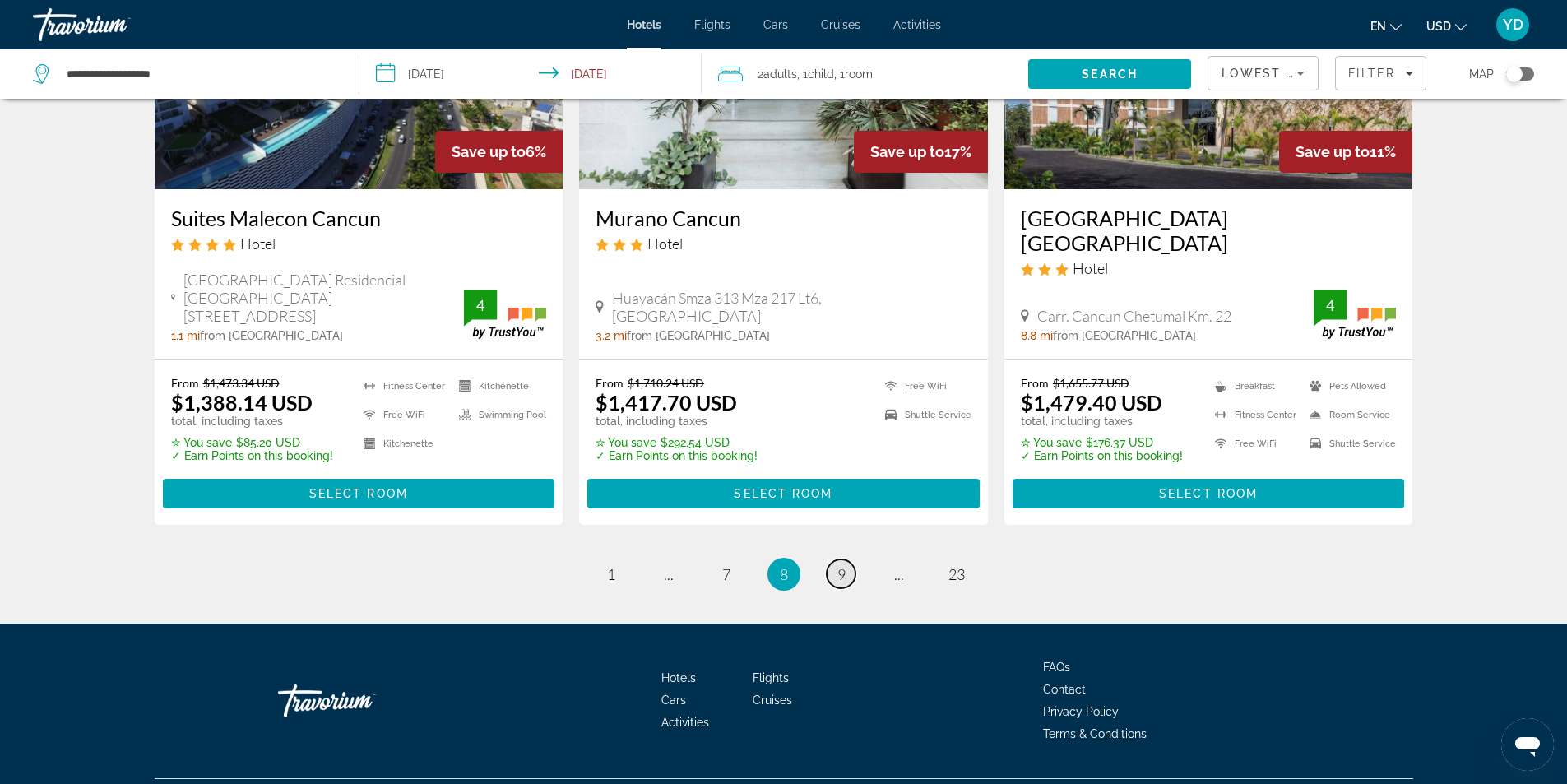
click at [838, 583] on span "9" at bounding box center [842, 573] width 8 height 18
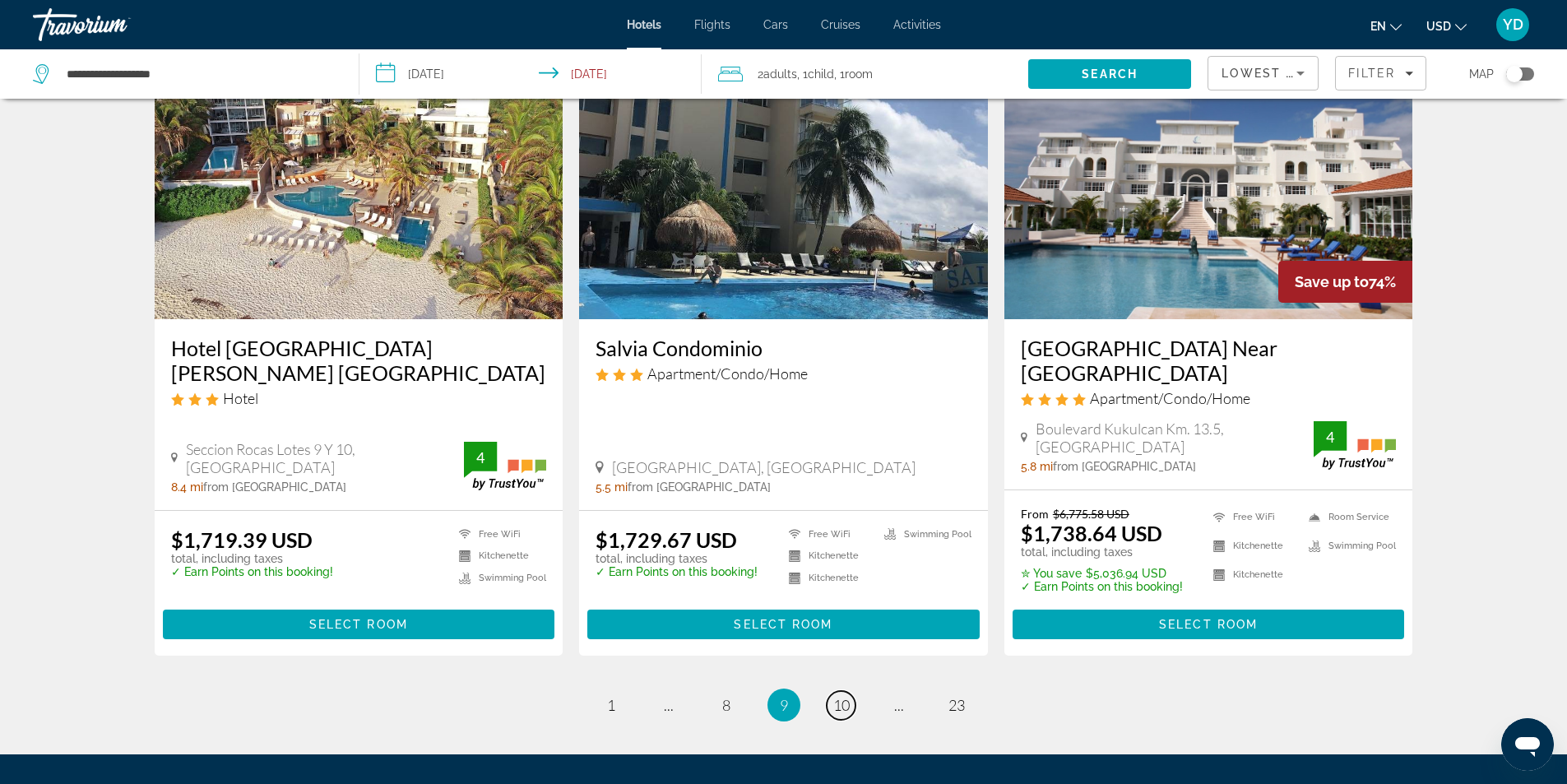
scroll to position [2055, 0]
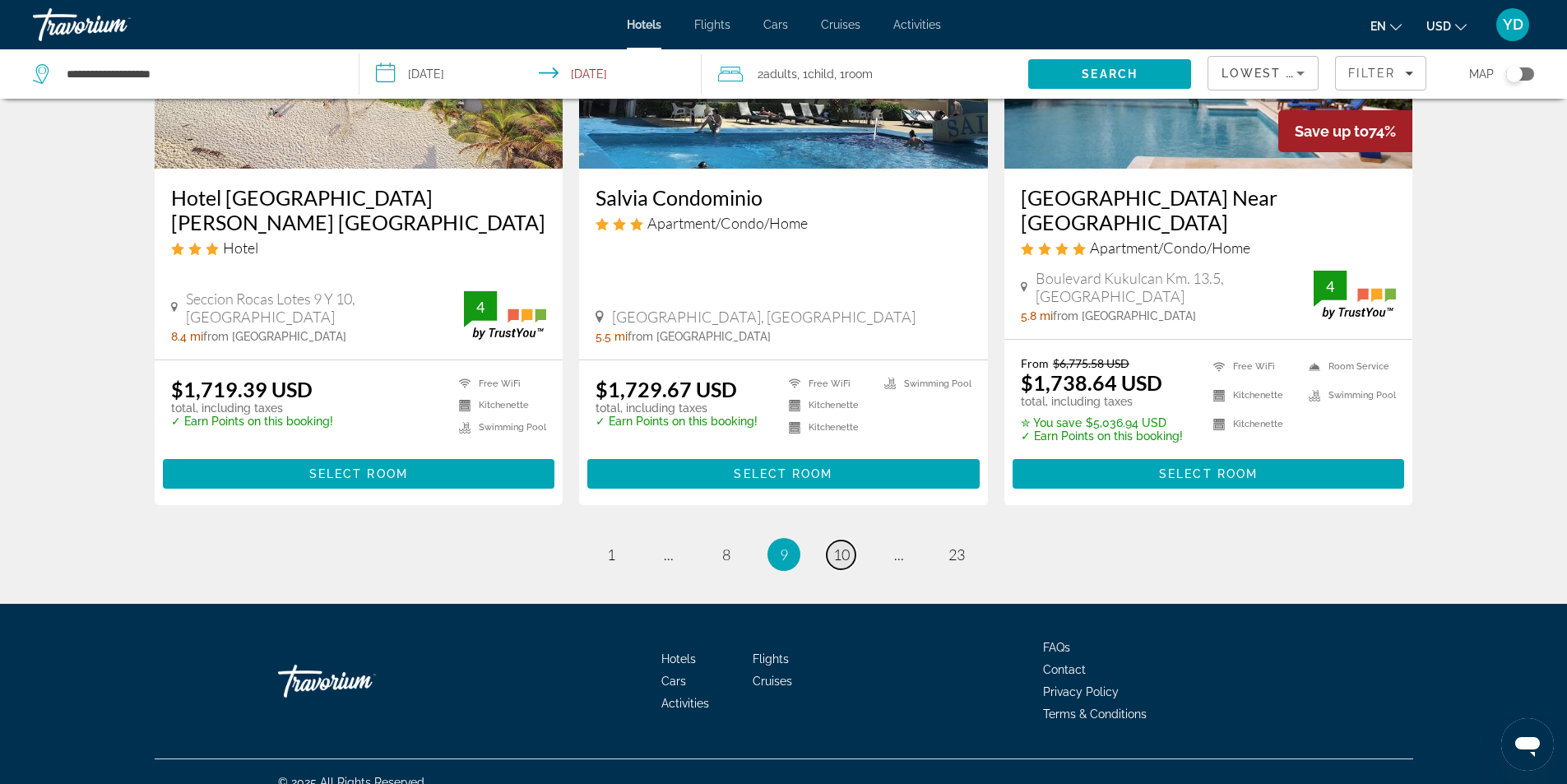
click at [836, 547] on span "10" at bounding box center [841, 554] width 17 height 18
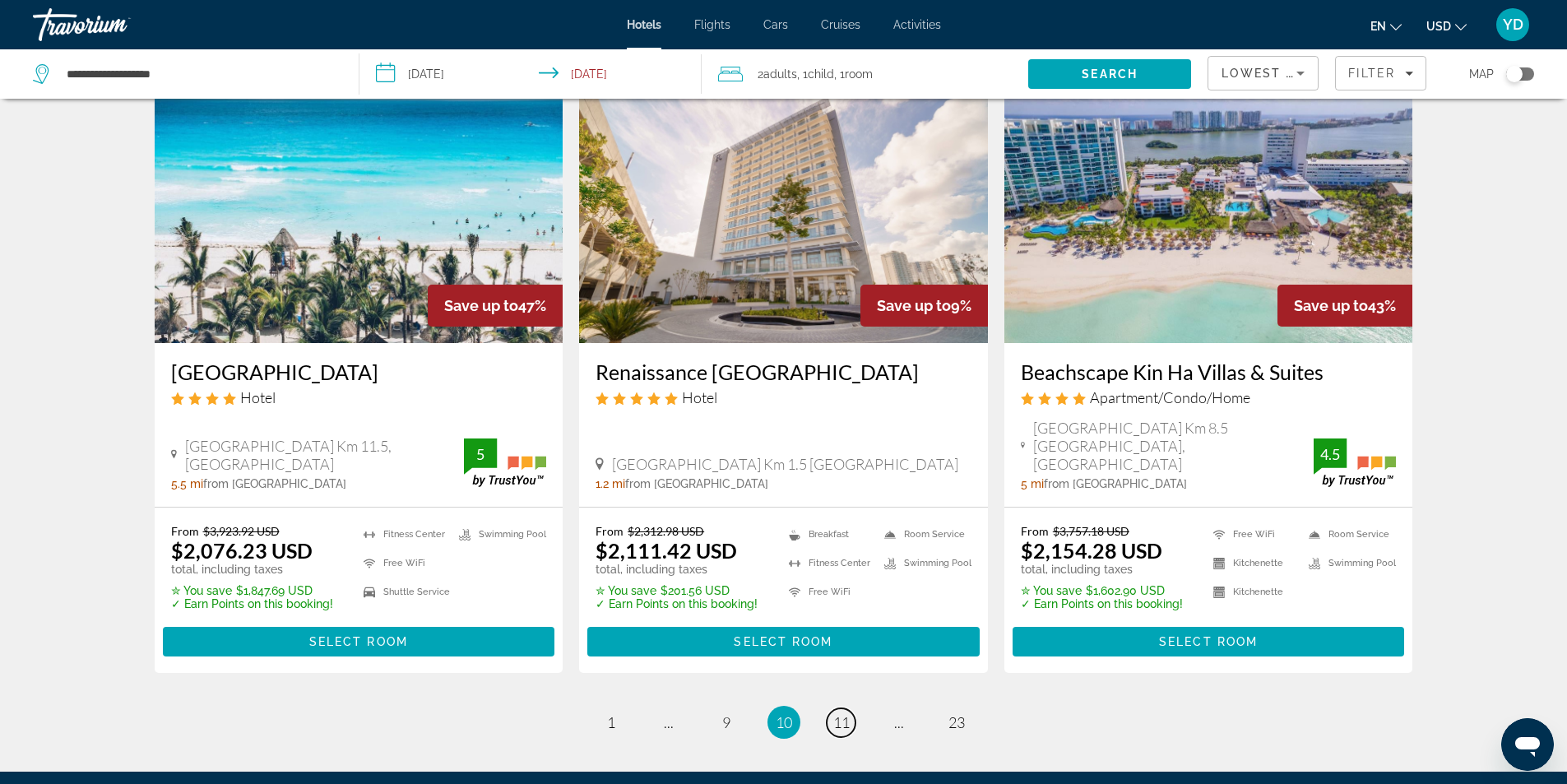
scroll to position [2068, 0]
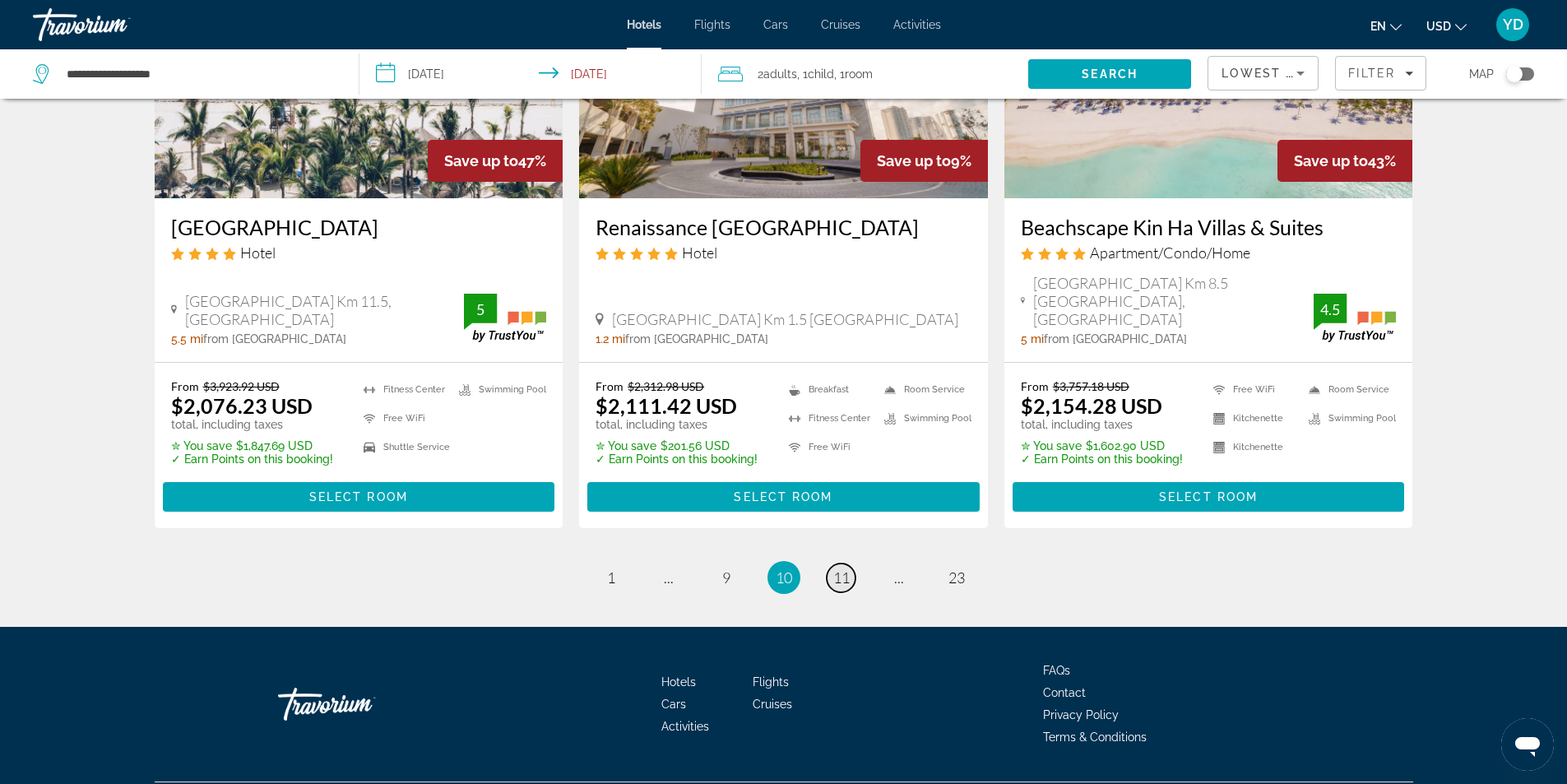
click at [835, 568] on span "11" at bounding box center [841, 577] width 17 height 18
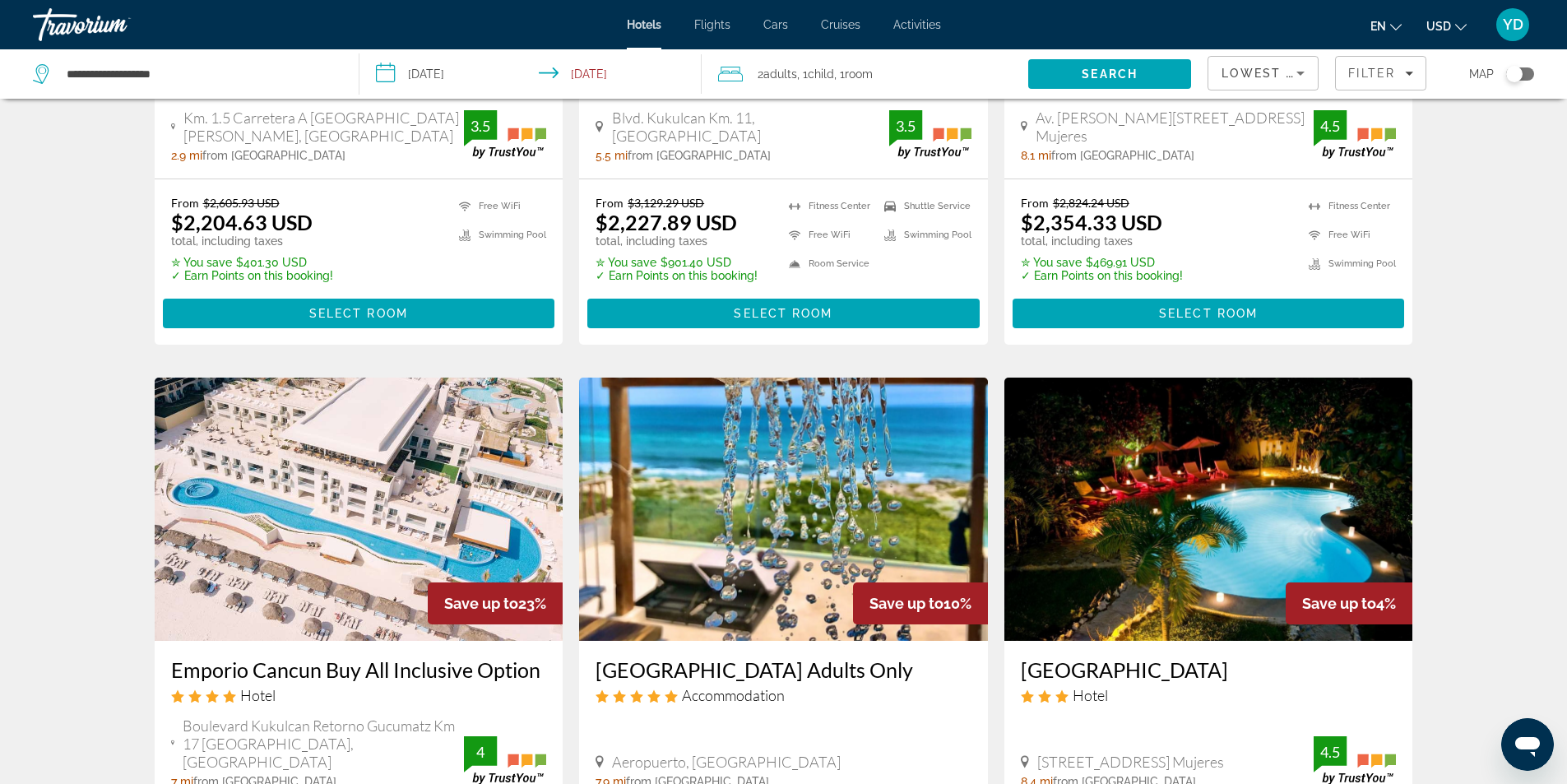
scroll to position [164, 0]
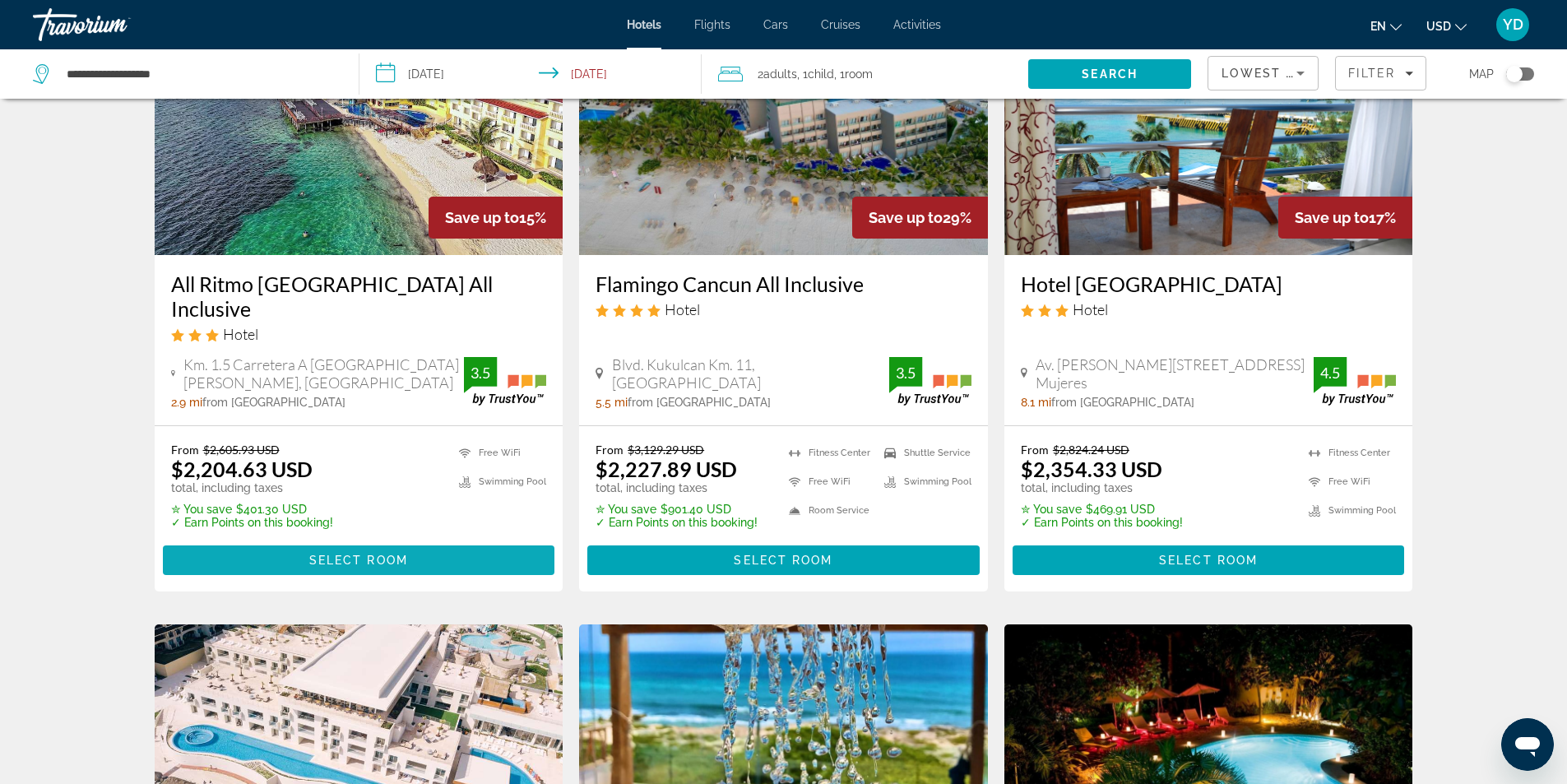
click at [328, 555] on span "Select Room" at bounding box center [359, 560] width 99 height 13
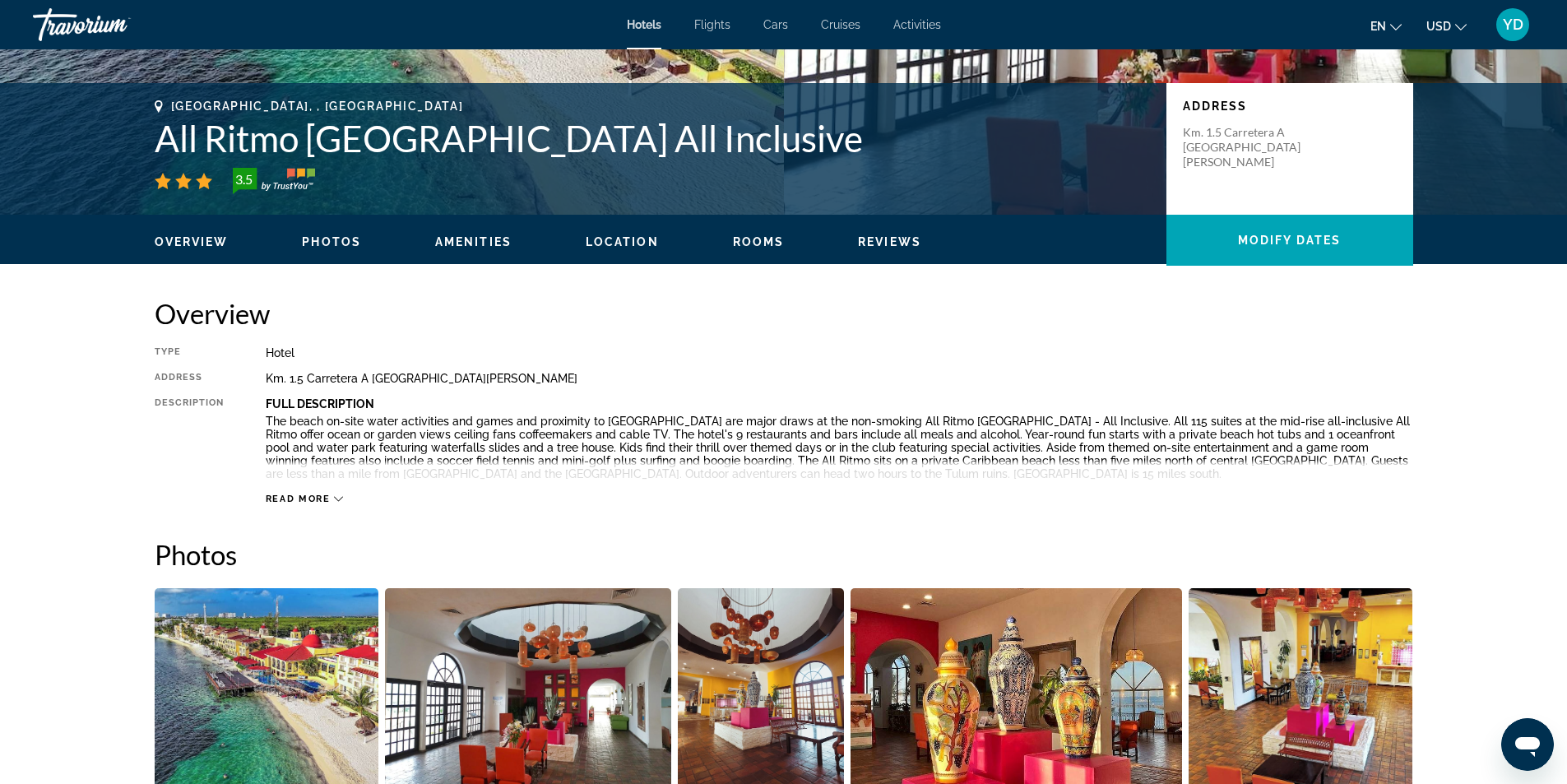
scroll to position [329, 0]
click at [313, 499] on span "Read more" at bounding box center [299, 497] width 65 height 11
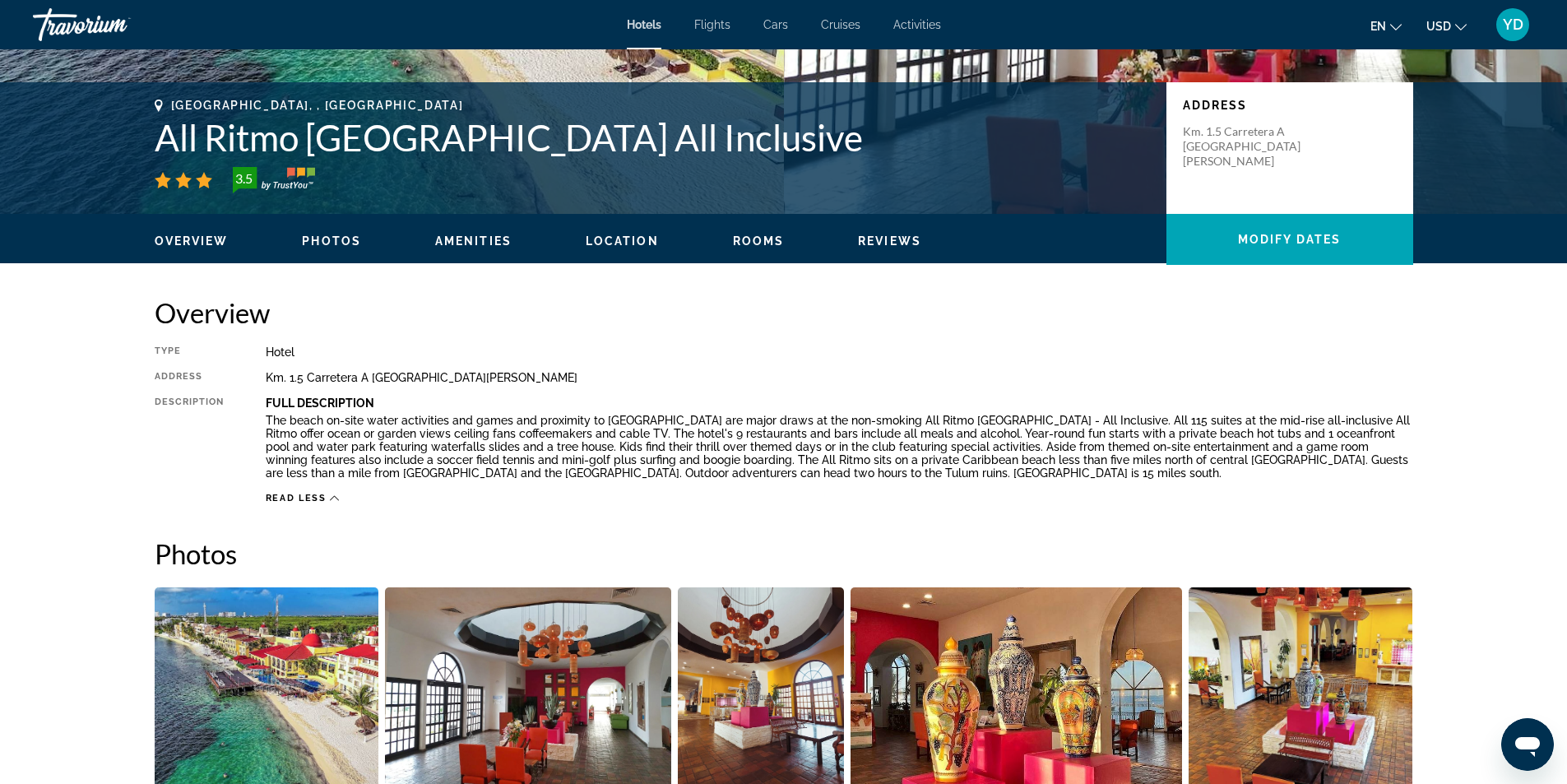
click at [475, 237] on span "Amenities" at bounding box center [473, 240] width 76 height 13
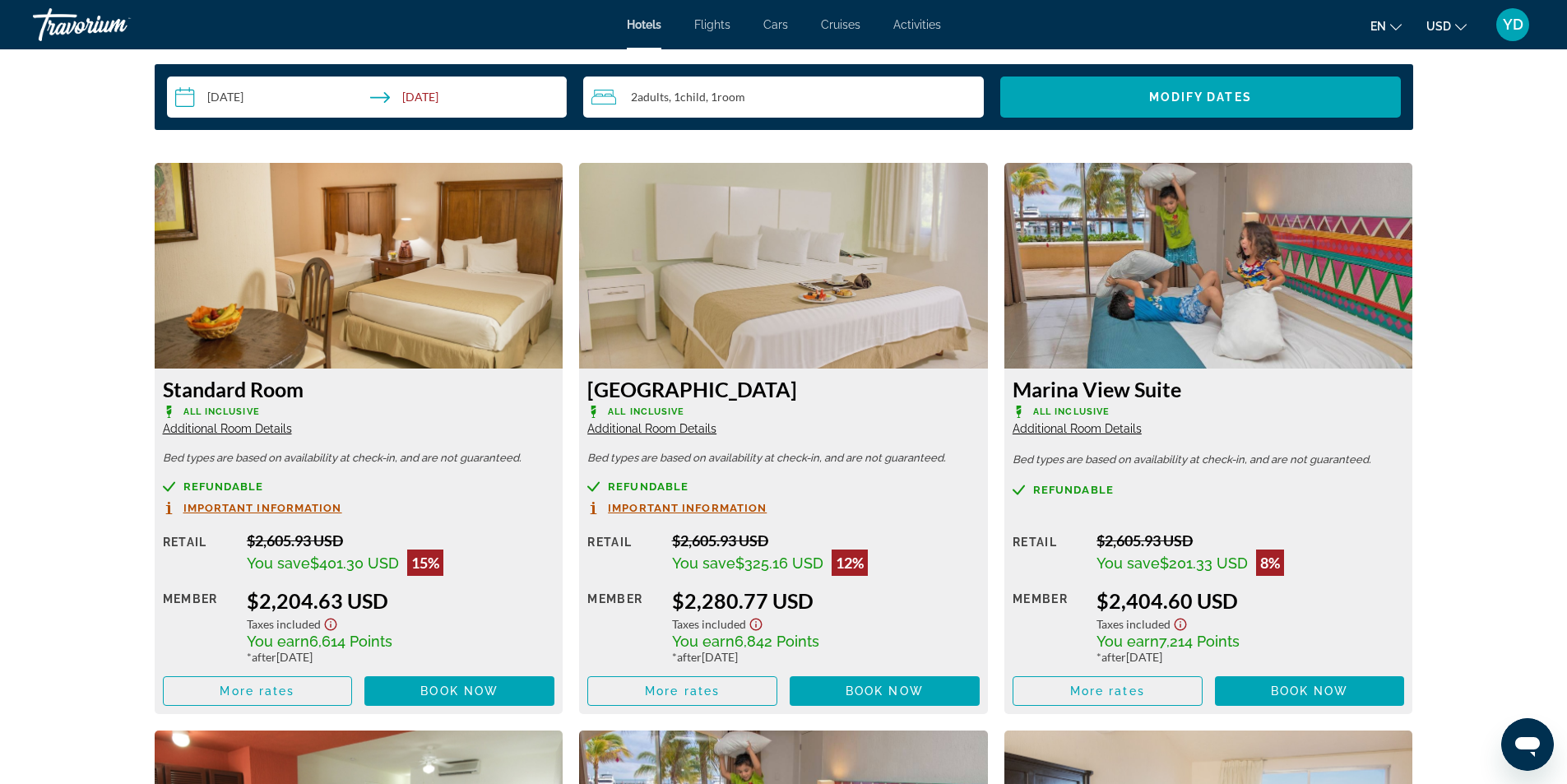
scroll to position [2260, 0]
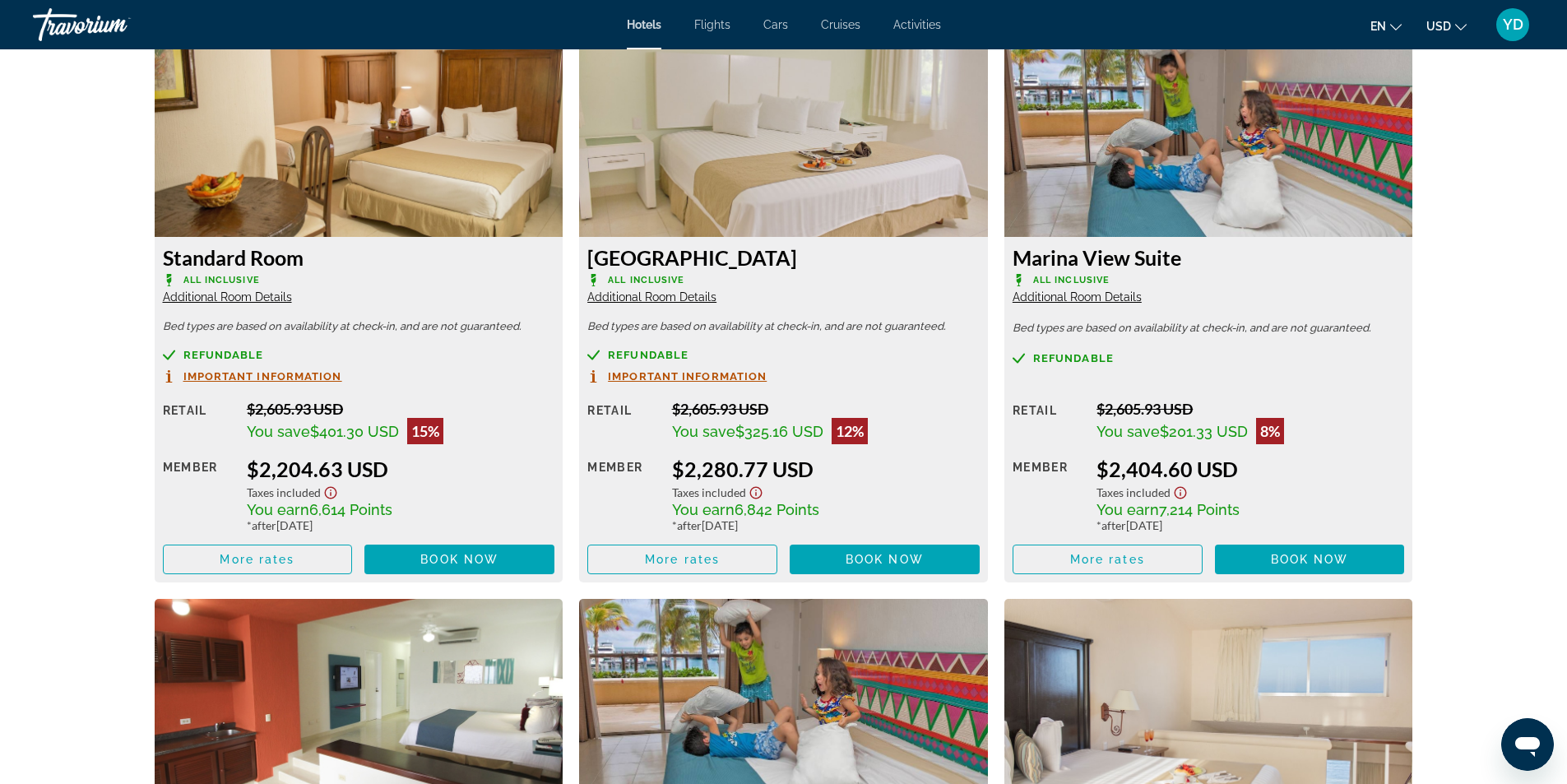
click at [241, 294] on span "Additional Room Details" at bounding box center [228, 297] width 130 height 13
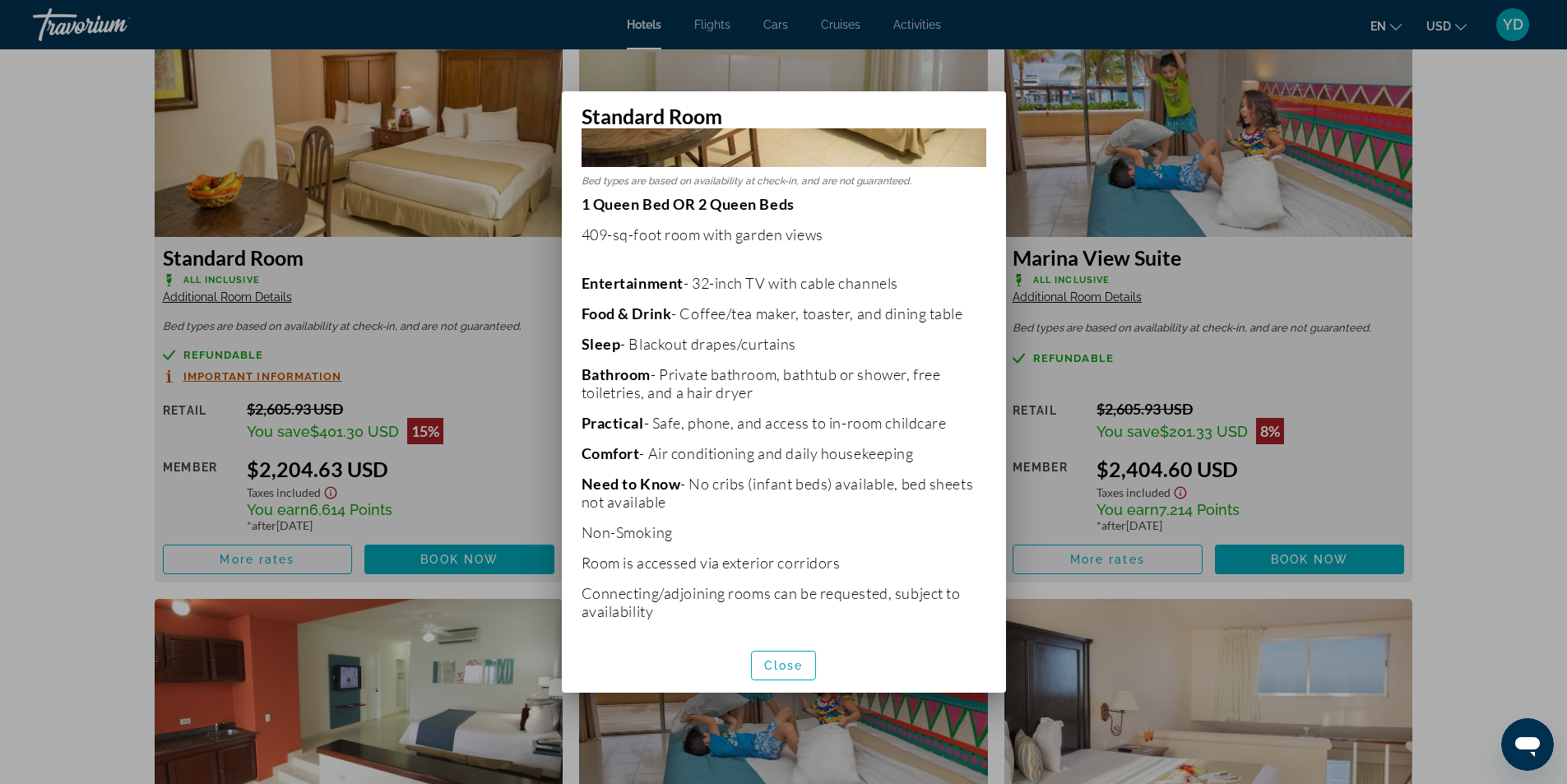
scroll to position [262, 0]
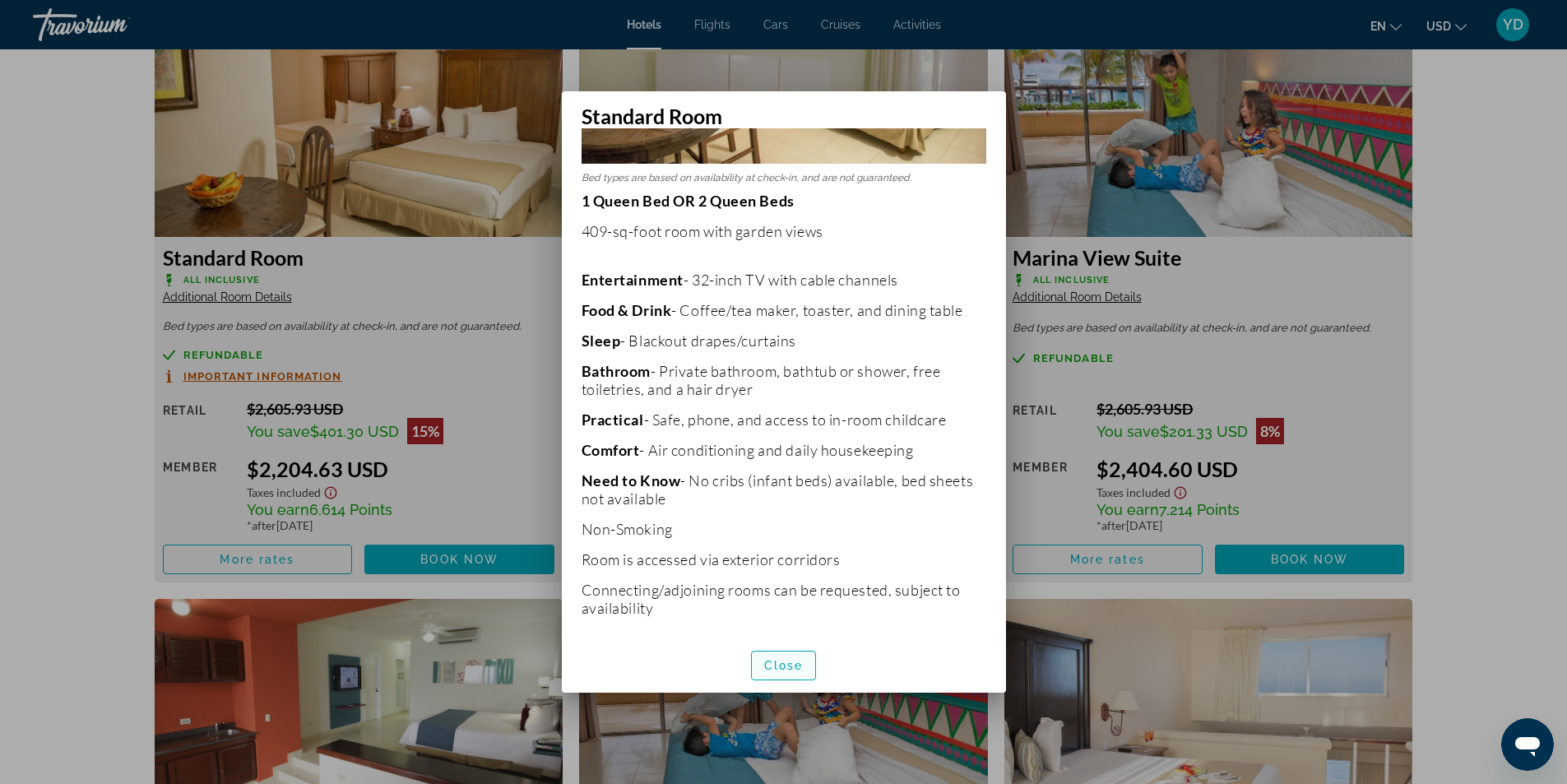
click at [789, 670] on span "Close" at bounding box center [784, 664] width 40 height 13
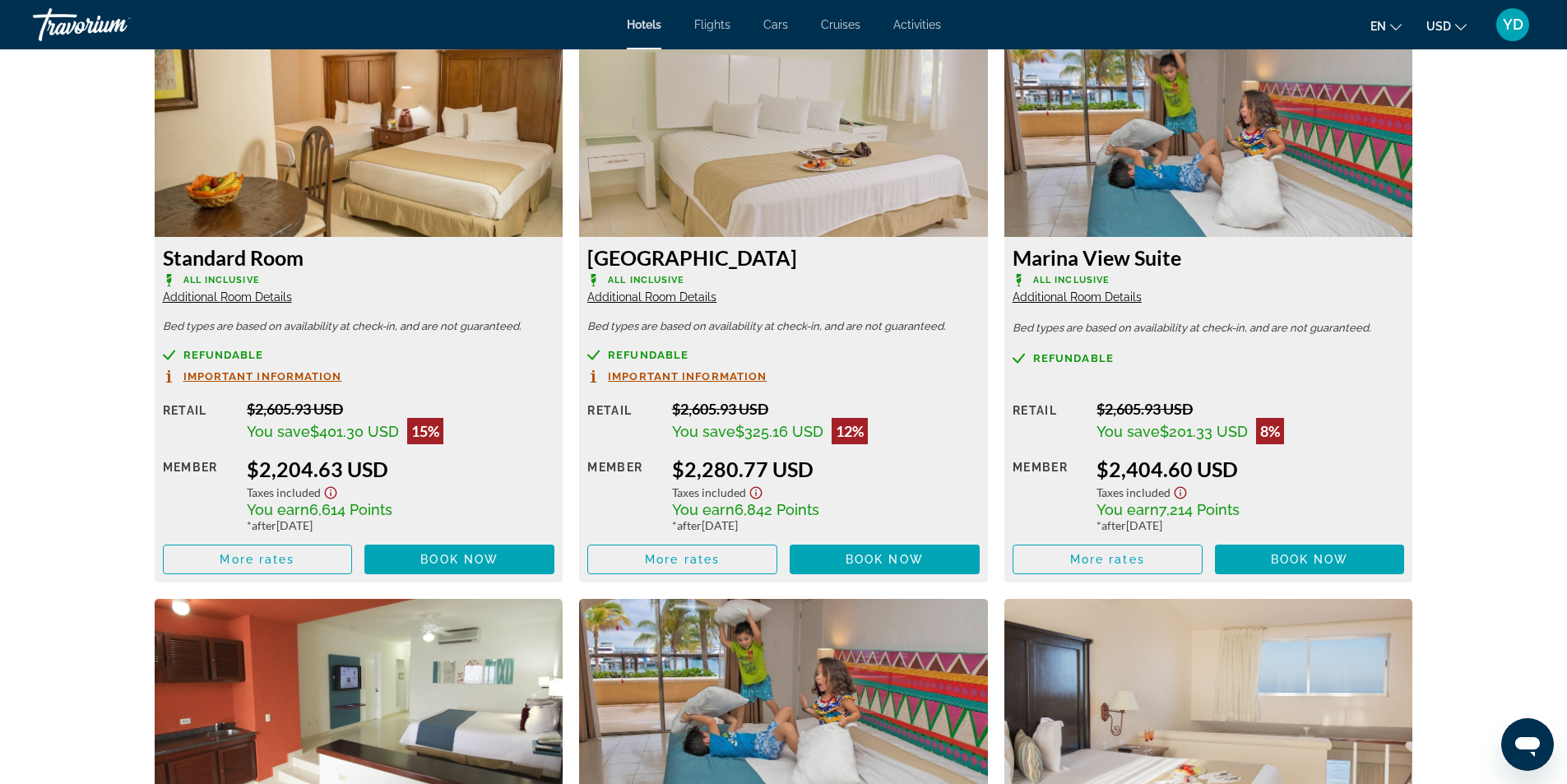
scroll to position [2260, 0]
click at [462, 550] on span "Main content" at bounding box center [459, 560] width 190 height 40
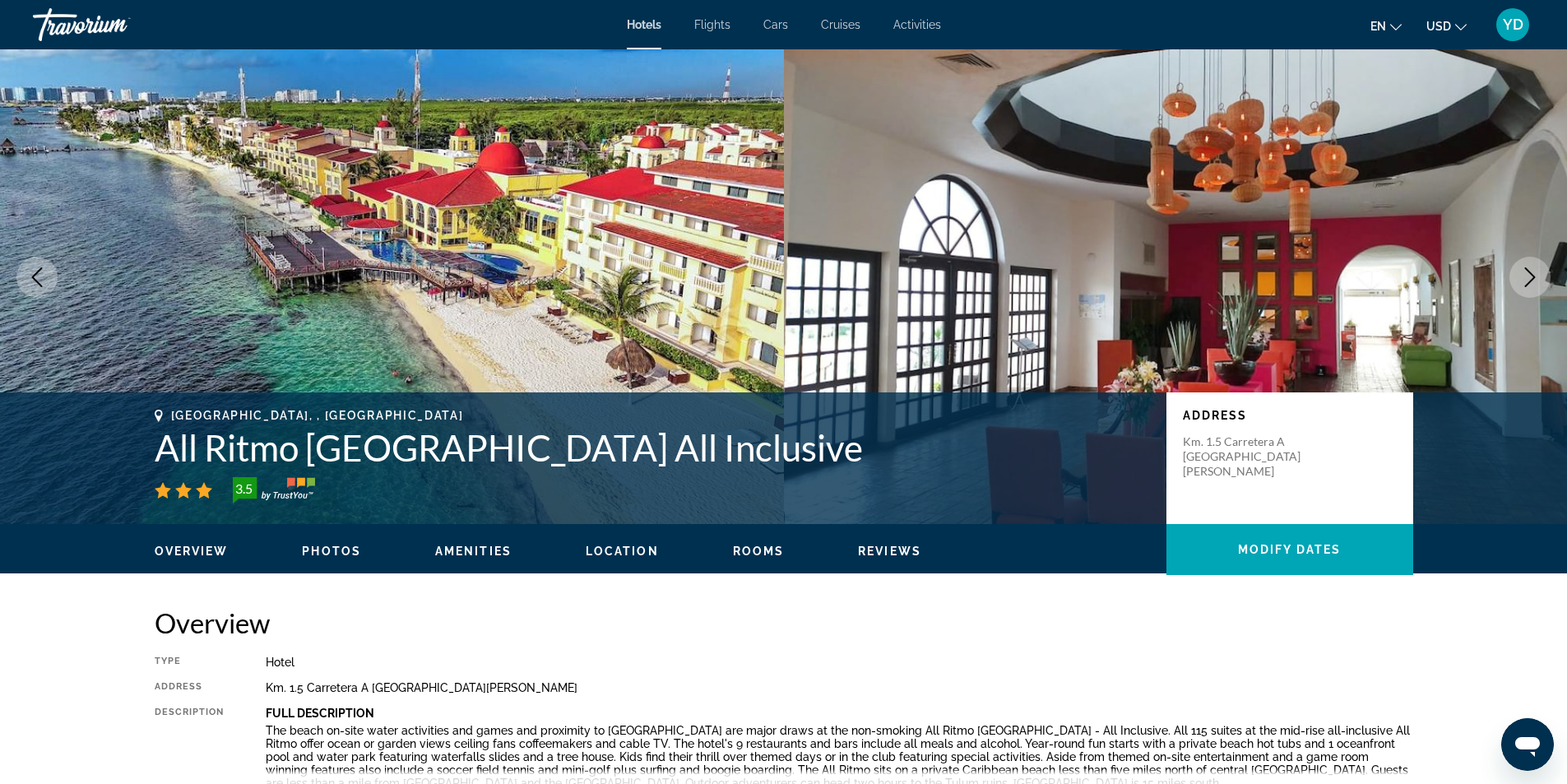
scroll to position [82, 0]
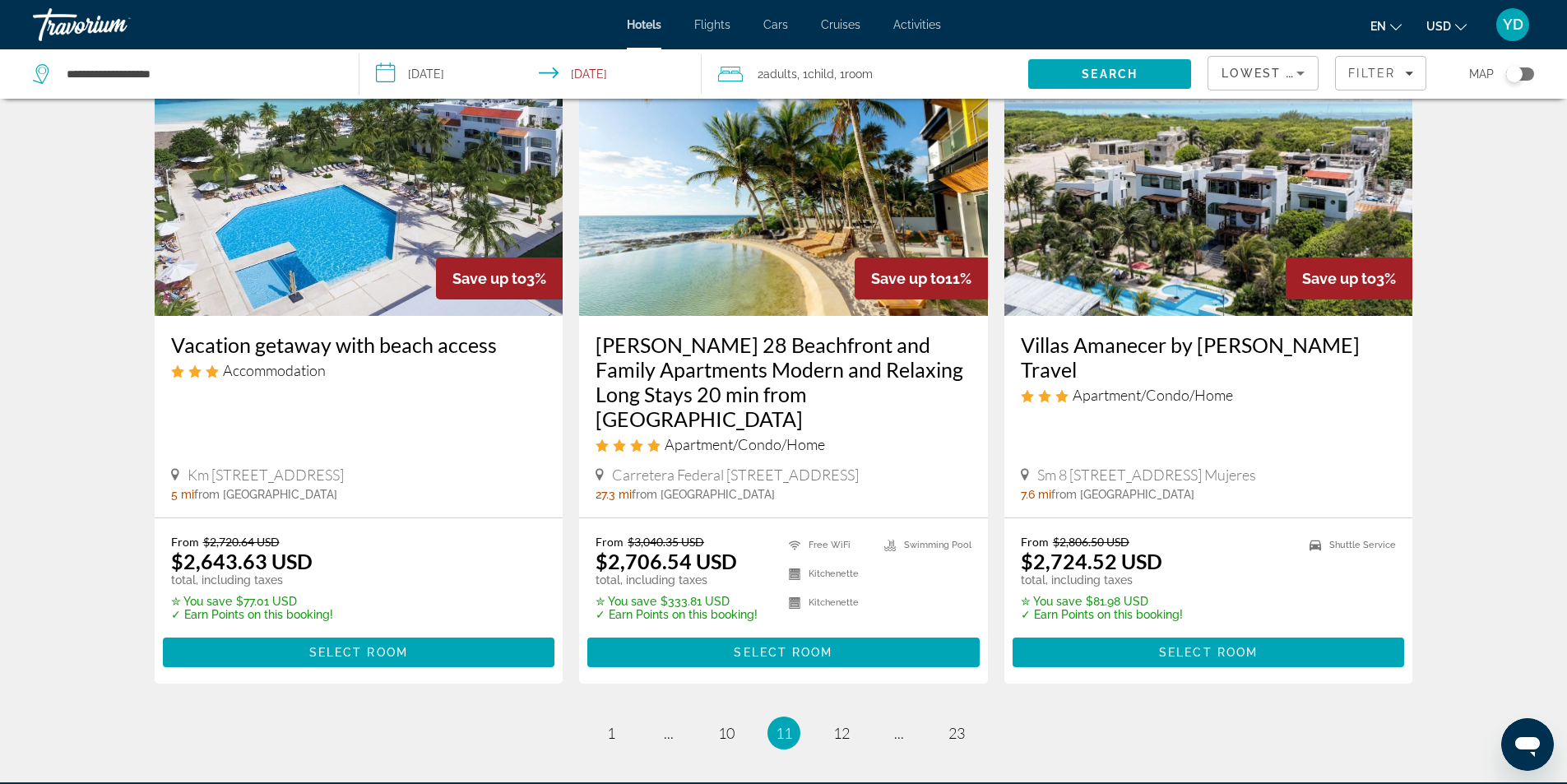
scroll to position [2137, 0]
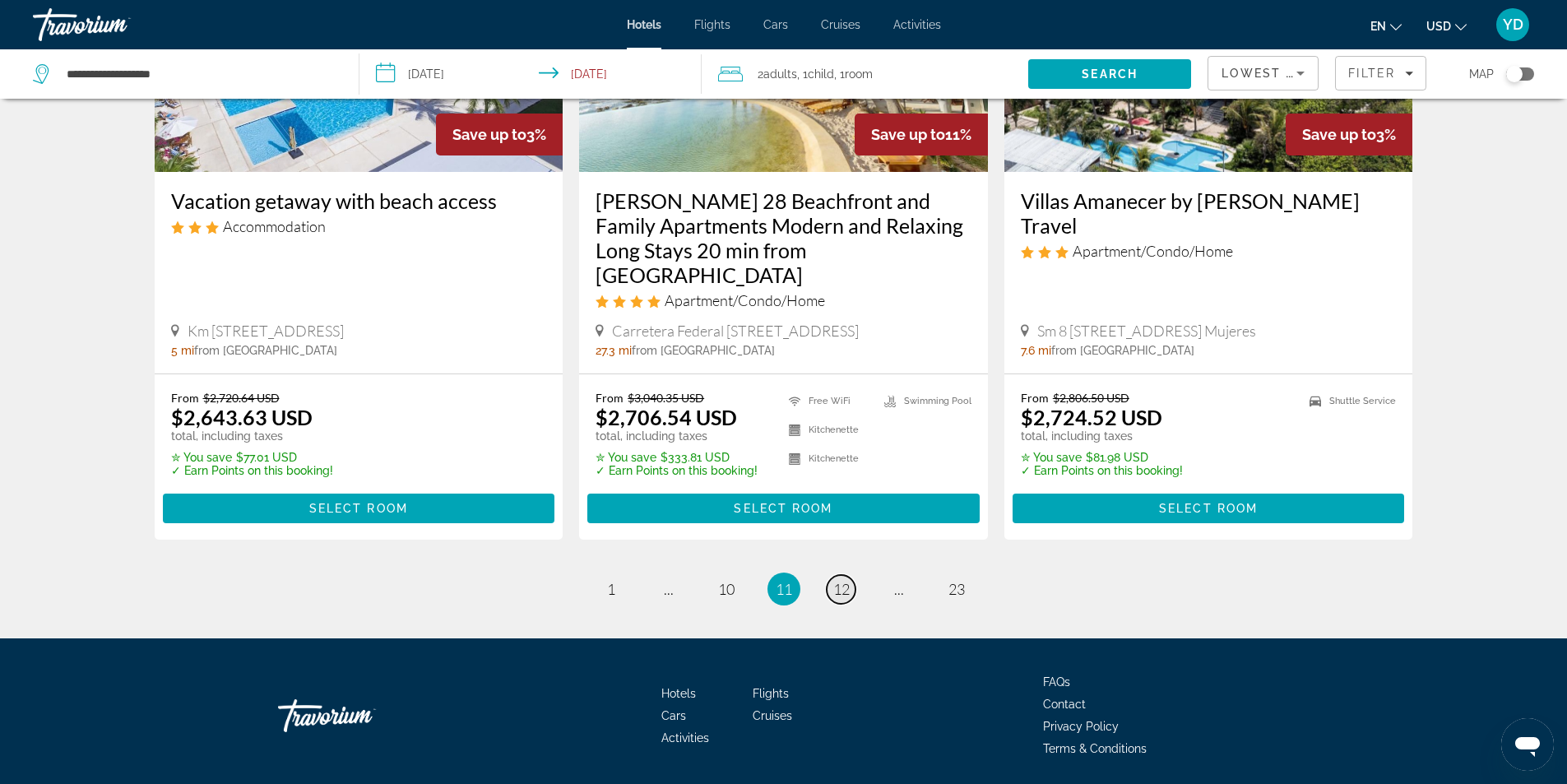
click at [853, 574] on link "page 12" at bounding box center [841, 588] width 29 height 29
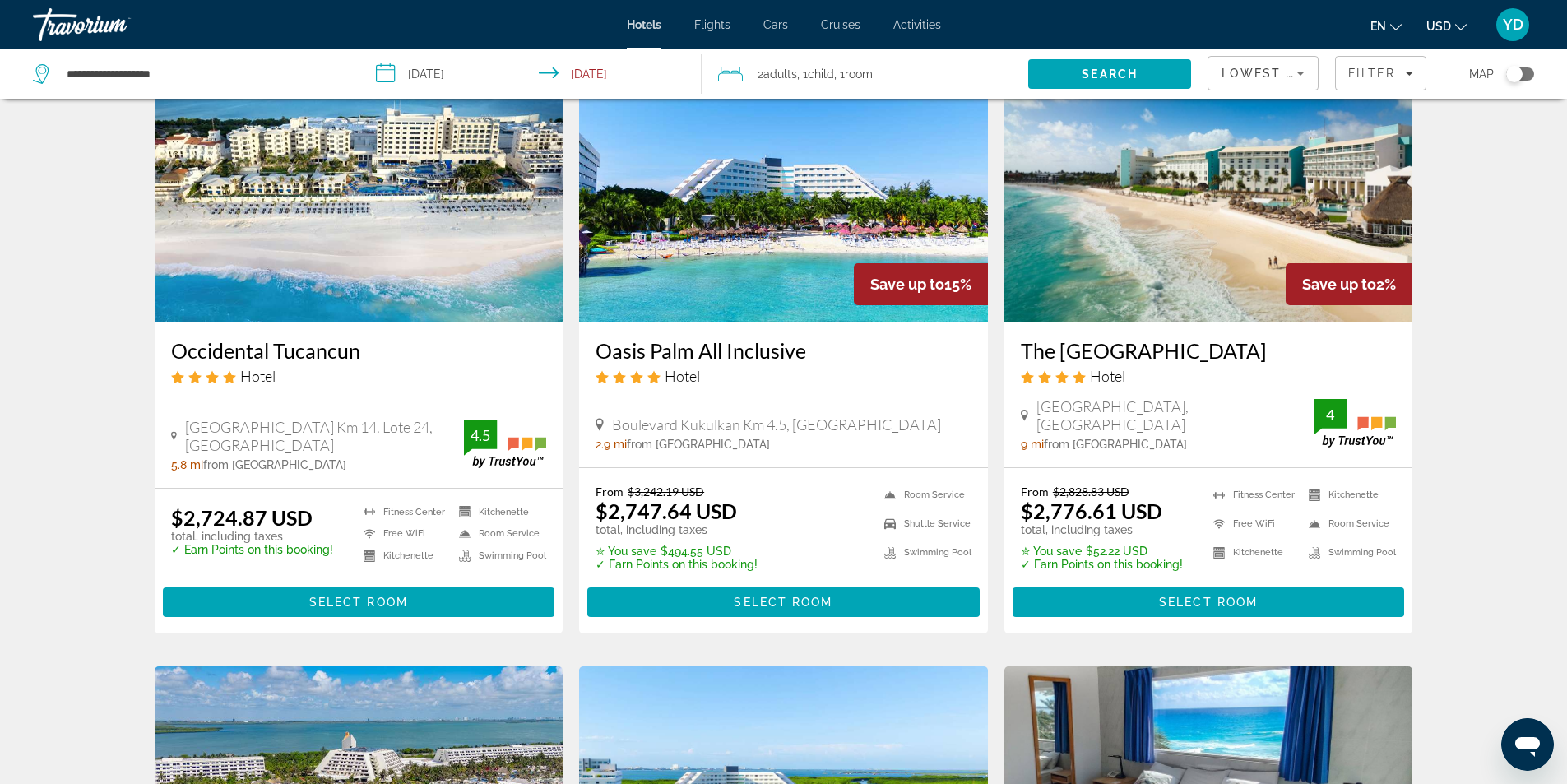
scroll to position [82, 0]
